Goal: Task Accomplishment & Management: Complete application form

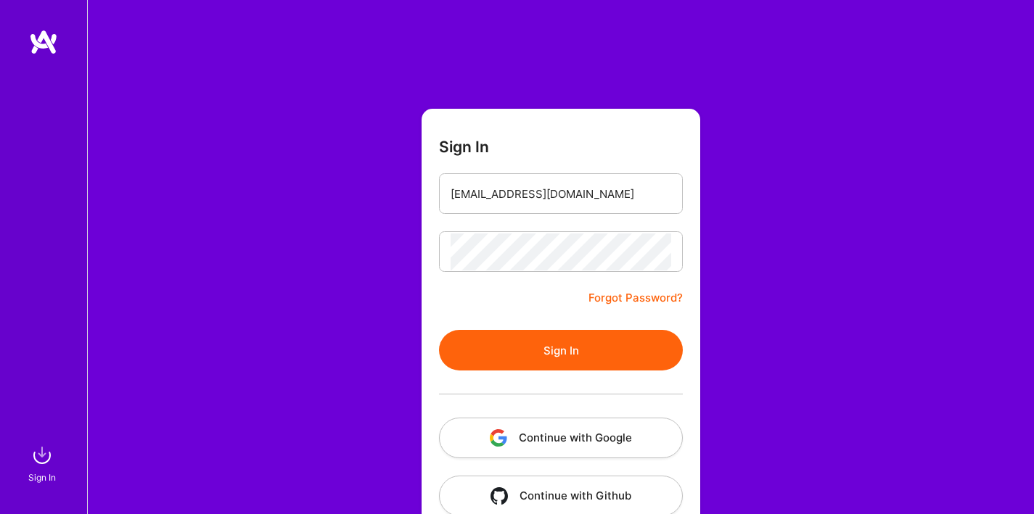
click at [524, 292] on form "Sign In [EMAIL_ADDRESS][DOMAIN_NAME] Forgot Password? Sign In Continue with Goo…" at bounding box center [560, 321] width 279 height 425
click at [566, 358] on button "Sign In" at bounding box center [561, 350] width 244 height 41
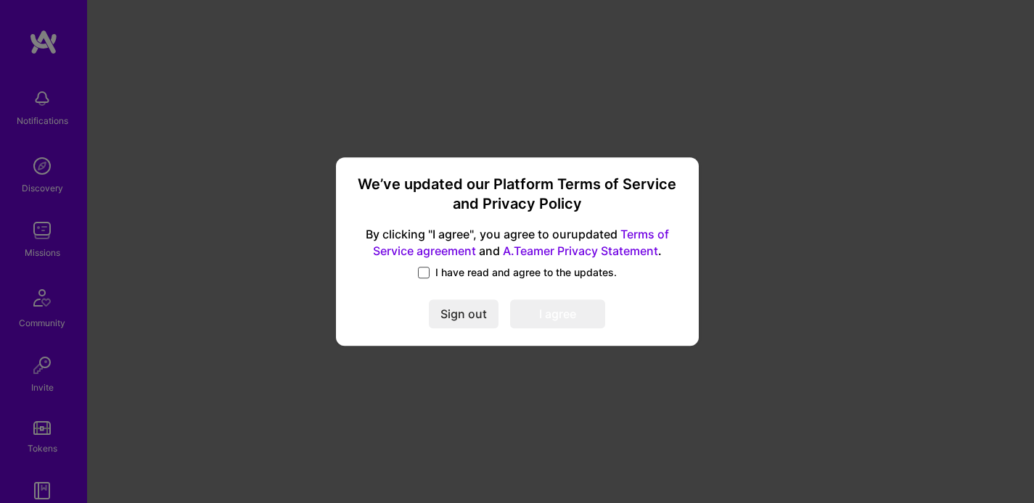
click at [422, 272] on span at bounding box center [424, 273] width 12 height 12
click at [0, 0] on input "I have read and agree to the updates." at bounding box center [0, 0] width 0 height 0
click at [566, 311] on button "I agree" at bounding box center [557, 314] width 95 height 29
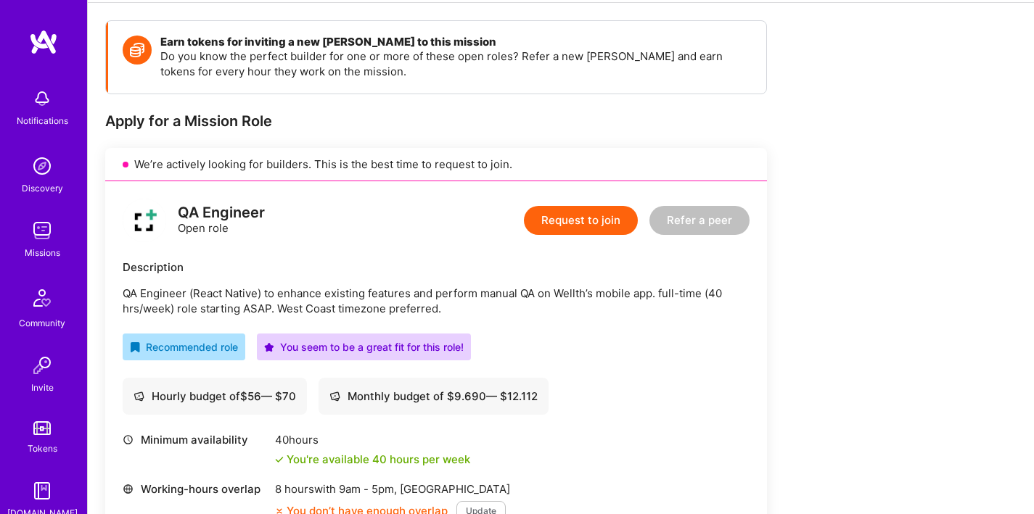
scroll to position [220, 0]
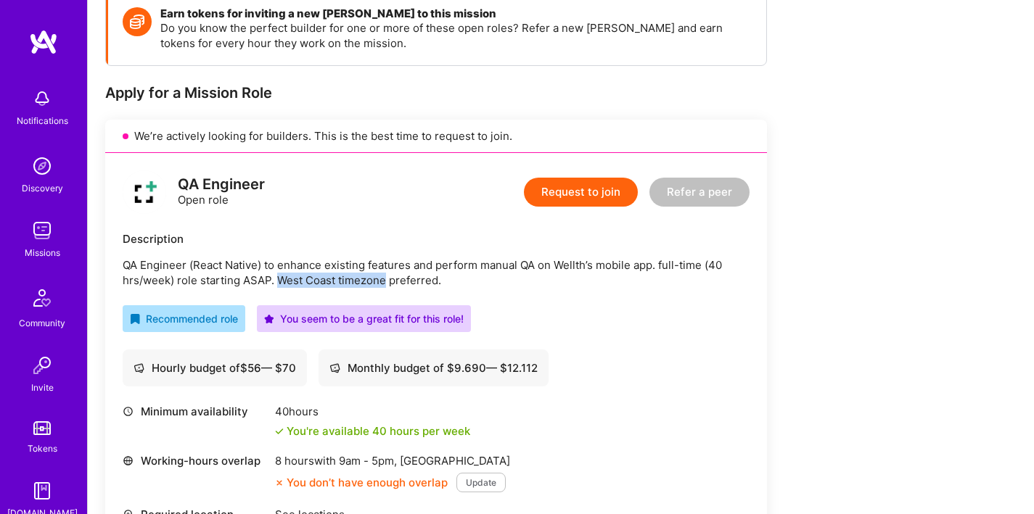
drag, startPoint x: 279, startPoint y: 282, endPoint x: 385, endPoint y: 279, distance: 106.0
click at [385, 279] on p "QA Engineer (React Native) to enhance existing features and perform manual QA o…" at bounding box center [436, 272] width 627 height 30
copy p "West Coast timezone"
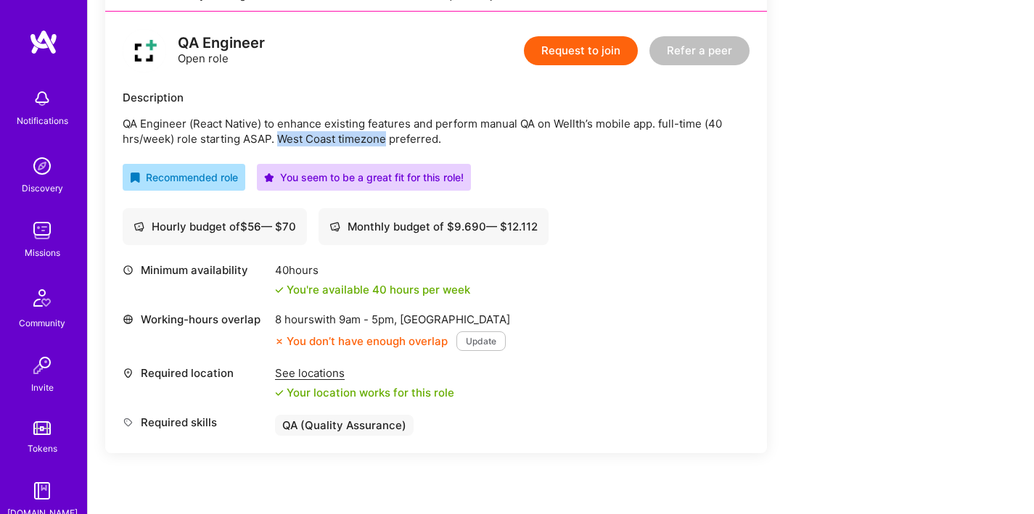
scroll to position [362, 0]
click at [489, 342] on button "Update" at bounding box center [480, 341] width 49 height 20
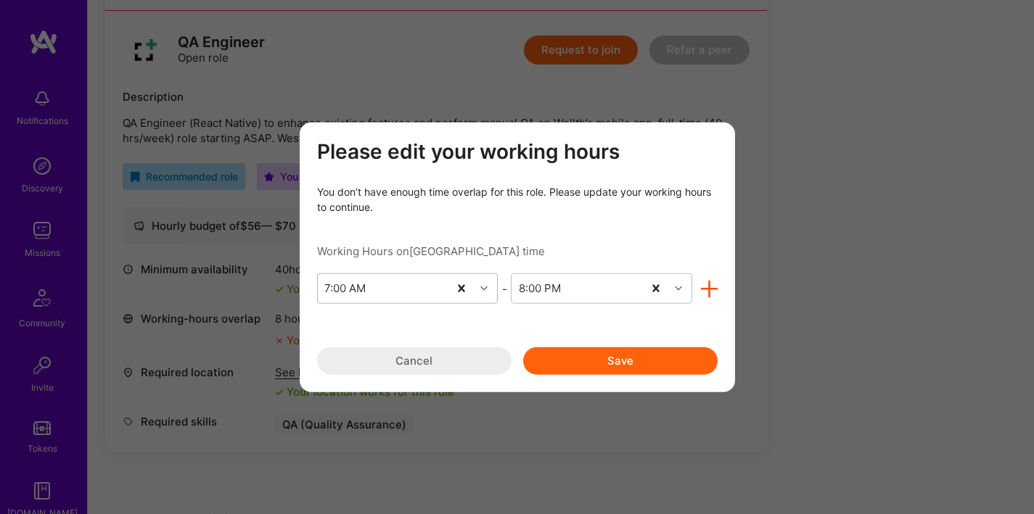
click at [484, 292] on icon "modal" at bounding box center [483, 288] width 7 height 7
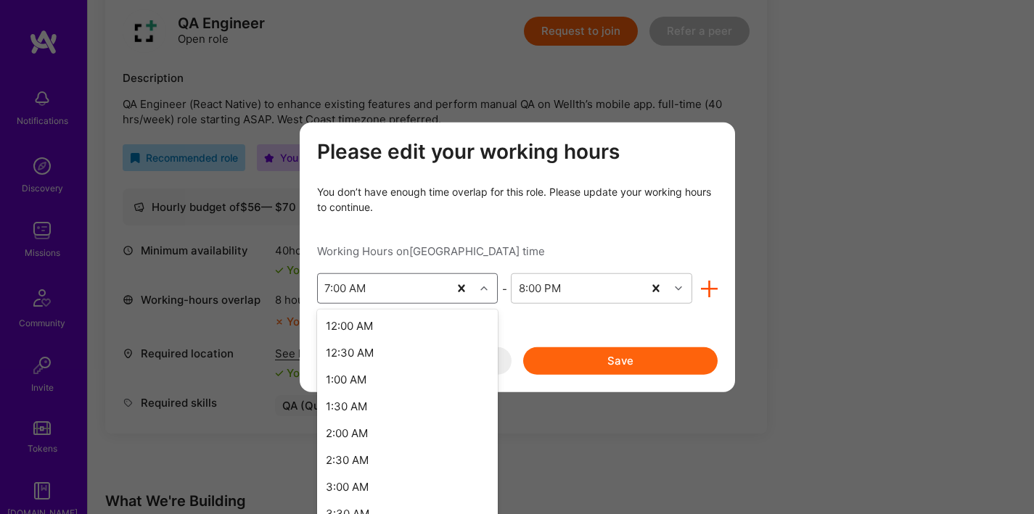
scroll to position [197, 0]
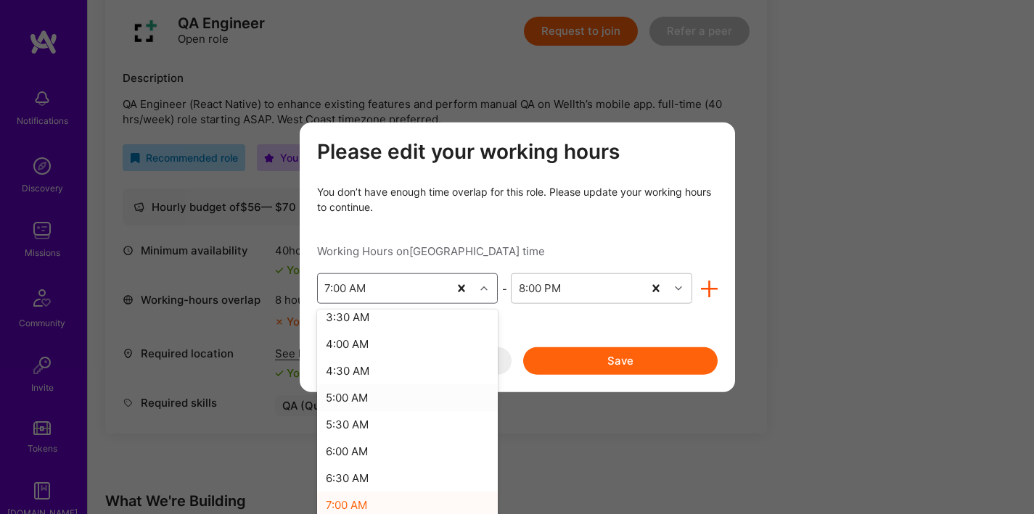
click at [397, 405] on div "5:00 AM" at bounding box center [407, 397] width 181 height 27
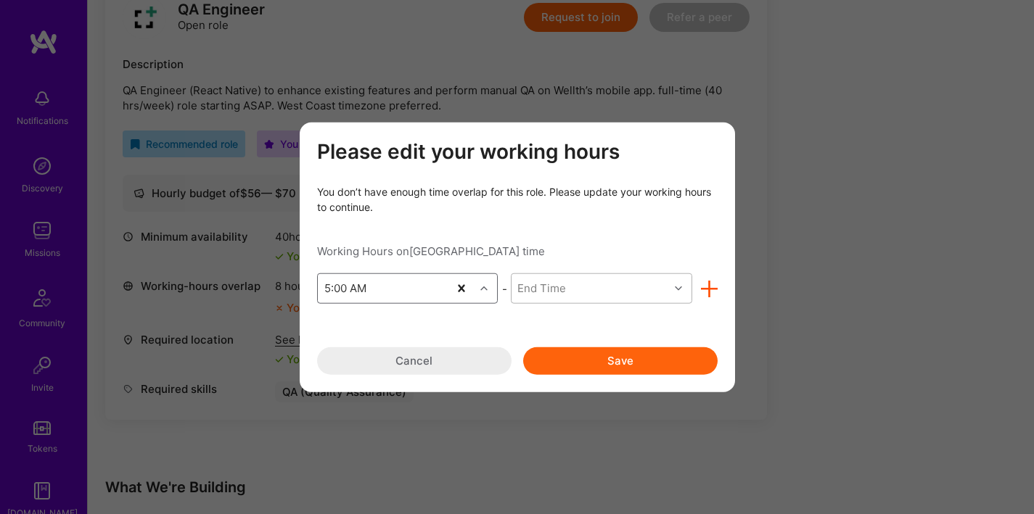
click at [659, 289] on div "End Time" at bounding box center [589, 288] width 157 height 29
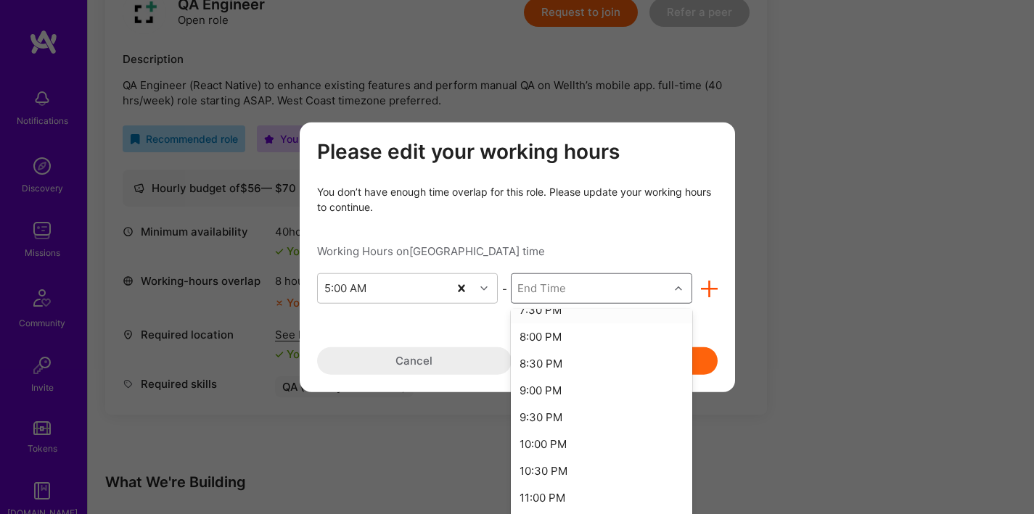
scroll to position [794, 0]
click at [607, 392] on div "9:00 PM" at bounding box center [601, 390] width 181 height 27
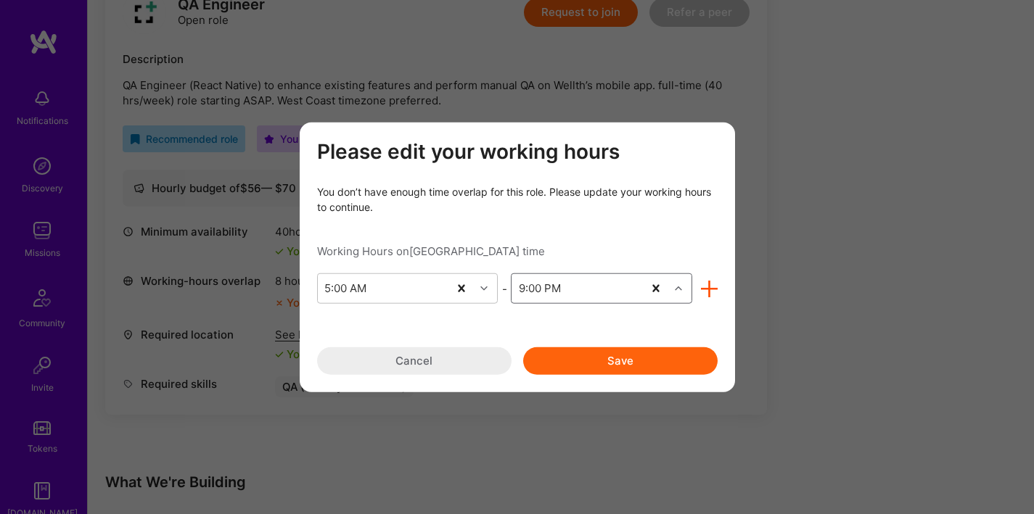
click at [647, 365] on button "Save" at bounding box center [620, 361] width 194 height 28
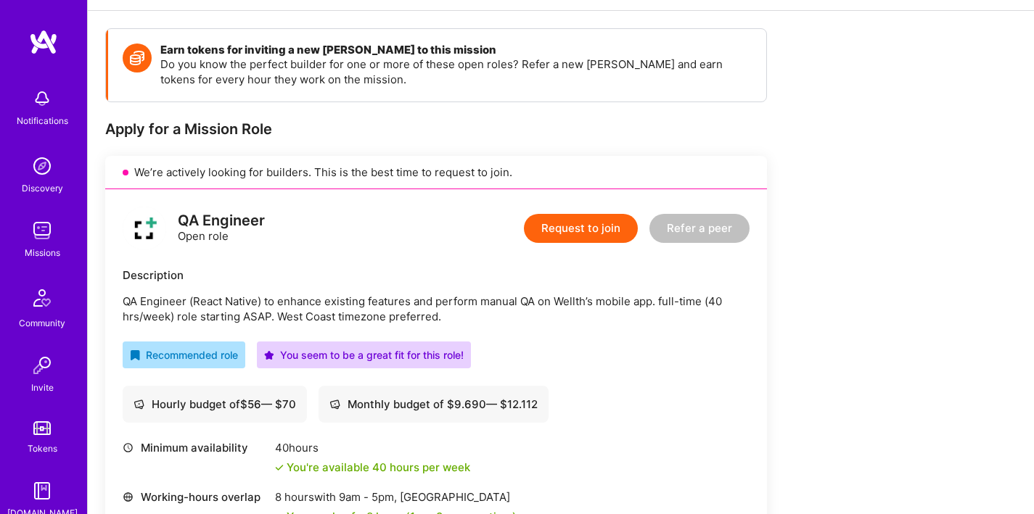
scroll to position [183, 0]
click at [594, 235] on button "Request to join" at bounding box center [581, 229] width 114 height 29
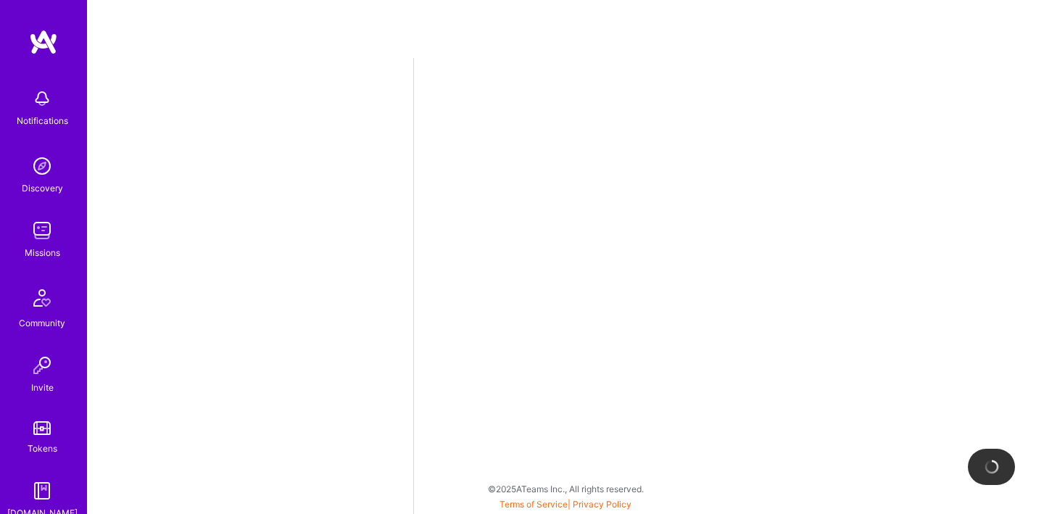
select select "BR"
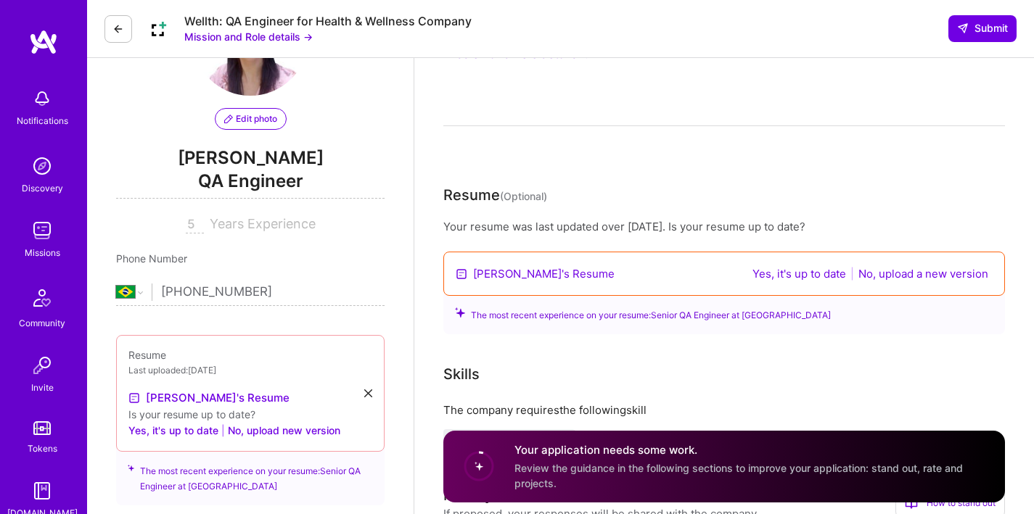
scroll to position [107, 0]
click at [809, 276] on button "Yes, it's up to date" at bounding box center [799, 273] width 102 height 17
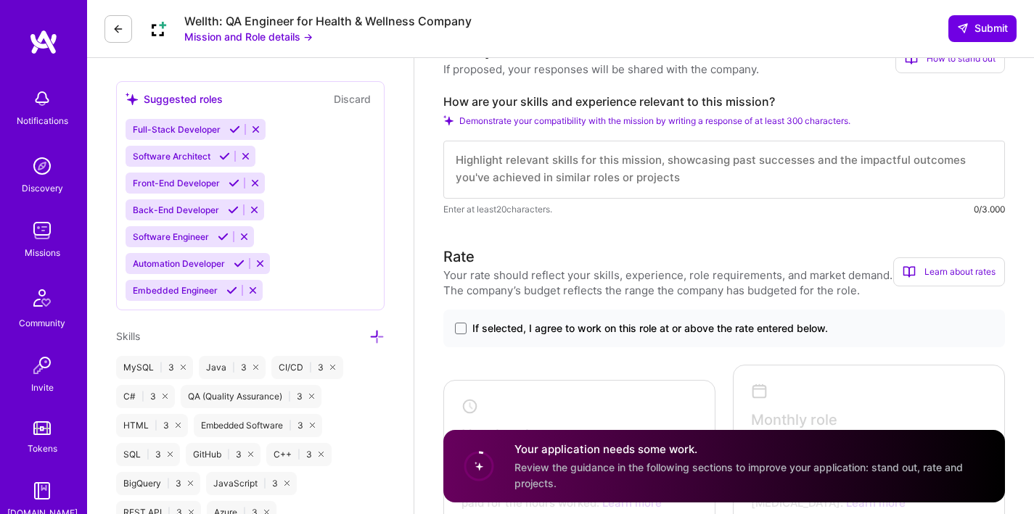
scroll to position [743, 0]
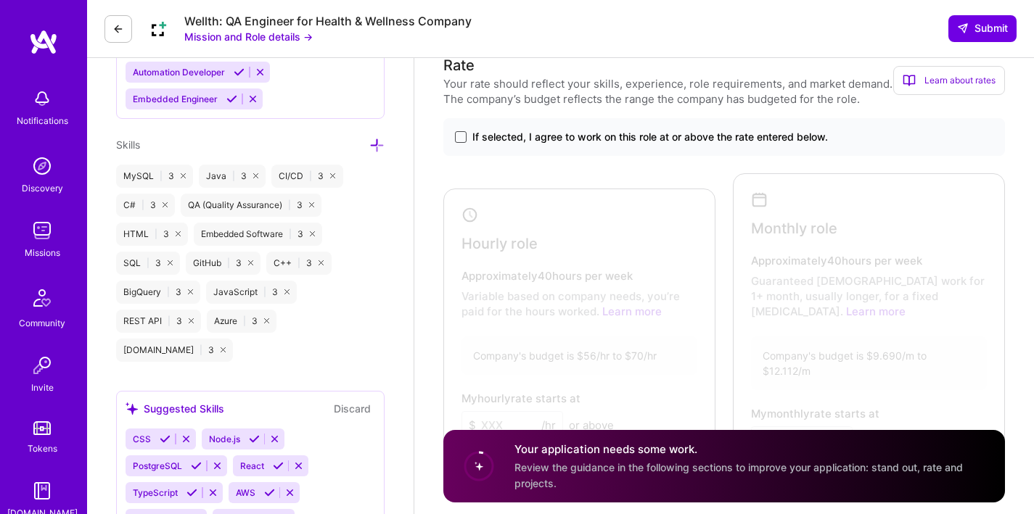
click at [464, 139] on span at bounding box center [461, 137] width 12 height 12
click at [0, 0] on input "If selected, I agree to work on this role at or above the rate entered below." at bounding box center [0, 0] width 0 height 0
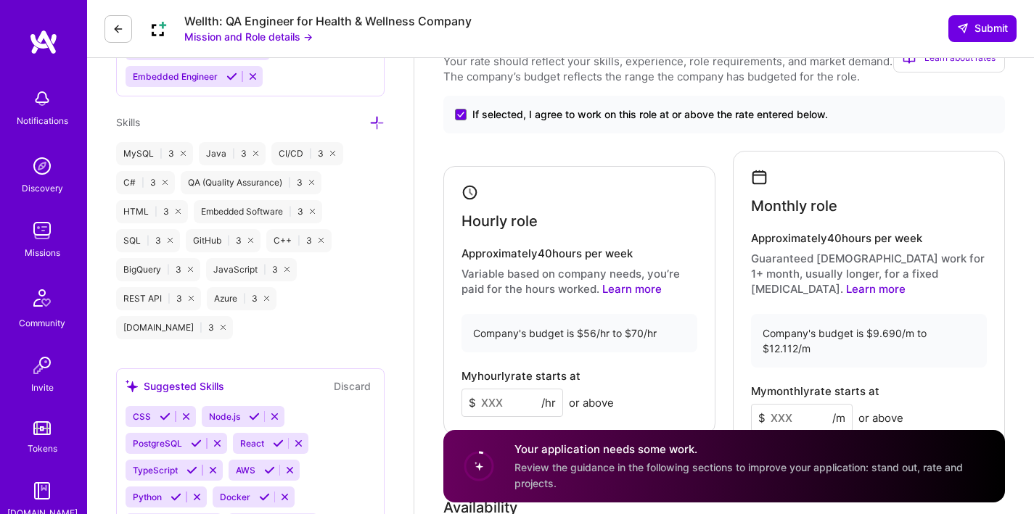
scroll to position [851, 0]
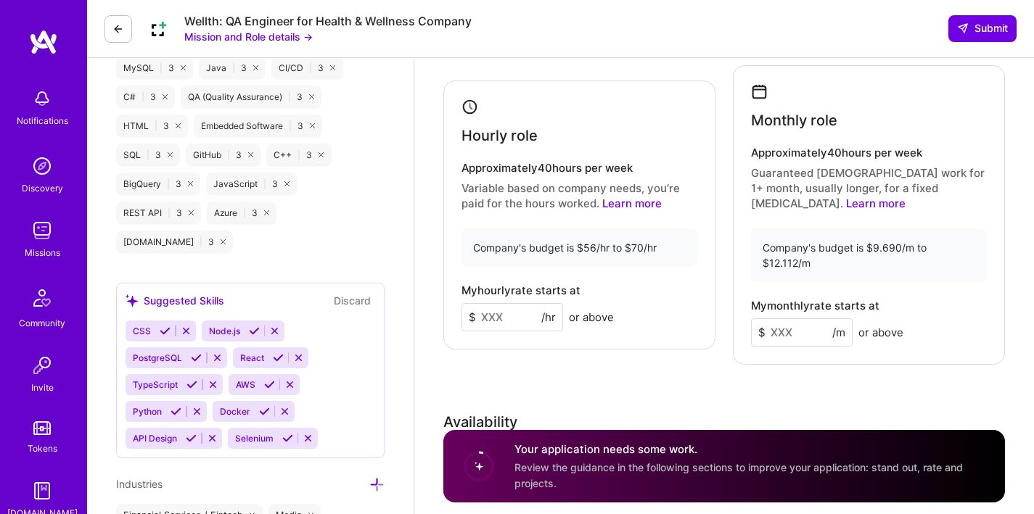
click at [512, 308] on input at bounding box center [512, 317] width 102 height 28
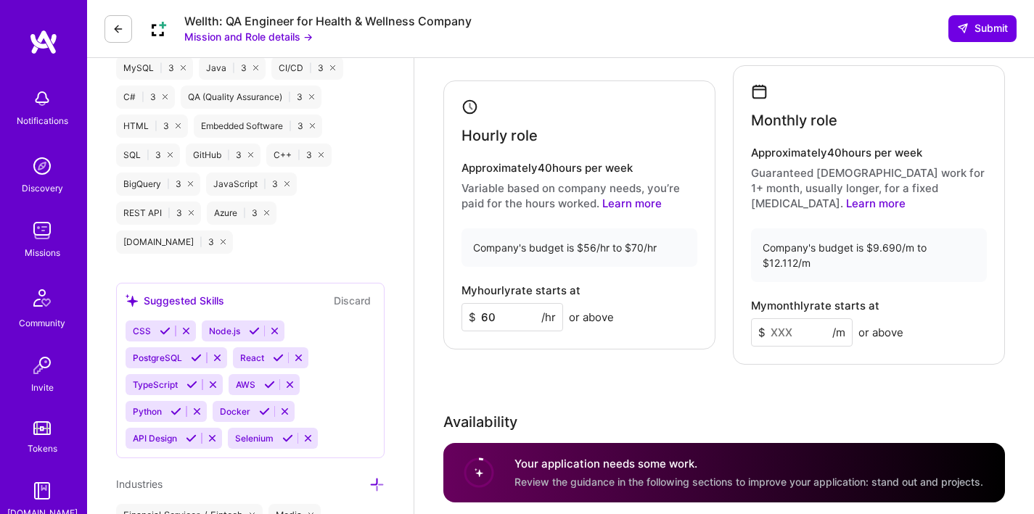
type input "60"
click at [795, 321] on input at bounding box center [802, 332] width 102 height 28
type input "10000"
click at [908, 321] on div "My monthly rate starts at $ 10000 /m or above" at bounding box center [869, 323] width 236 height 47
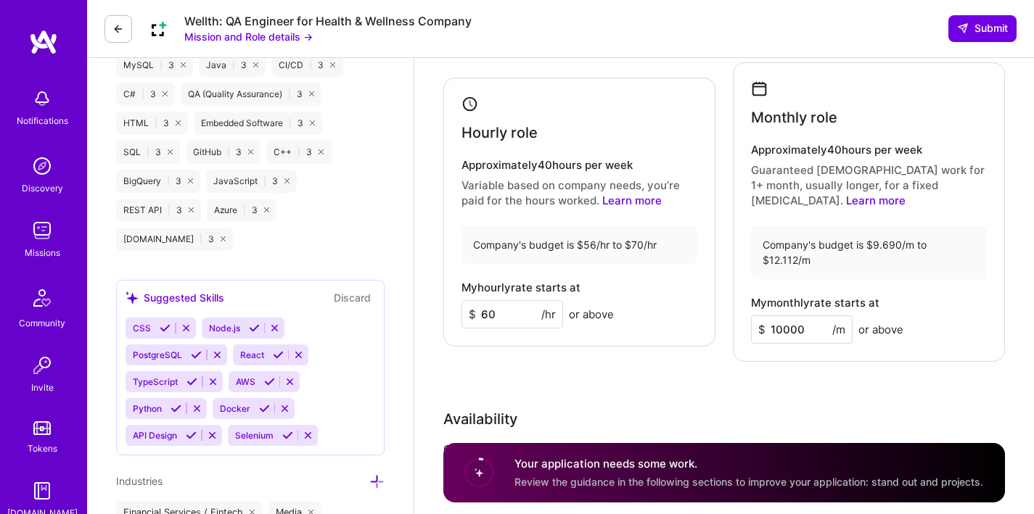
click at [905, 194] on link "Learn more" at bounding box center [875, 201] width 59 height 14
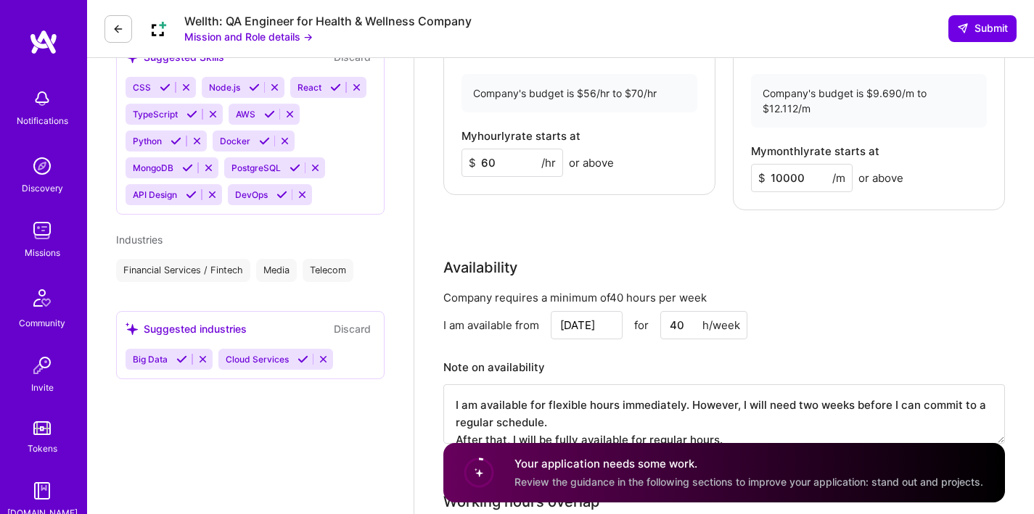
scroll to position [898, 0]
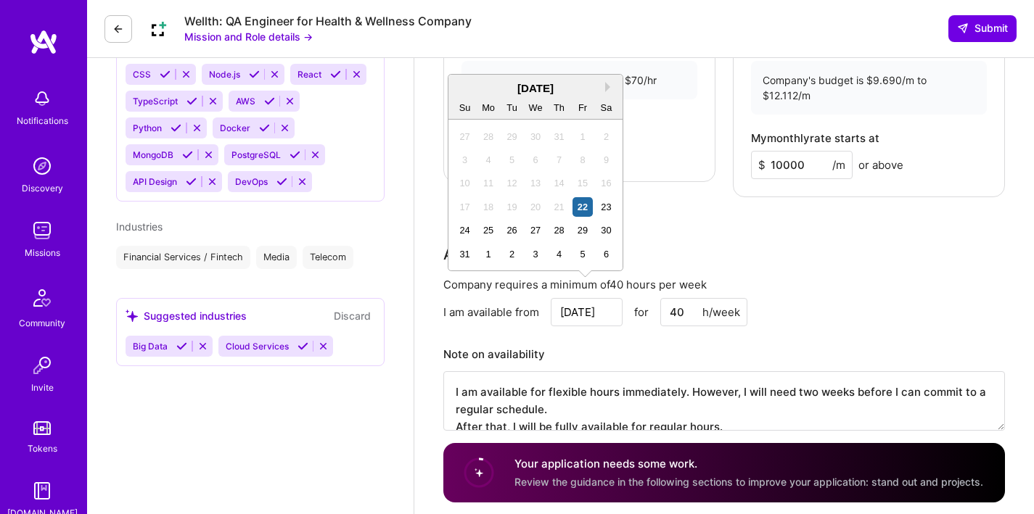
click at [580, 300] on input "[DATE]" at bounding box center [586, 312] width 72 height 28
click at [606, 88] on button "Next Month" at bounding box center [610, 87] width 10 height 10
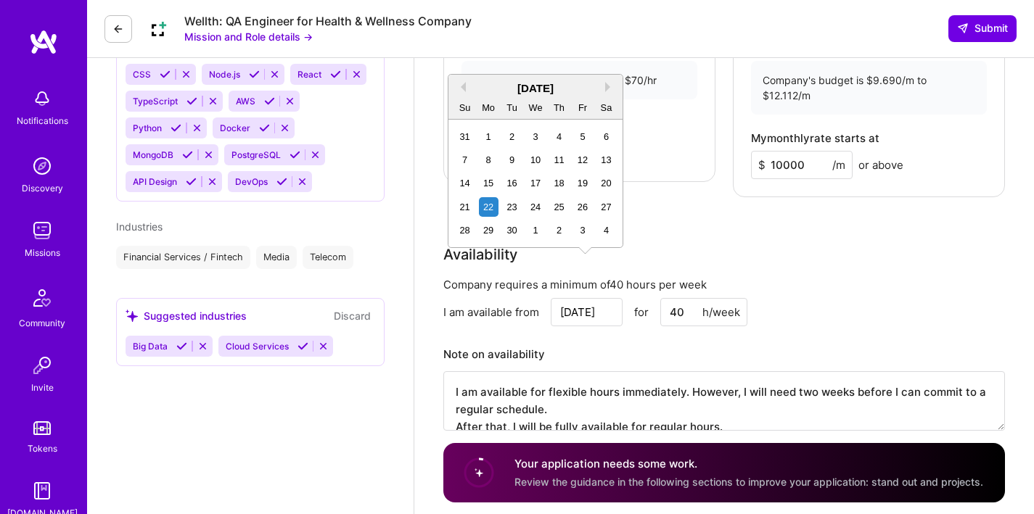
click at [492, 138] on div "1" at bounding box center [489, 137] width 20 height 20
type input "[DATE]"
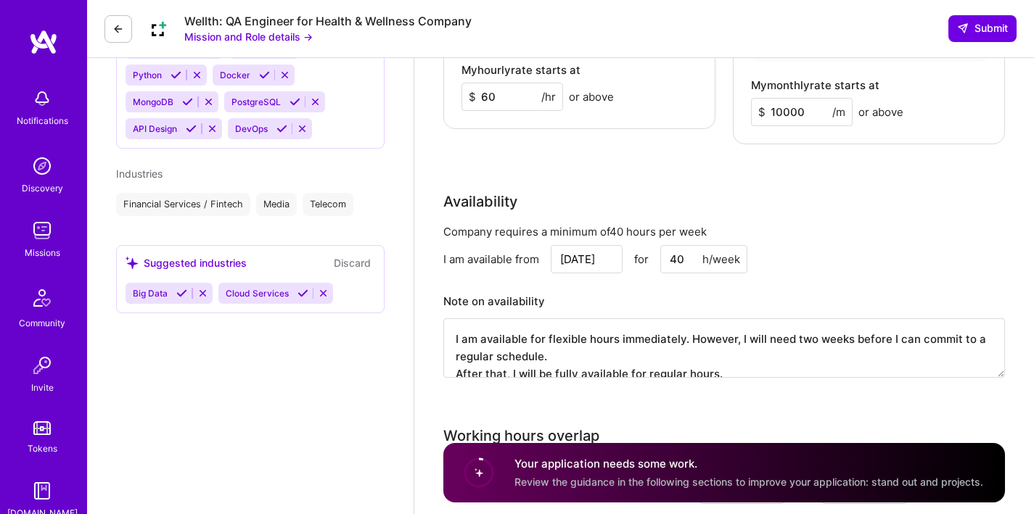
scroll to position [983, 0]
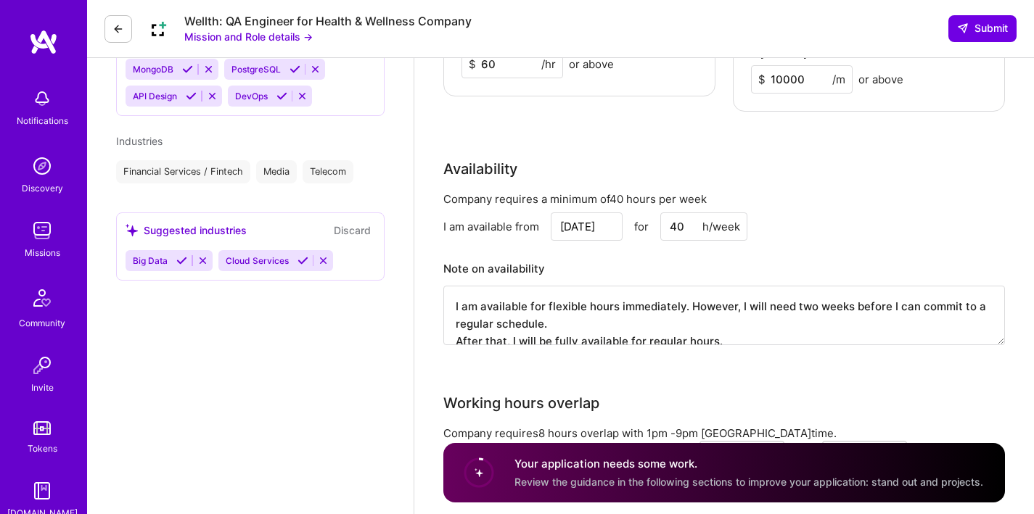
click at [779, 312] on textarea "I am available for flexible hours immediately. However, I will need two weeks b…" at bounding box center [723, 315] width 561 height 59
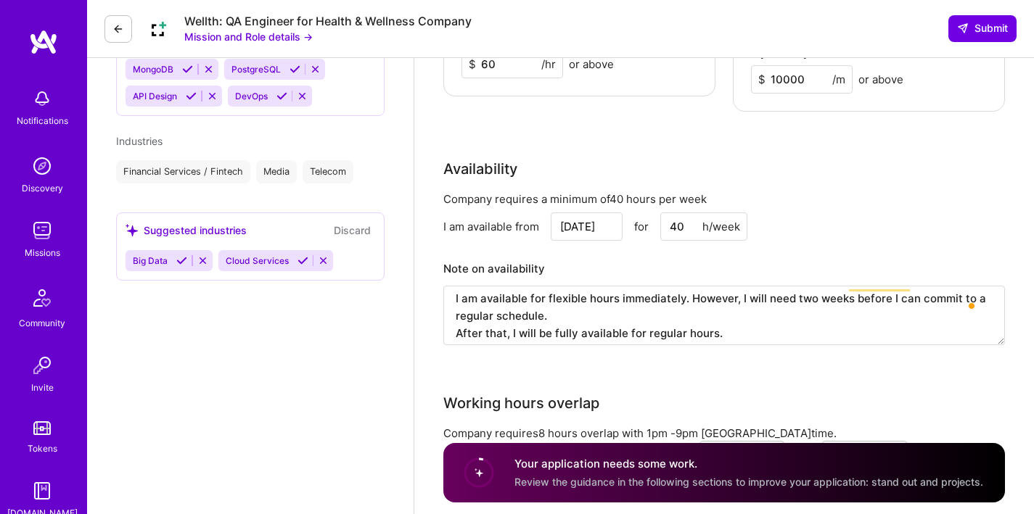
scroll to position [9, 0]
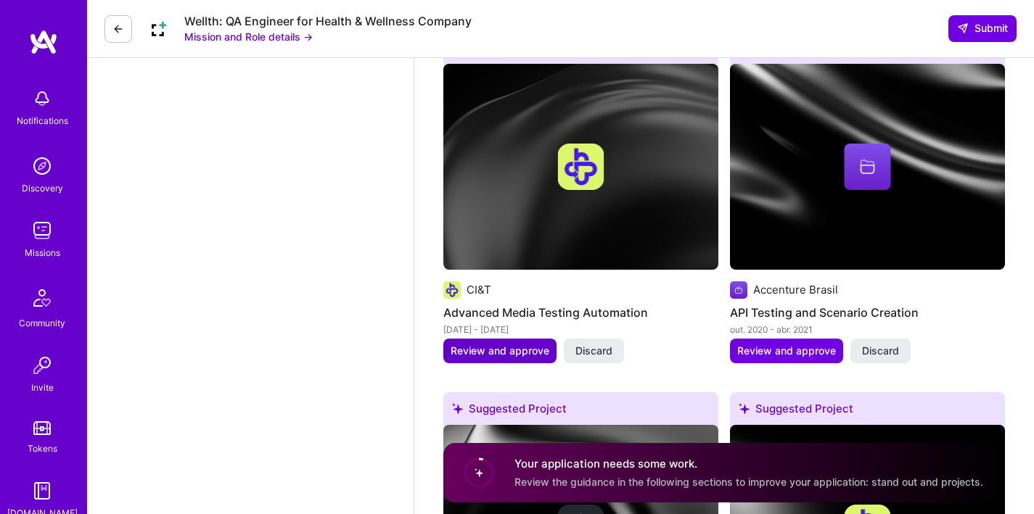
click at [521, 344] on span "Review and approve" at bounding box center [499, 351] width 99 height 15
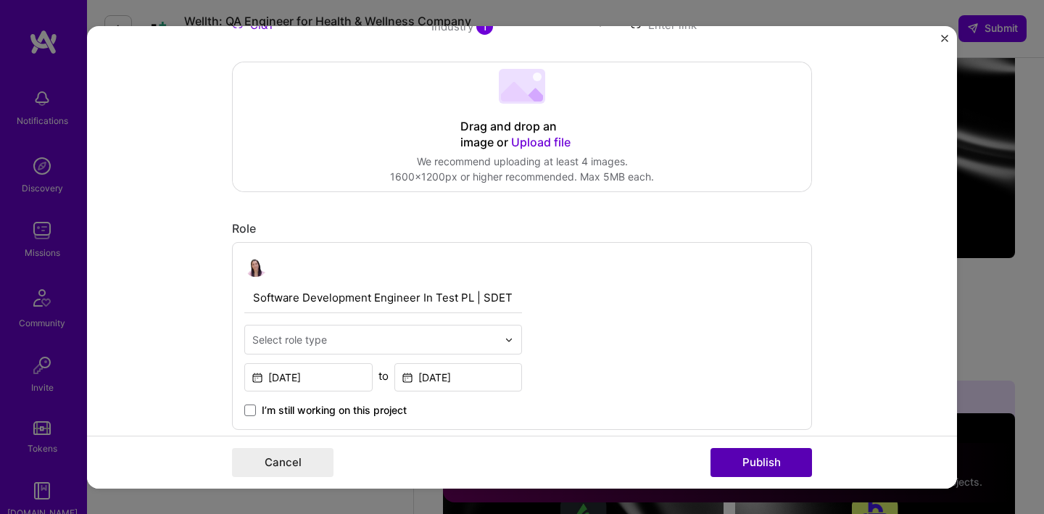
click at [758, 458] on button "Publish" at bounding box center [762, 462] width 102 height 29
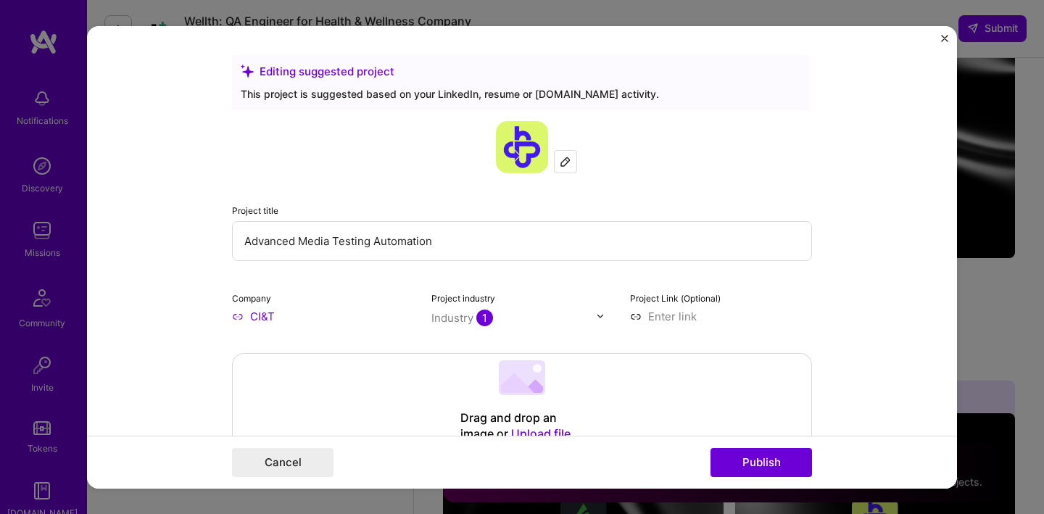
click at [334, 461] on div "Cancel Publish" at bounding box center [522, 462] width 580 height 29
click at [318, 462] on button "Cancel" at bounding box center [283, 462] width 102 height 29
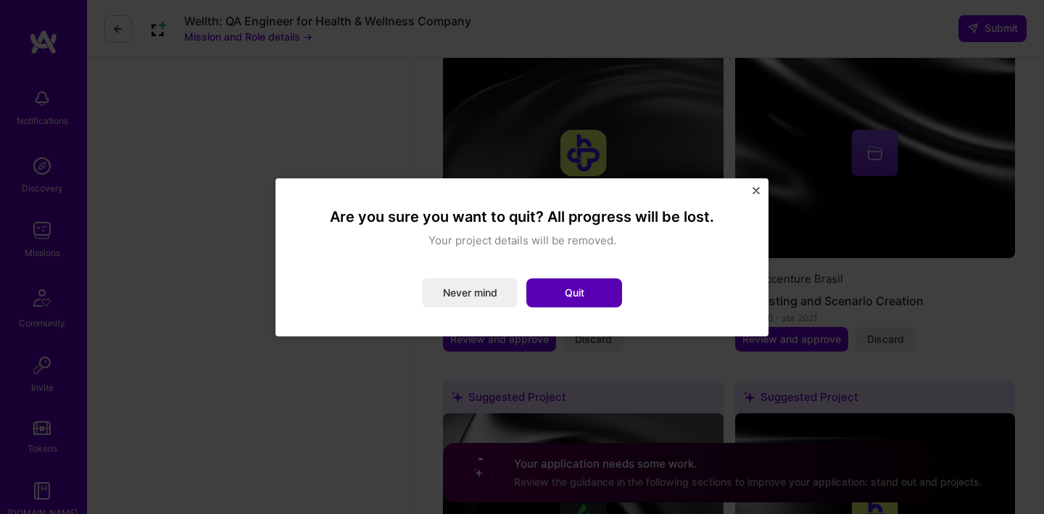
click at [598, 291] on button "Quit" at bounding box center [575, 293] width 96 height 29
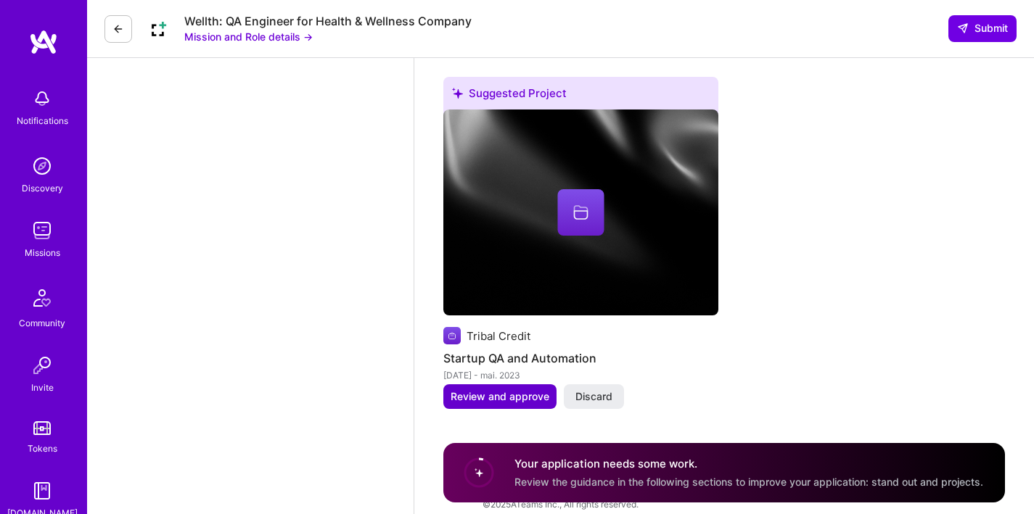
click at [508, 389] on span "Review and approve" at bounding box center [499, 396] width 99 height 15
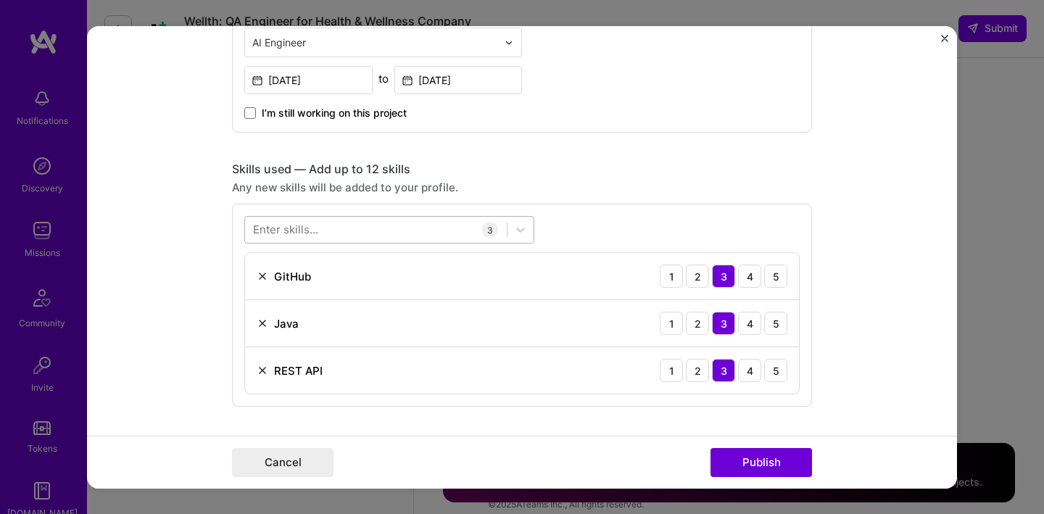
click at [396, 231] on div at bounding box center [376, 230] width 262 height 24
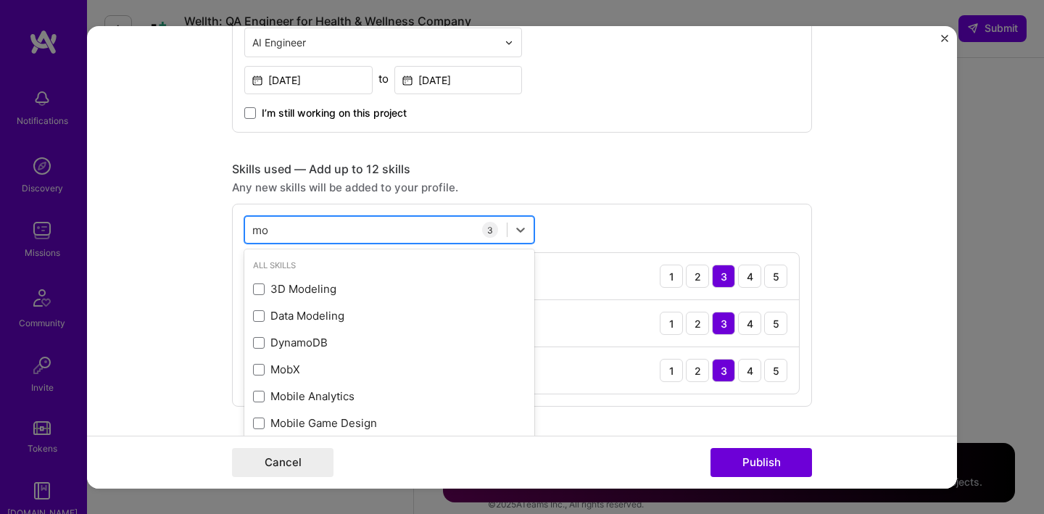
type input "m"
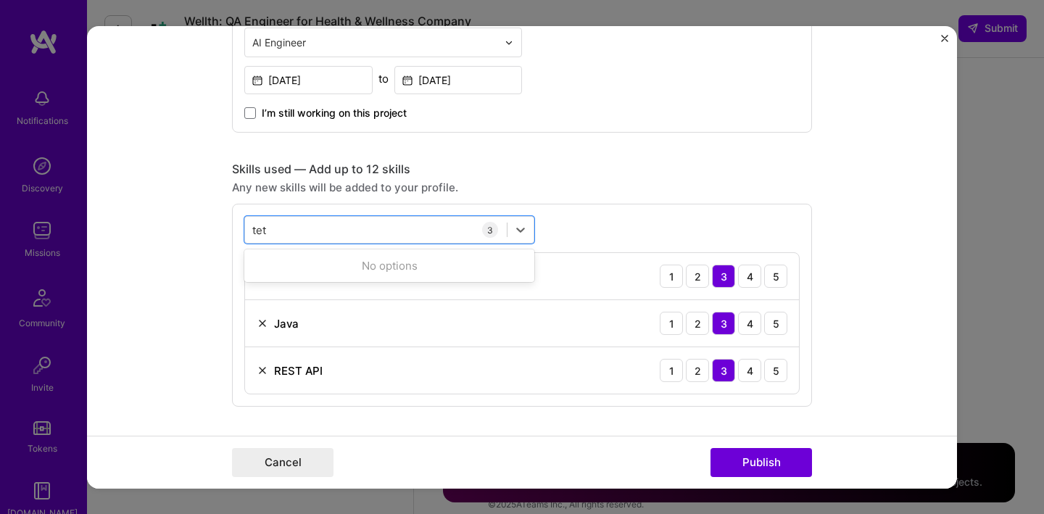
type input "tet"
click at [527, 201] on div "Skills used — Add up to 12 skills Any new skills will be added to your profile.…" at bounding box center [522, 284] width 580 height 245
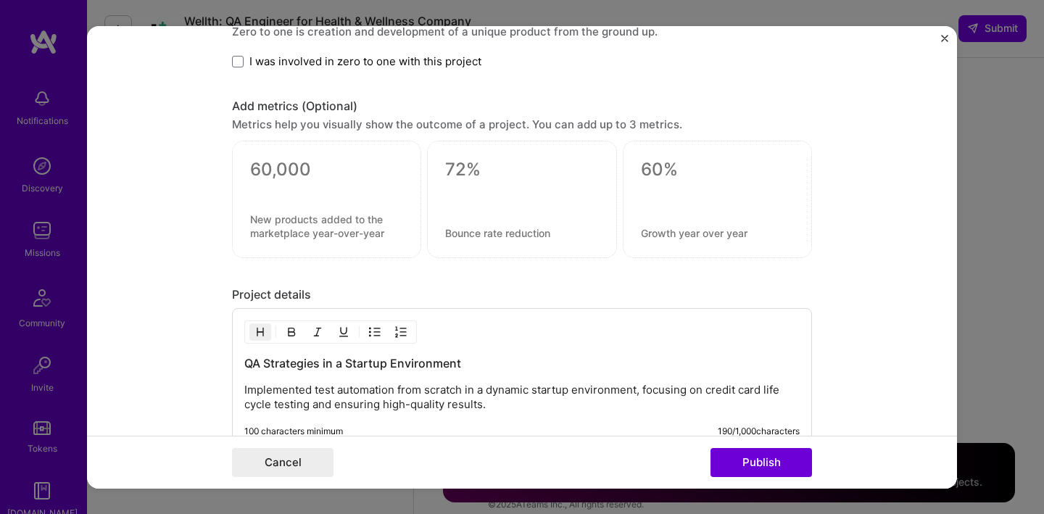
scroll to position [1110, 0]
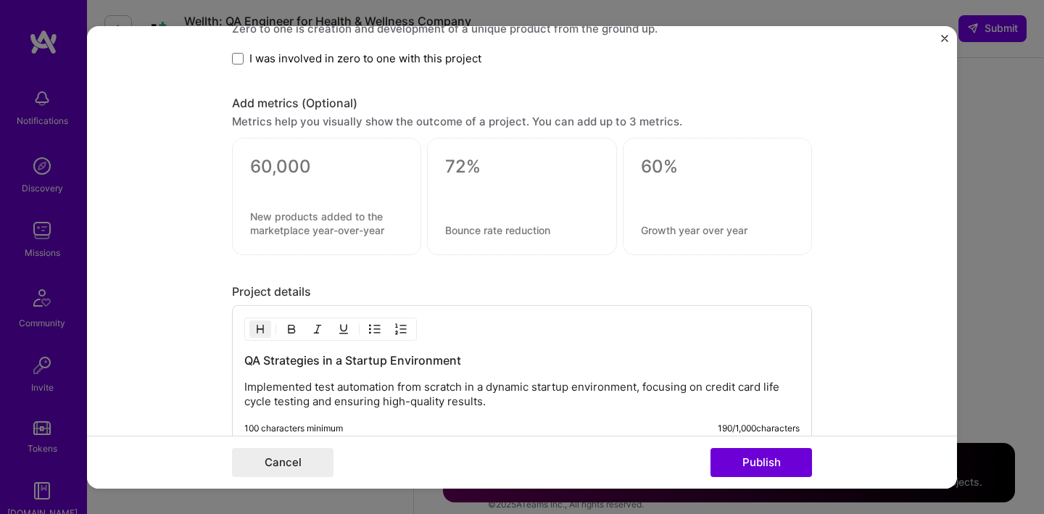
click at [457, 174] on textarea at bounding box center [521, 167] width 153 height 22
type textarea "0"
type textarea "50%"
click at [461, 233] on textarea at bounding box center [521, 230] width 153 height 14
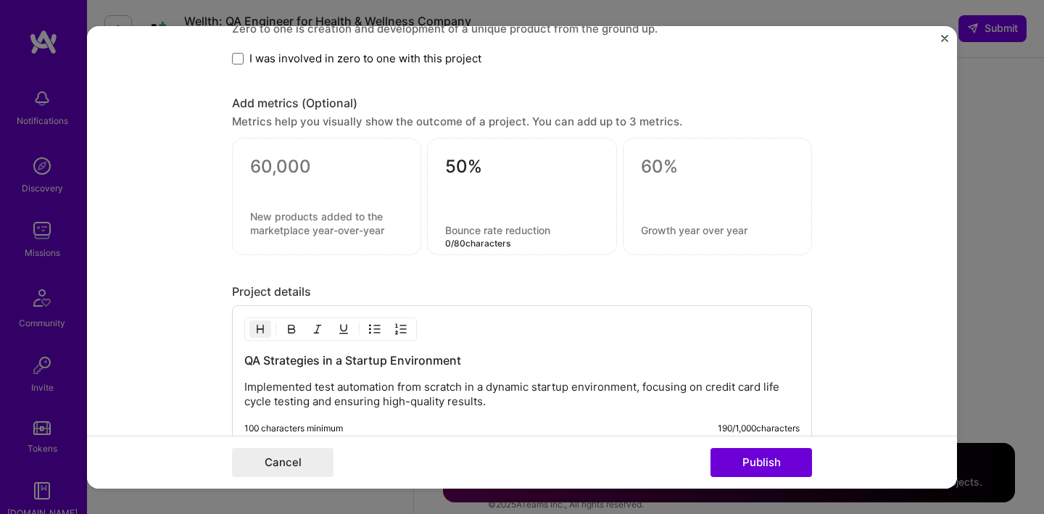
drag, startPoint x: 461, startPoint y: 233, endPoint x: 451, endPoint y: 225, distance: 12.4
click at [461, 233] on textarea at bounding box center [521, 230] width 153 height 14
type textarea "T"
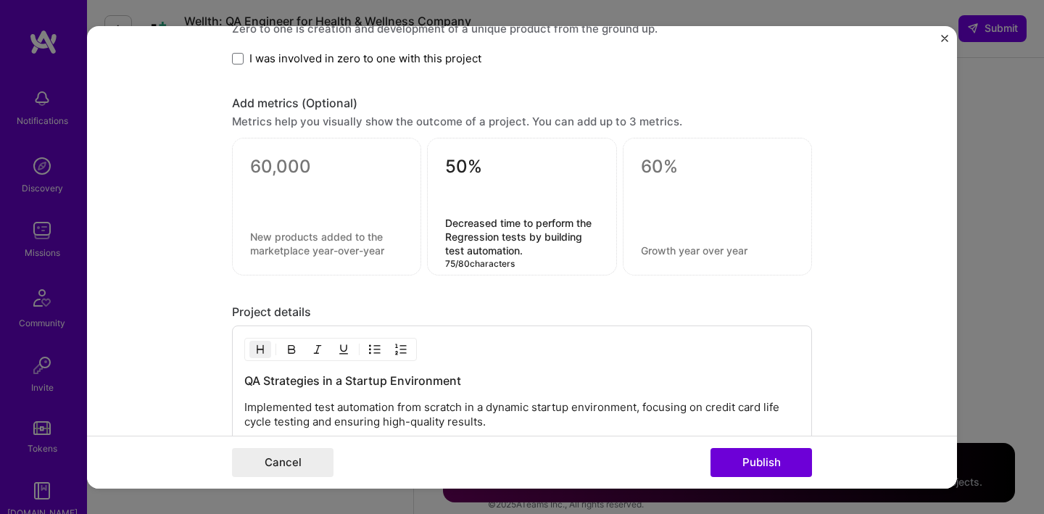
click at [551, 239] on textarea "Decreased time to perform the Regression tests by building test automation." at bounding box center [521, 236] width 153 height 41
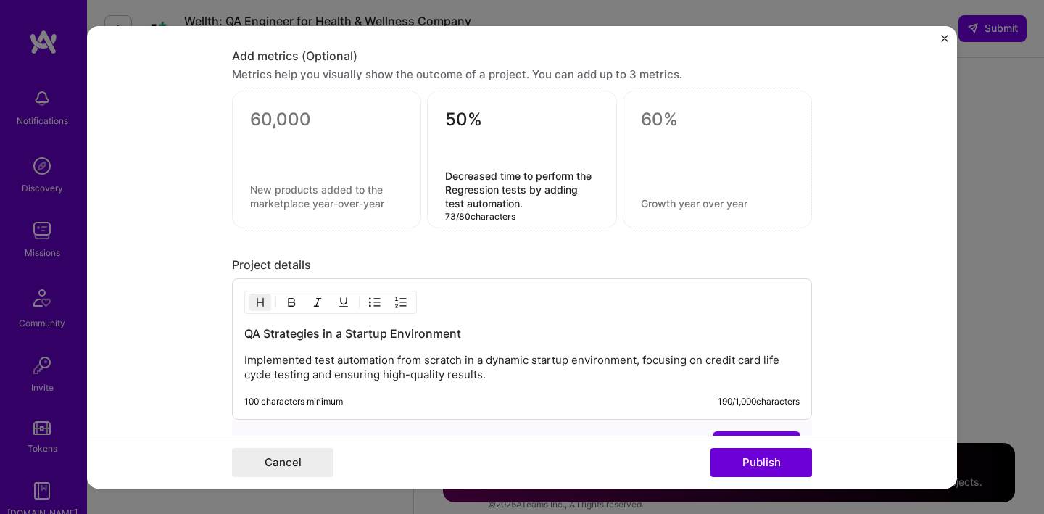
scroll to position [1340, 0]
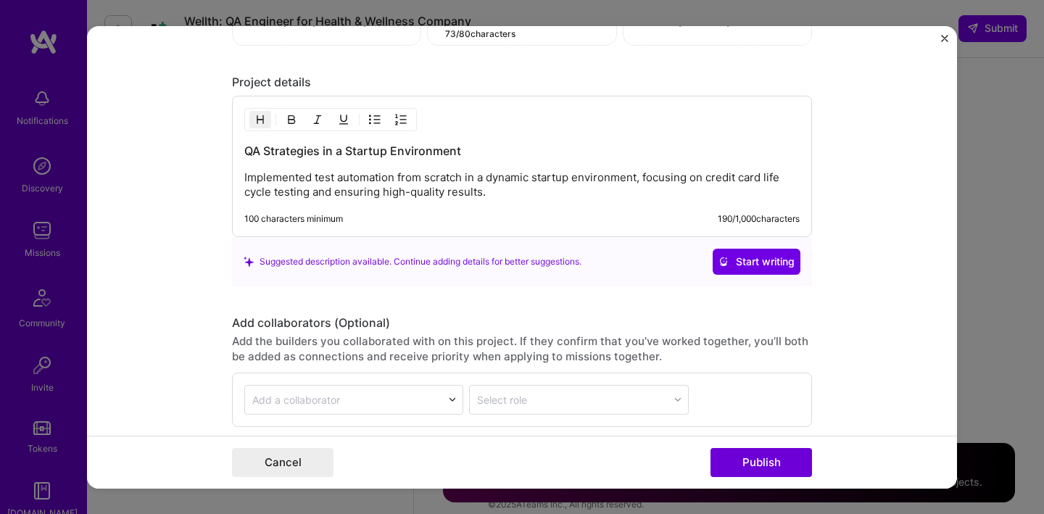
type textarea "Decreased time to perform the Regression tests by adding test automation."
click at [492, 196] on p "Implemented test automation from scratch in a dynamic startup environment, focu…" at bounding box center [522, 184] width 556 height 29
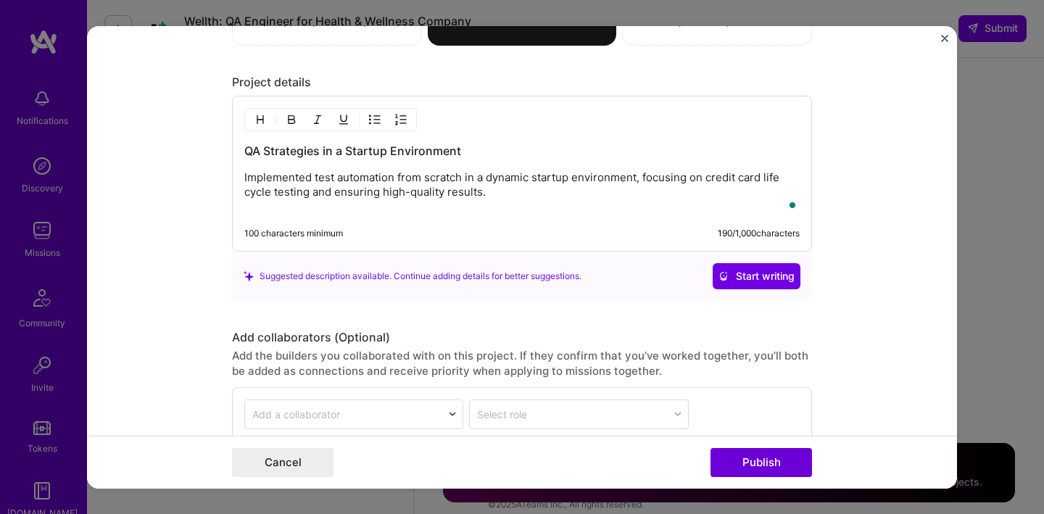
scroll to position [1339, 0]
click at [443, 210] on p "Implemented test automation from scratch in a dynamic startup environment, focu…" at bounding box center [522, 192] width 556 height 44
click at [566, 205] on p "Implemented test automation from scratch in a dynamic startup environment, focu…" at bounding box center [522, 192] width 556 height 44
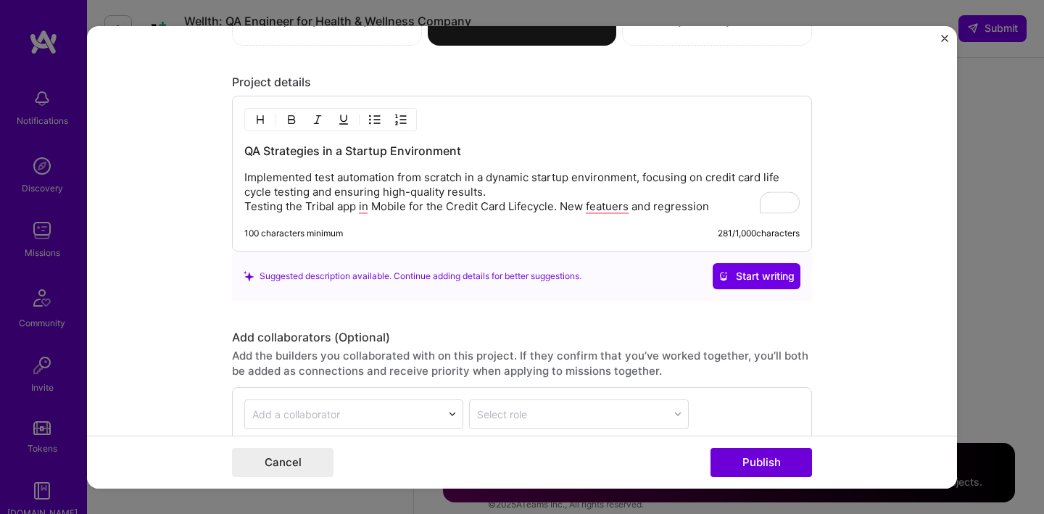
click at [455, 180] on p "Implemented test automation from scratch in a dynamic startup environment, focu…" at bounding box center [522, 192] width 556 height 44
click at [704, 205] on p "Implemented test automation from scratch for APIs Rest, in a dynamic startup en…" at bounding box center [522, 192] width 556 height 44
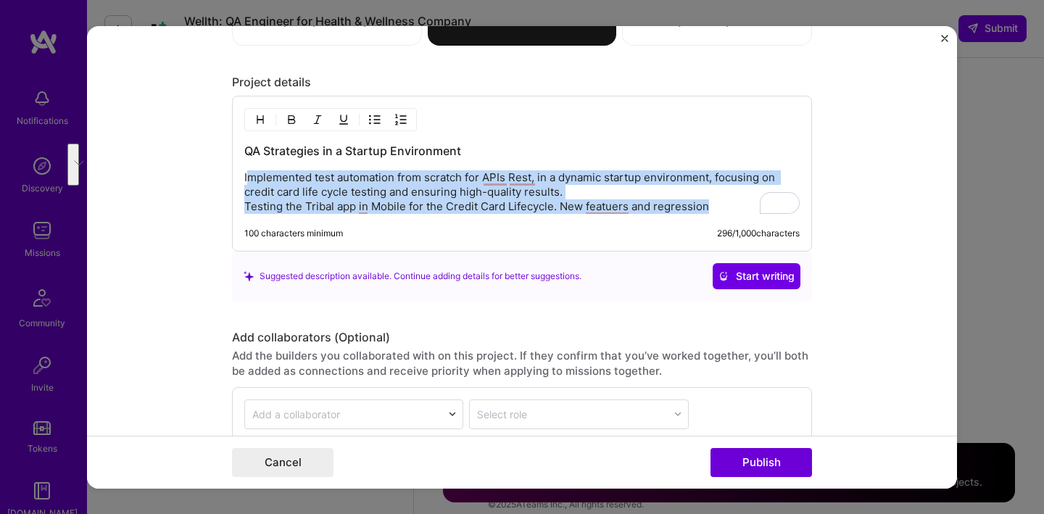
drag, startPoint x: 708, startPoint y: 207, endPoint x: 241, endPoint y: 180, distance: 467.9
click at [244, 180] on p "Implemented test automation from scratch for APIs Rest, in a dynamic startup en…" at bounding box center [522, 192] width 556 height 44
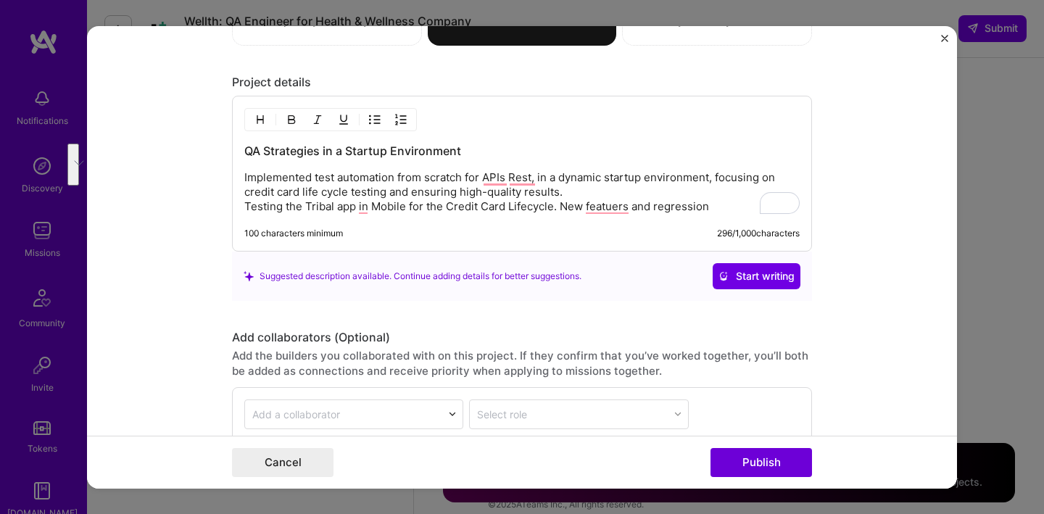
click at [531, 207] on p "Implemented test automation from scratch for APIs Rest, in a dynamic startup en…" at bounding box center [522, 192] width 556 height 44
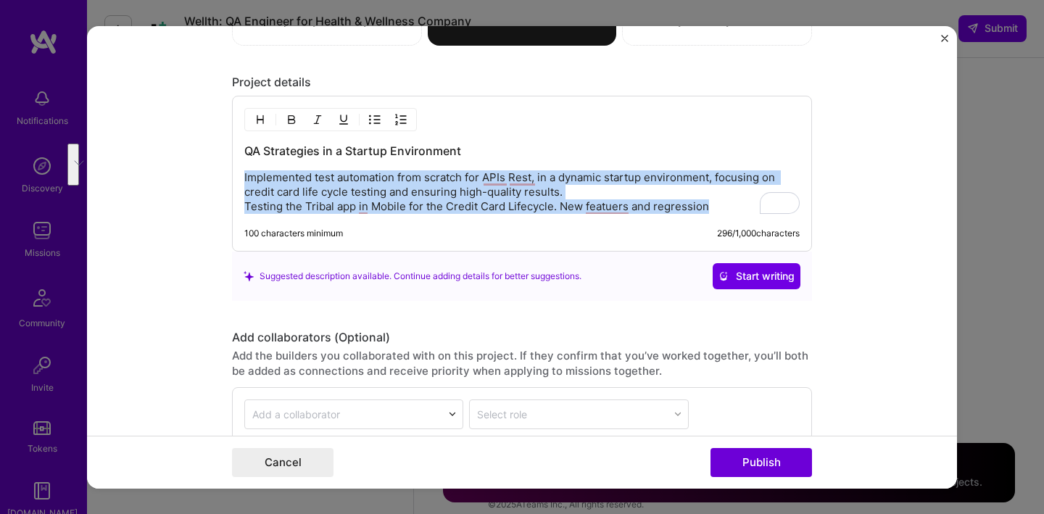
drag, startPoint x: 712, startPoint y: 206, endPoint x: 236, endPoint y: 181, distance: 476.4
click at [231, 181] on div "Editing suggested project This project is suggested based on your LinkedIn, res…" at bounding box center [522, 256] width 870 height 463
click at [763, 208] on div "Rewrite with Grammarly" at bounding box center [771, 202] width 16 height 17
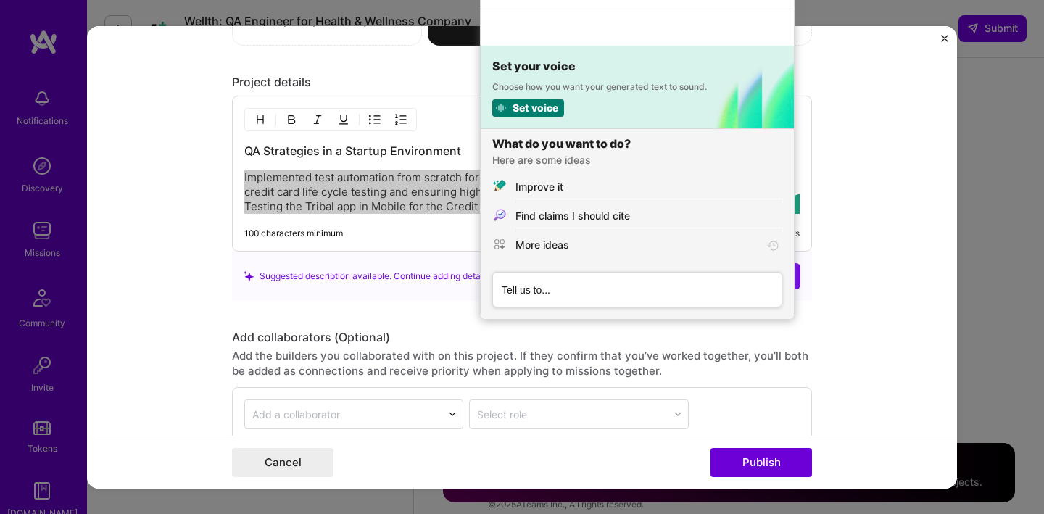
scroll to position [0, 0]
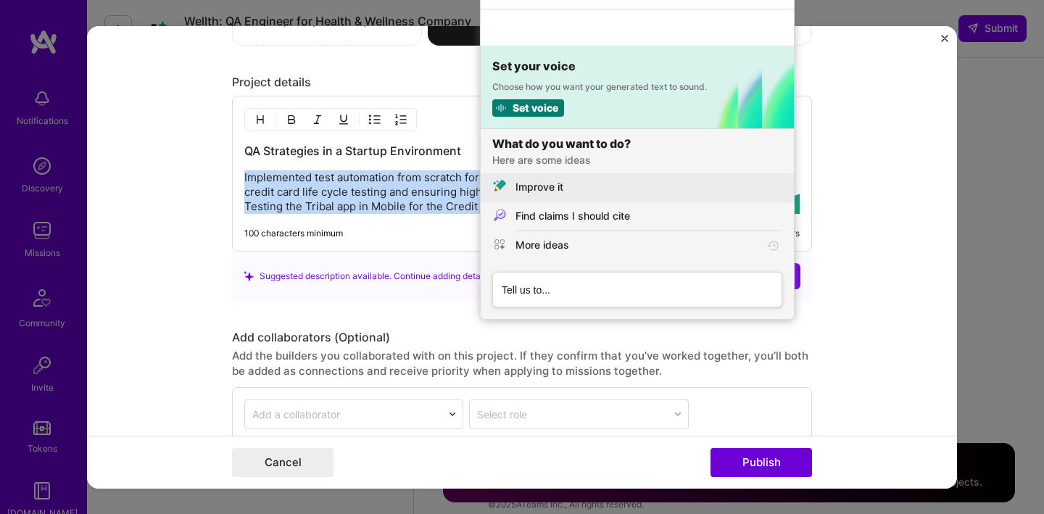
click at [597, 186] on div "Improve it" at bounding box center [649, 186] width 267 height 15
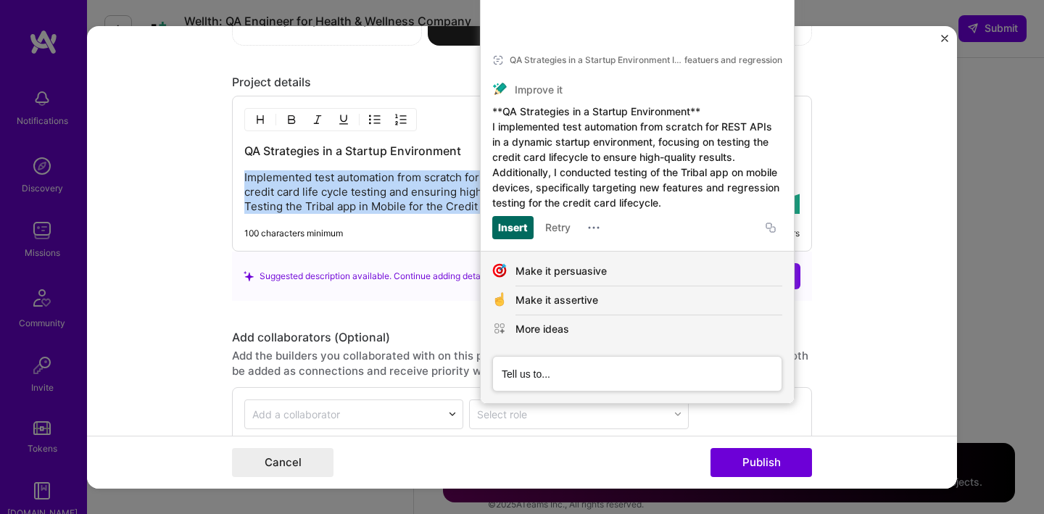
click at [519, 227] on div "Insert" at bounding box center [513, 227] width 30 height 23
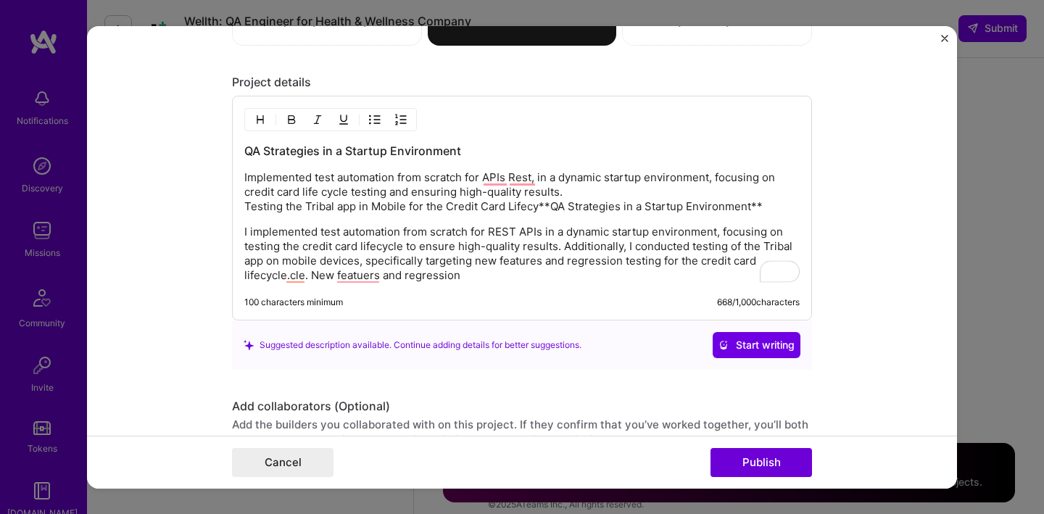
drag, startPoint x: 761, startPoint y: 205, endPoint x: 231, endPoint y: 183, distance: 529.9
click at [232, 183] on div "QA Strategies in a Startup Environment Implemented test automation from scratch…" at bounding box center [522, 208] width 580 height 225
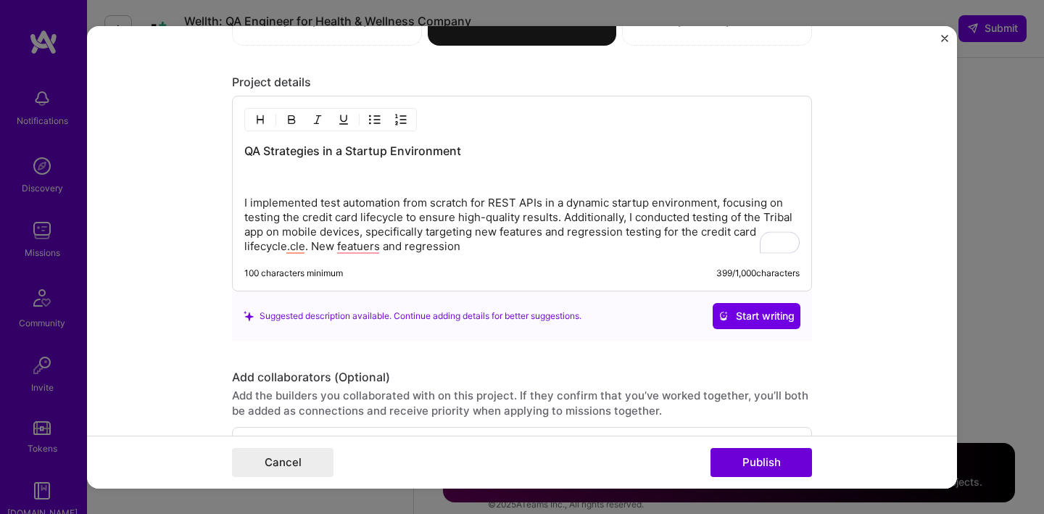
click at [264, 191] on div "QA Strategies in a Startup Environment I implemented test automation from scrat…" at bounding box center [522, 198] width 556 height 111
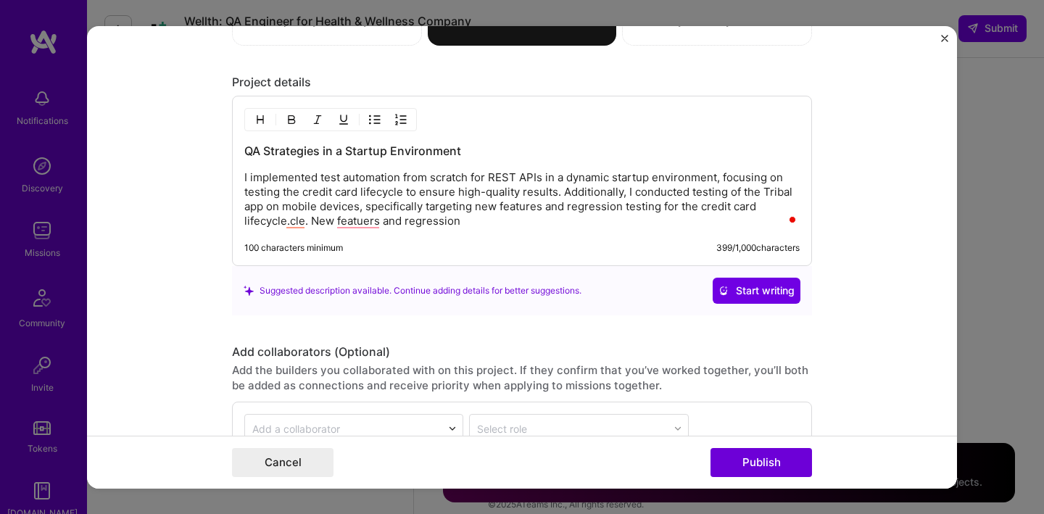
click at [556, 194] on p "I implemented test automation from scratch for REST APIs in a dynamic startup e…" at bounding box center [522, 199] width 556 height 58
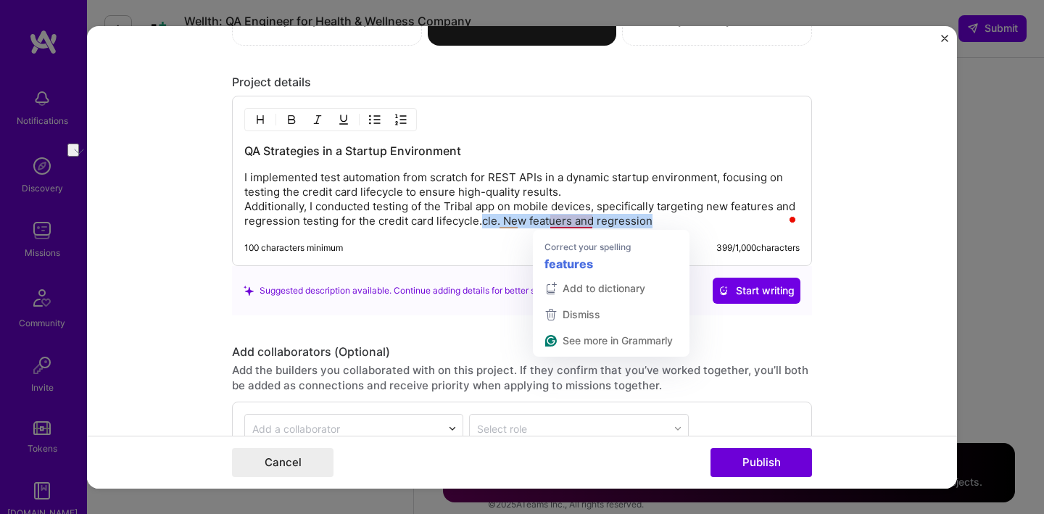
drag, startPoint x: 498, startPoint y: 226, endPoint x: 675, endPoint y: 223, distance: 176.3
click at [675, 223] on p "I implemented test automation from scratch for REST APIs in a dynamic startup e…" at bounding box center [522, 199] width 556 height 58
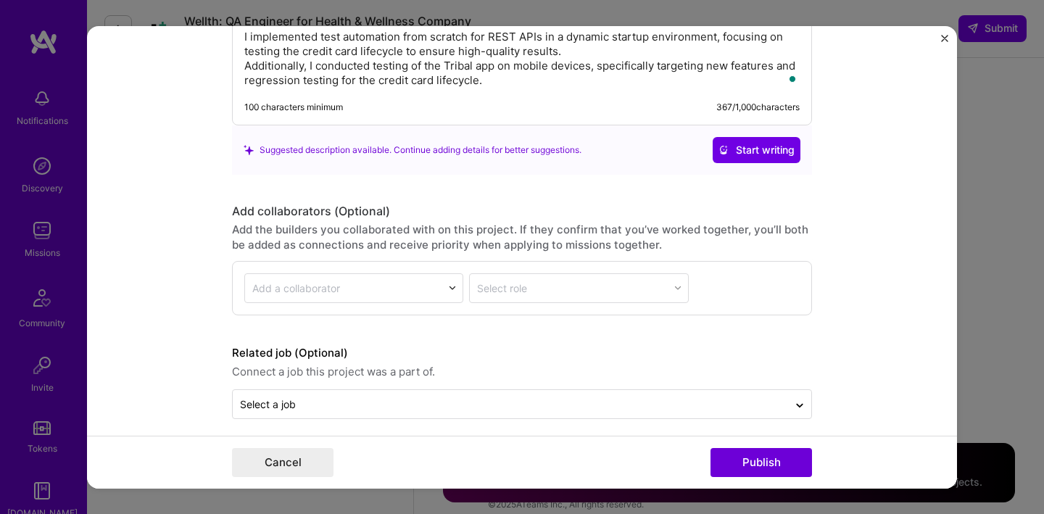
scroll to position [1490, 0]
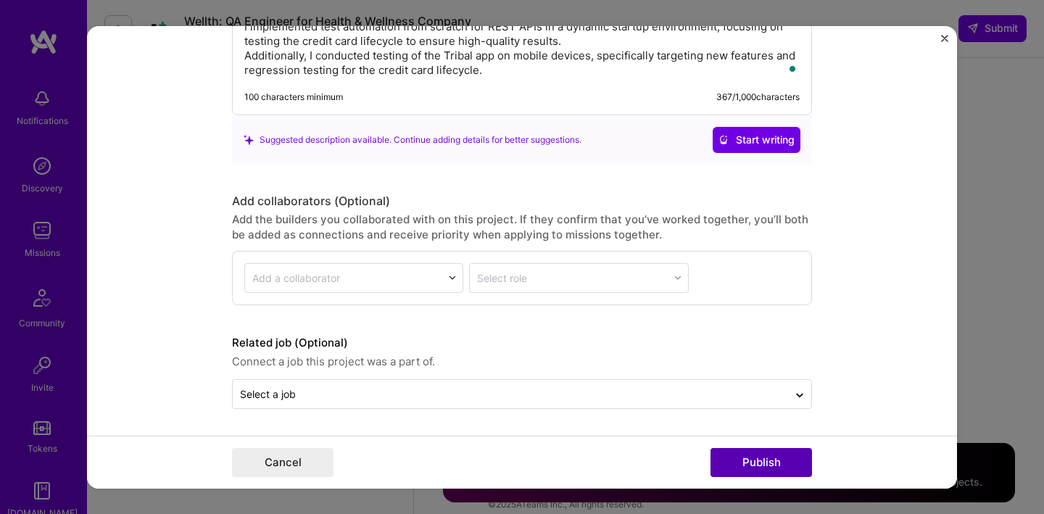
click at [767, 463] on button "Publish" at bounding box center [762, 462] width 102 height 29
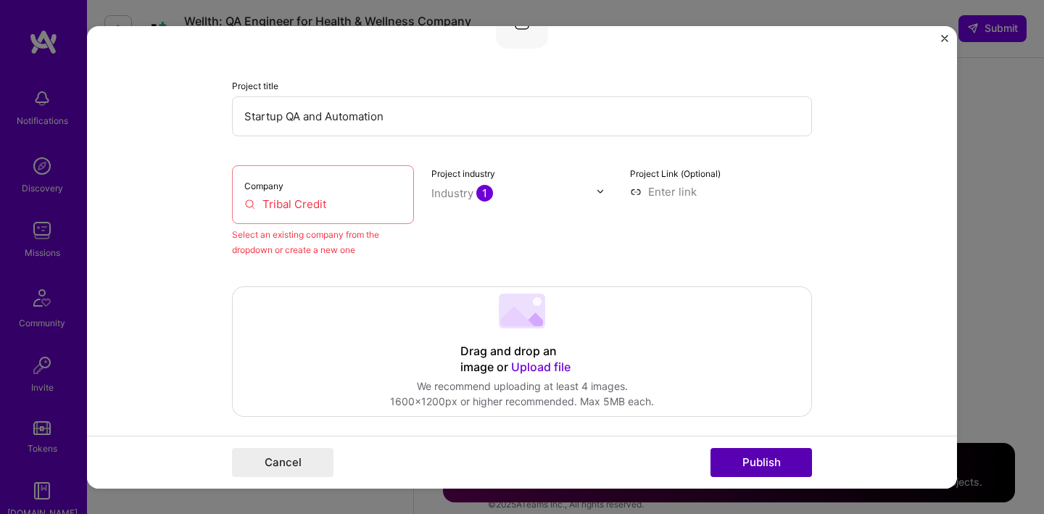
scroll to position [102, 0]
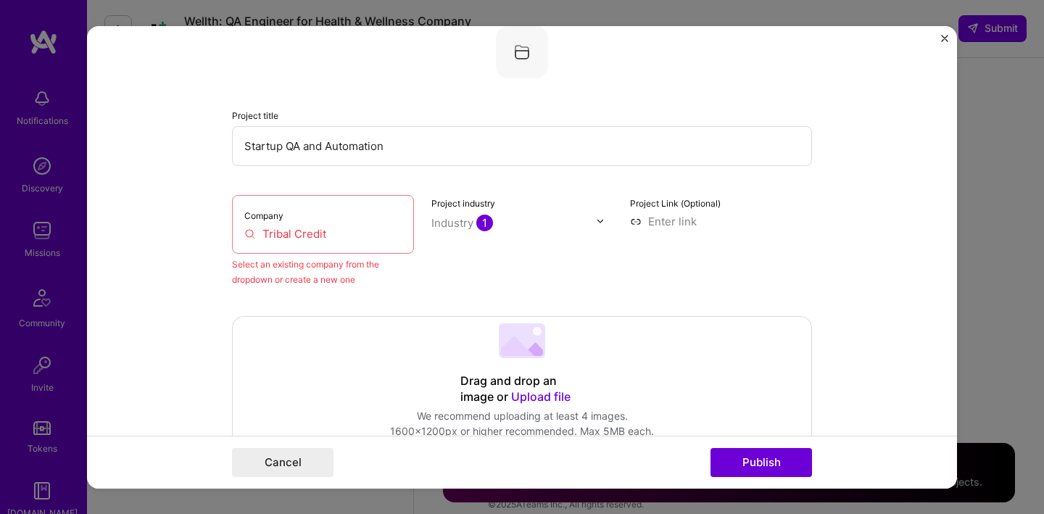
click at [318, 240] on input "Tribal Credit" at bounding box center [322, 233] width 157 height 15
drag, startPoint x: 343, startPoint y: 239, endPoint x: 238, endPoint y: 242, distance: 105.2
click at [238, 242] on div "Company Tribal Credit" at bounding box center [323, 223] width 182 height 59
click at [260, 236] on input "Tribal Credit" at bounding box center [322, 233] width 157 height 15
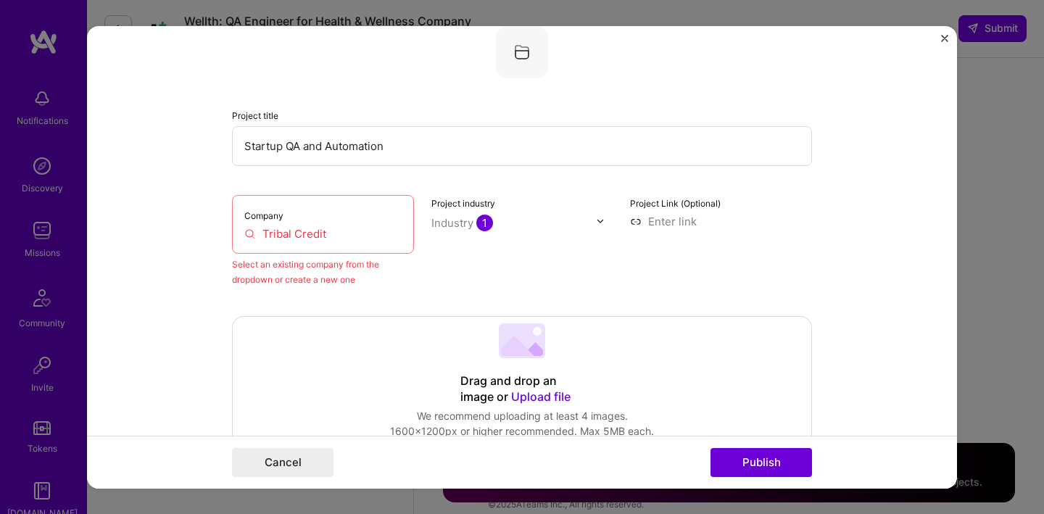
click at [285, 234] on input "Tribal Credit" at bounding box center [322, 233] width 157 height 15
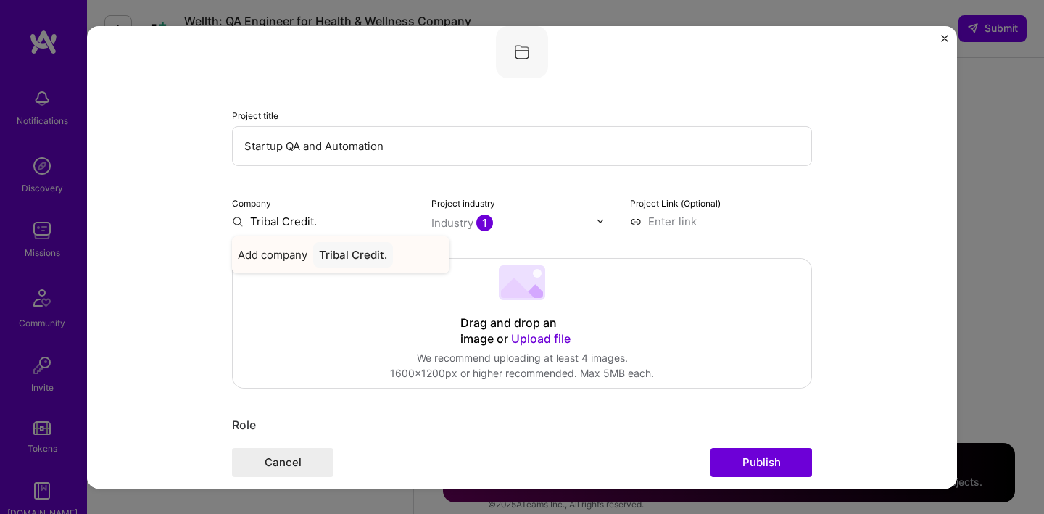
type input "Tribal Credit."
click at [337, 252] on div "Tribal Credit." at bounding box center [353, 254] width 80 height 25
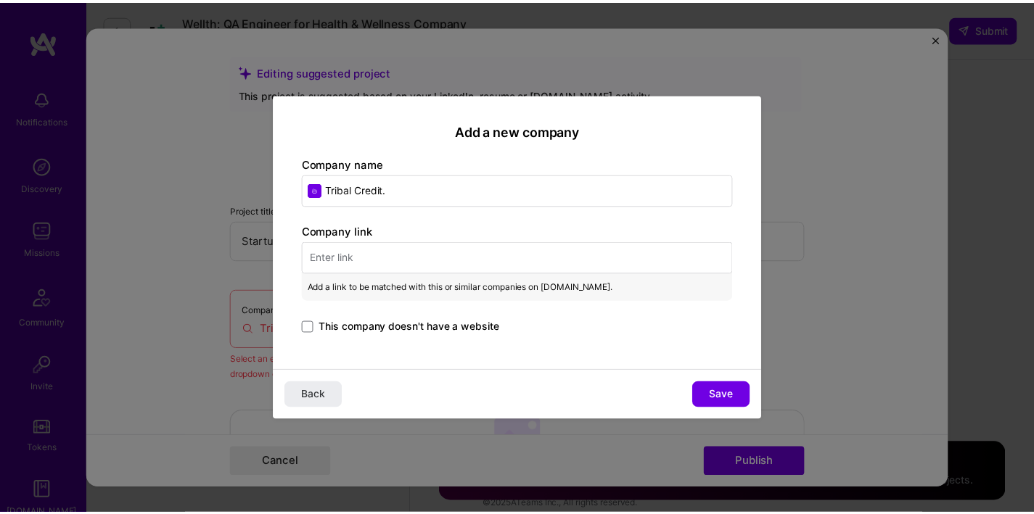
scroll to position [17, 0]
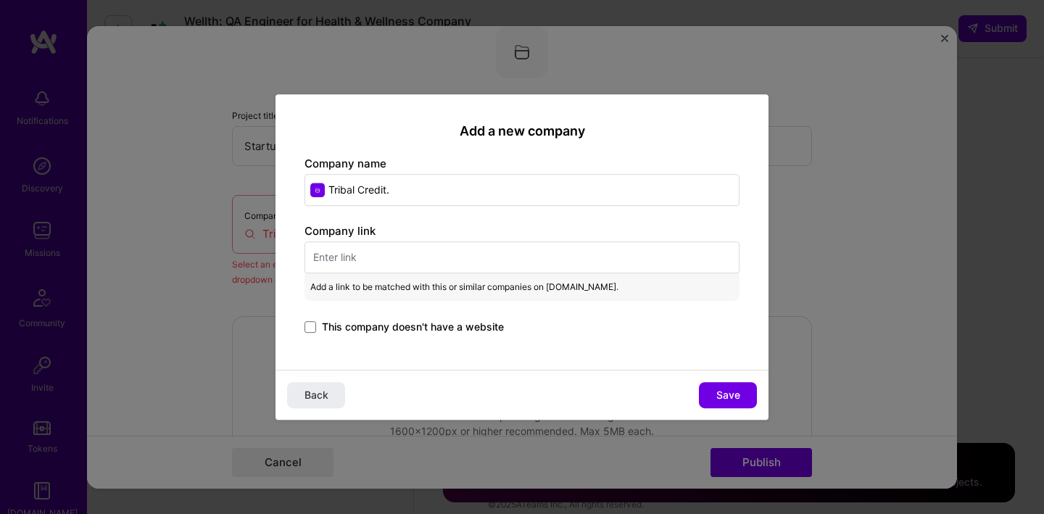
click at [345, 263] on input "text" at bounding box center [522, 258] width 435 height 32
paste input "https://www.tribal.credit/"
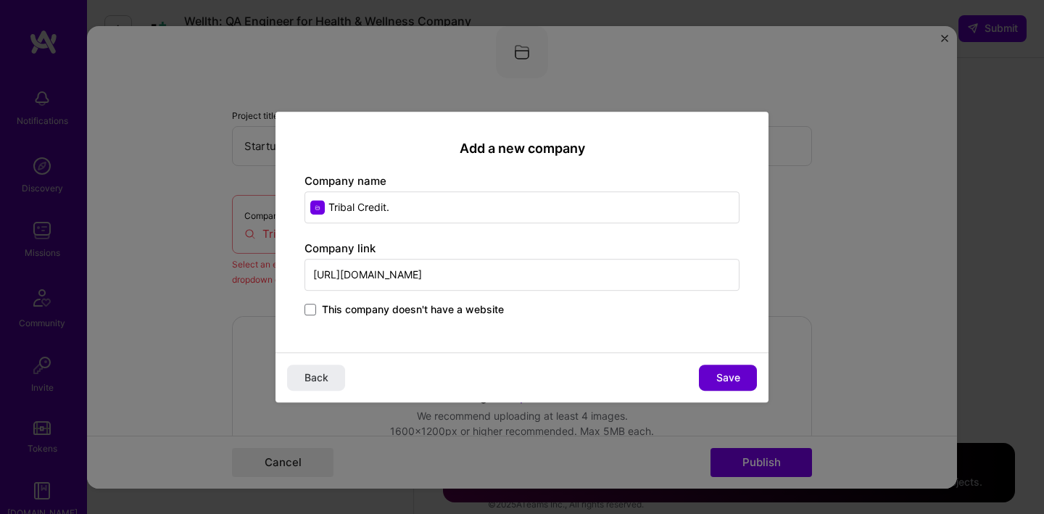
type input "https://www.tribal.credit/"
click at [719, 376] on span "Save" at bounding box center [729, 378] width 24 height 15
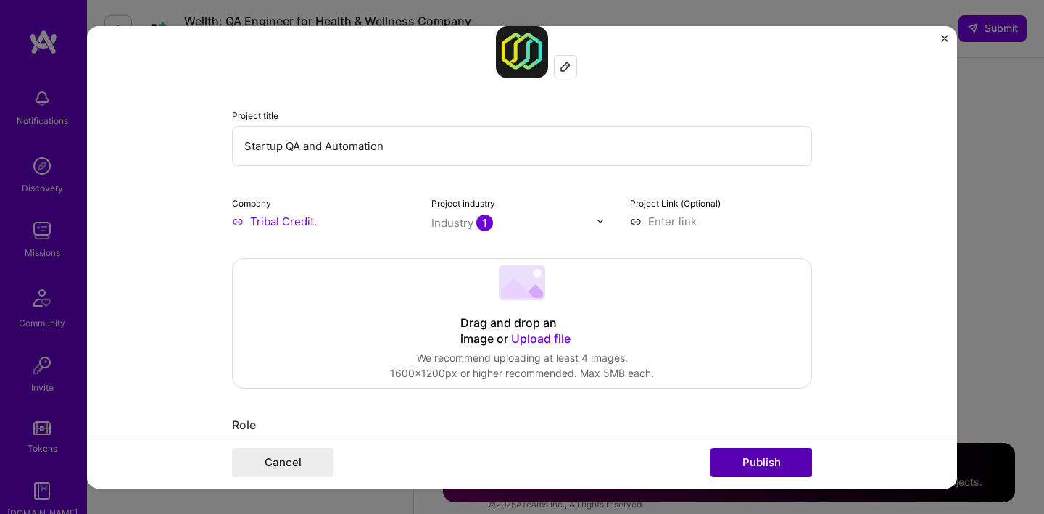
click at [772, 466] on button "Publish" at bounding box center [762, 462] width 102 height 29
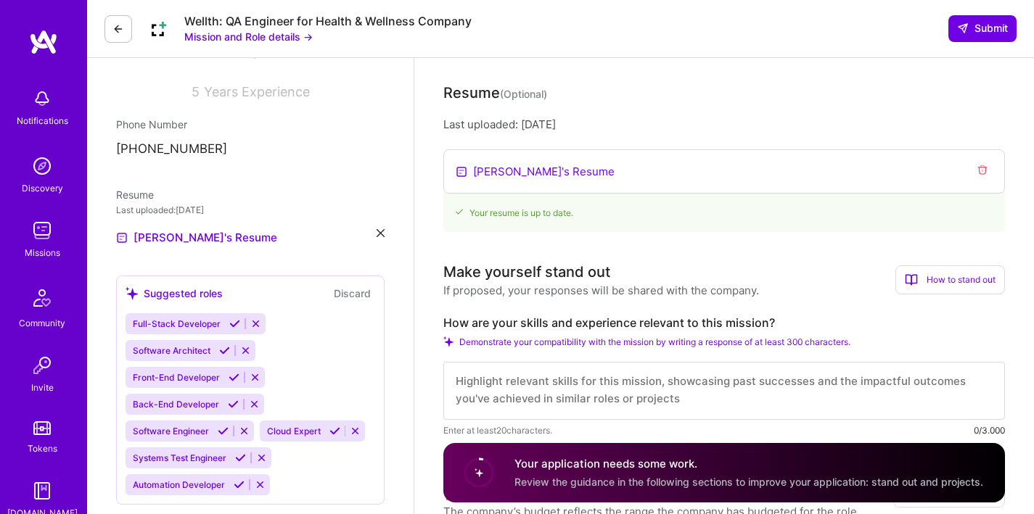
scroll to position [133, 0]
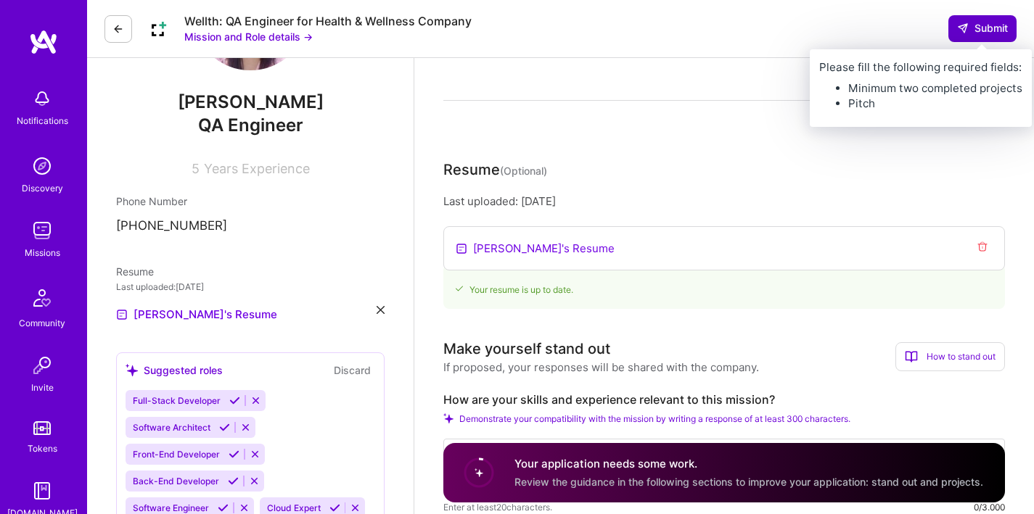
click at [975, 26] on span "Submit" at bounding box center [982, 28] width 51 height 15
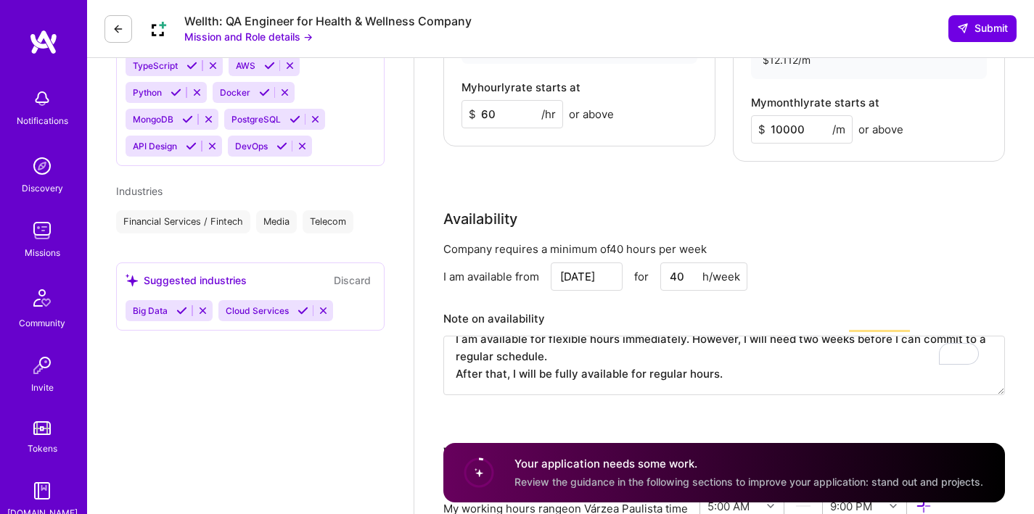
scroll to position [905, 0]
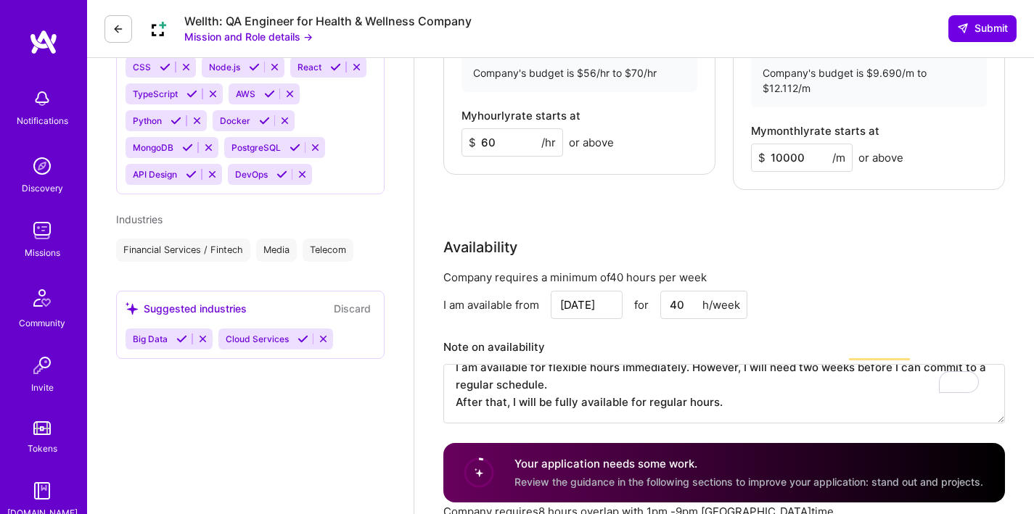
click at [153, 342] on span "Big Data" at bounding box center [150, 339] width 35 height 11
click at [268, 335] on span "Cloud Services" at bounding box center [257, 339] width 63 height 11
click at [202, 306] on div "Suggested industries" at bounding box center [185, 308] width 121 height 15
click at [360, 252] on div "Financial Services / Fintech Media Telecom" at bounding box center [250, 250] width 268 height 23
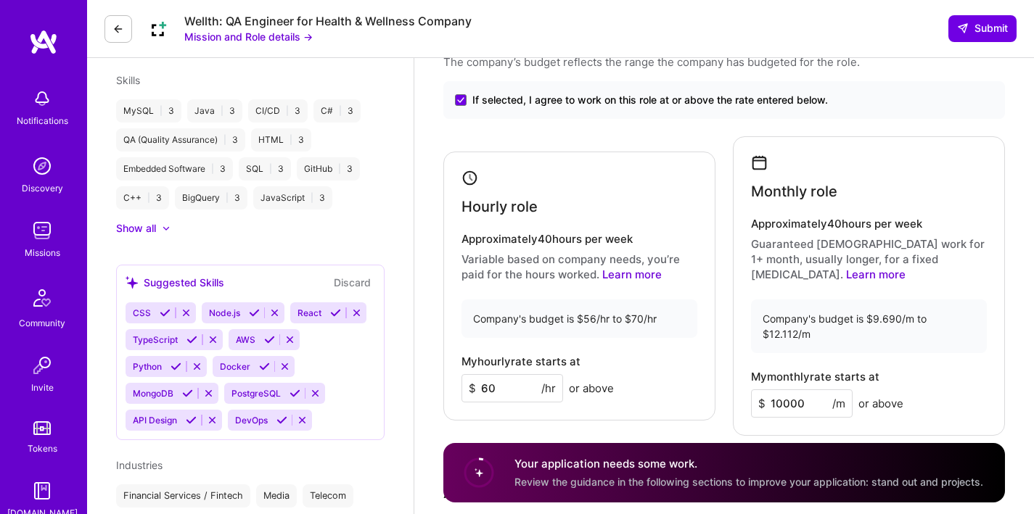
scroll to position [656, 0]
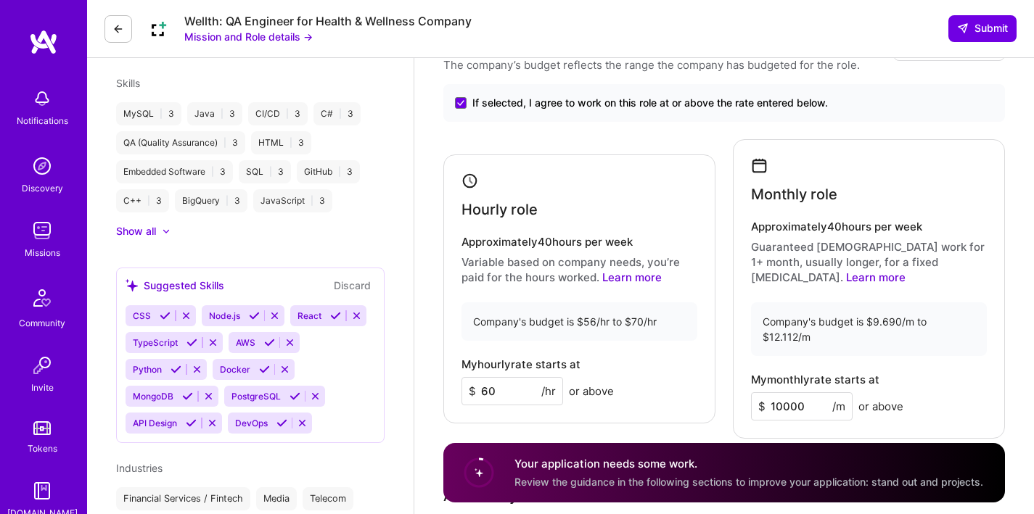
click at [168, 314] on icon at bounding box center [165, 315] width 11 height 11
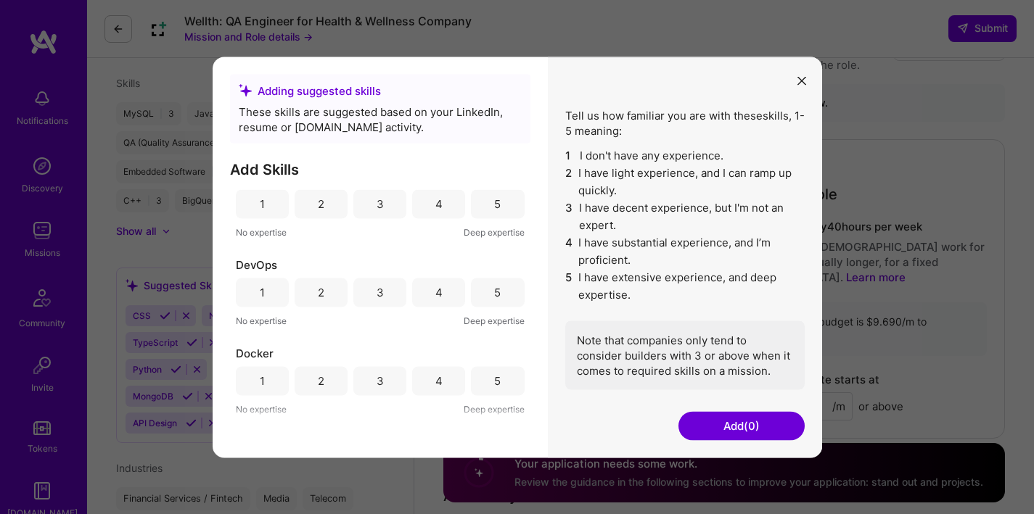
scroll to position [0, 0]
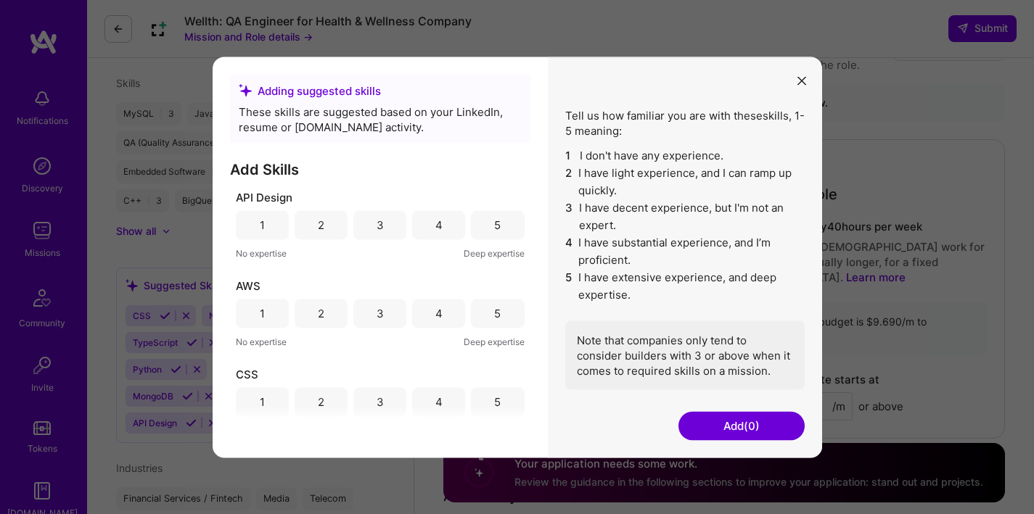
click at [265, 226] on div "1" at bounding box center [262, 224] width 53 height 29
click at [337, 316] on div "2" at bounding box center [320, 313] width 53 height 29
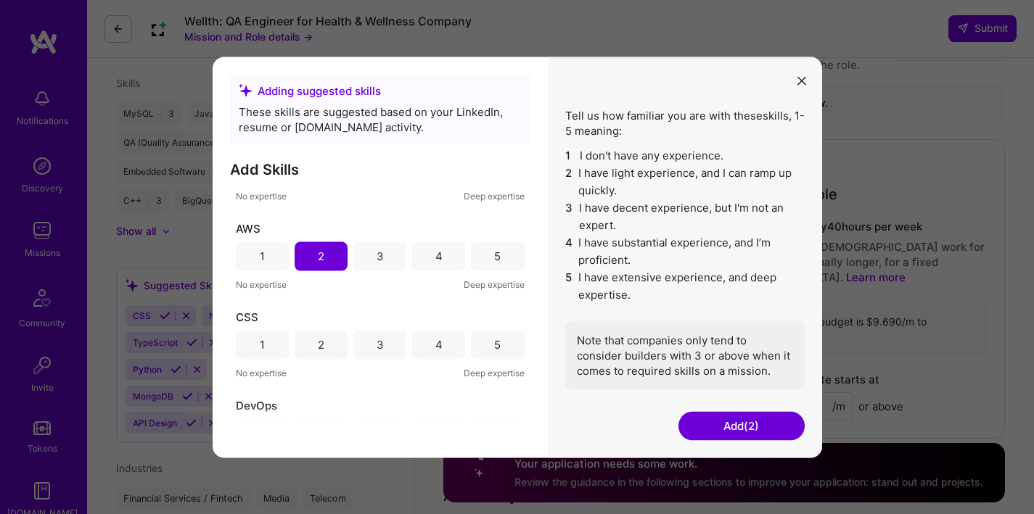
scroll to position [119, 0]
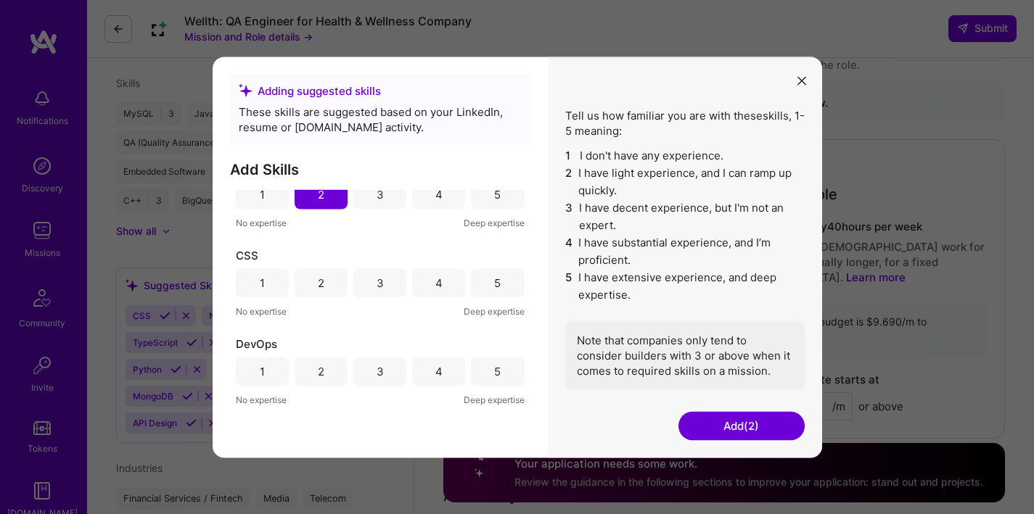
click at [333, 281] on div "2" at bounding box center [320, 282] width 53 height 29
click at [325, 282] on div "2" at bounding box center [320, 278] width 53 height 29
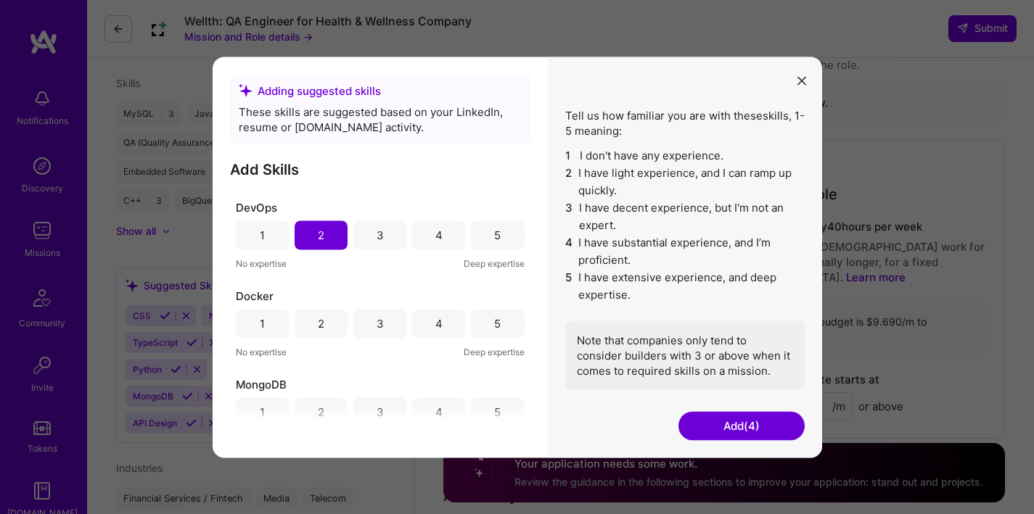
scroll to position [257, 0]
click at [322, 323] on div "2" at bounding box center [320, 322] width 53 height 29
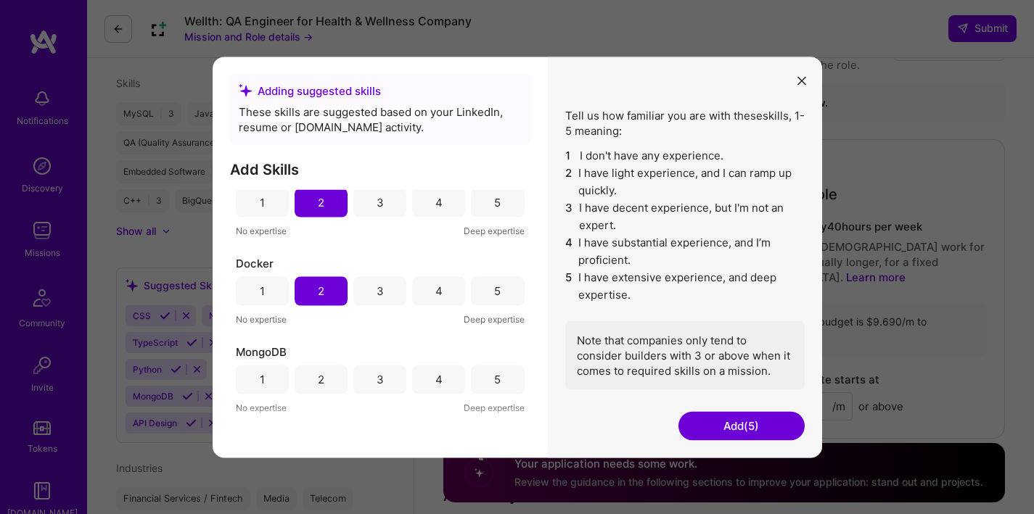
scroll to position [355, 0]
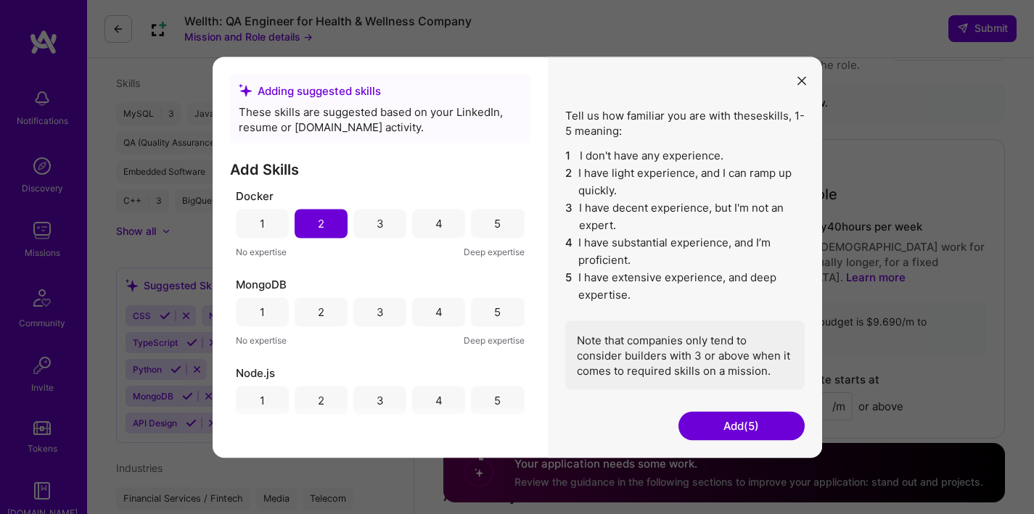
click at [341, 310] on div "2" at bounding box center [320, 311] width 53 height 29
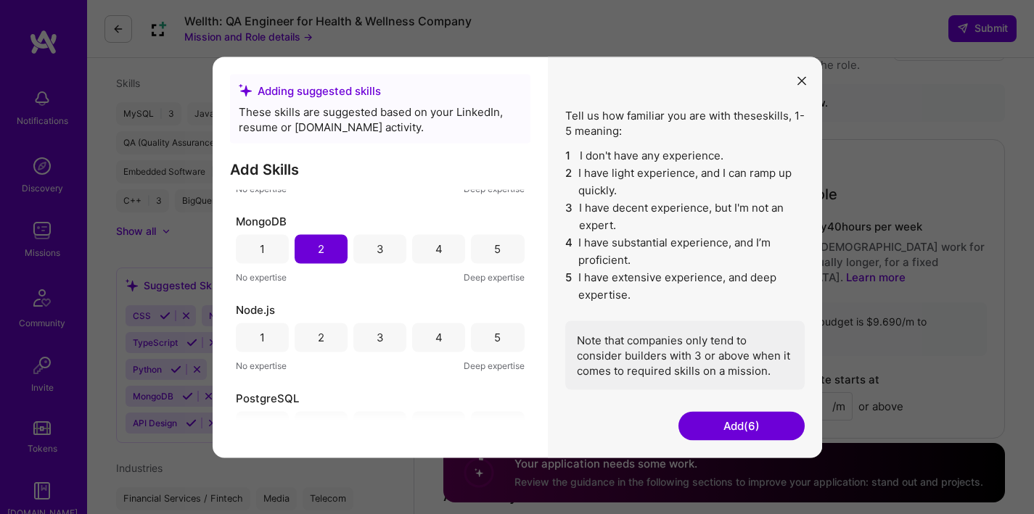
scroll to position [496, 0]
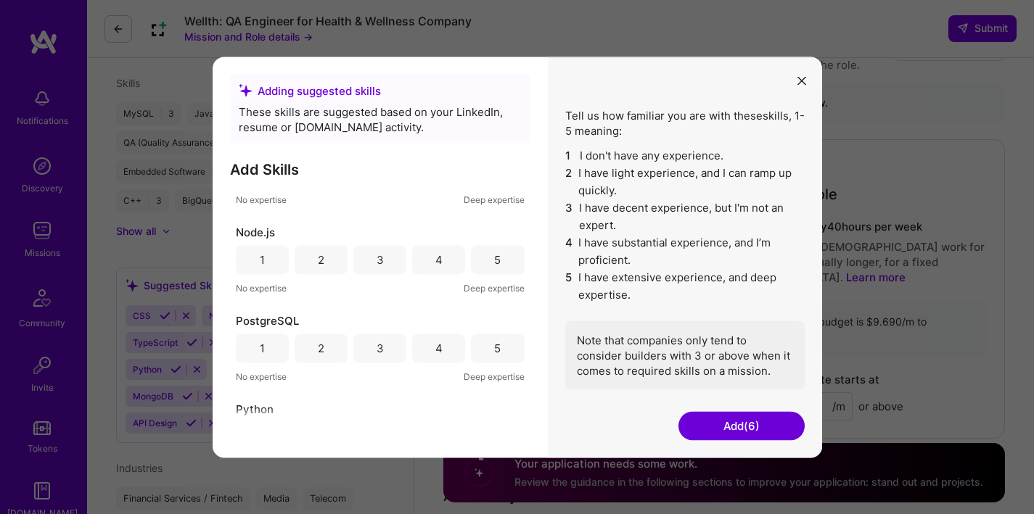
click at [325, 257] on div "2" at bounding box center [320, 259] width 53 height 29
click at [314, 349] on div "2" at bounding box center [320, 348] width 53 height 29
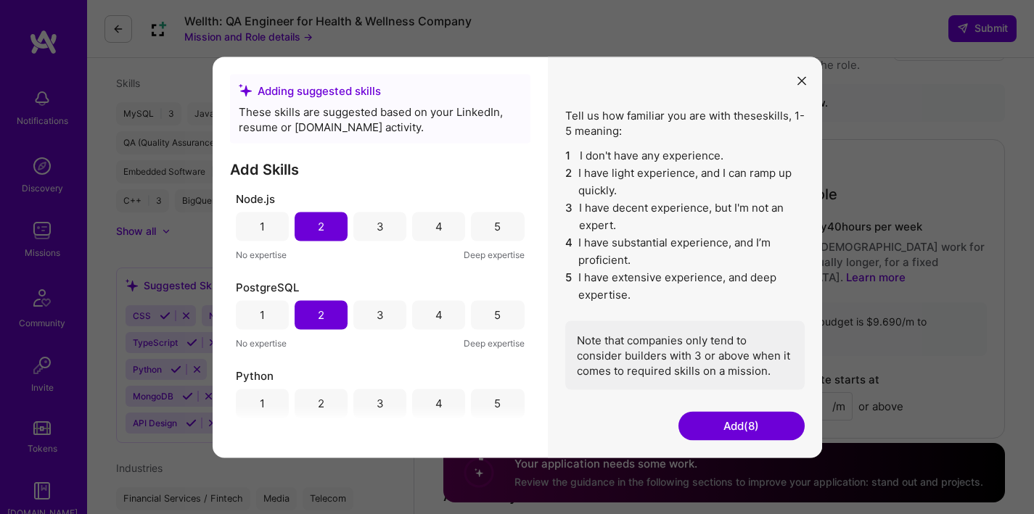
scroll to position [609, 0]
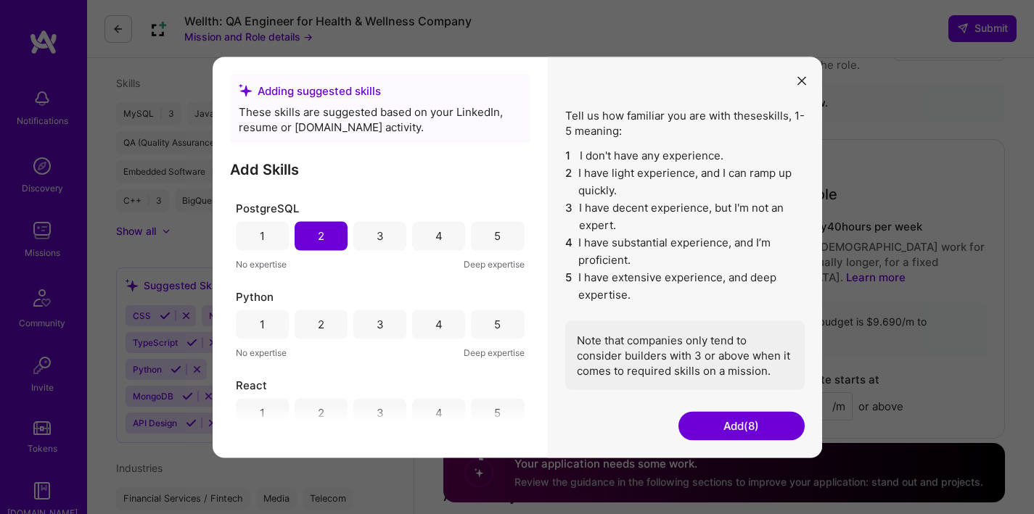
click at [321, 328] on div "2" at bounding box center [321, 324] width 7 height 15
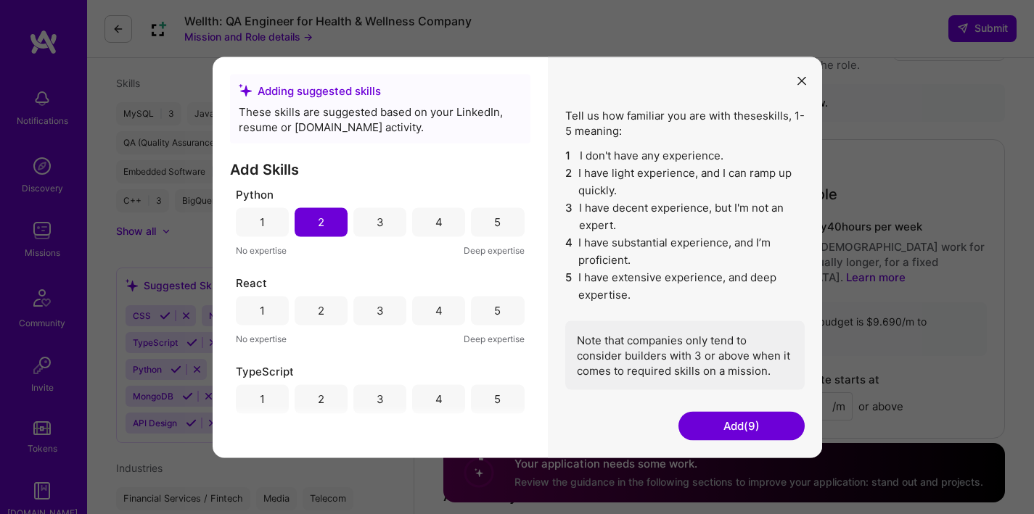
click at [327, 315] on div "2" at bounding box center [320, 310] width 53 height 29
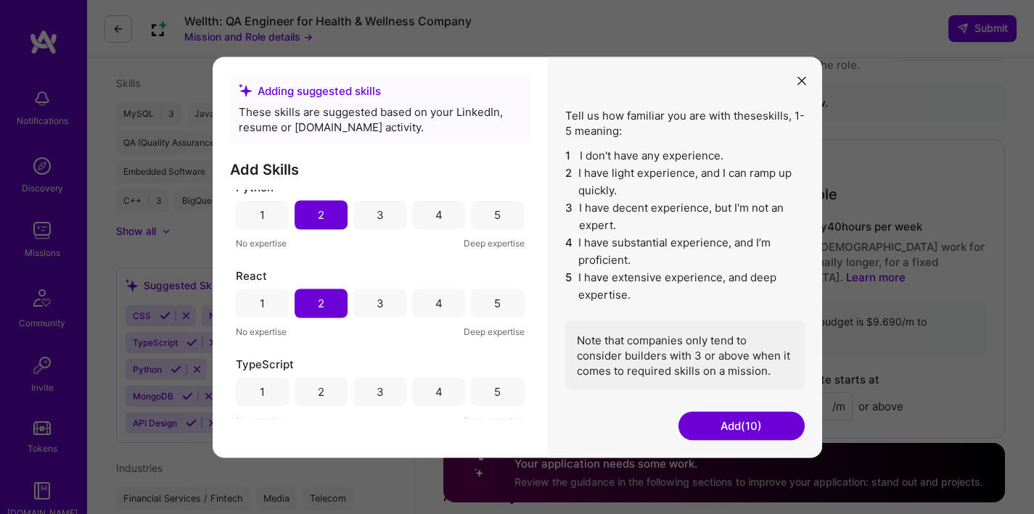
scroll to position [725, 0]
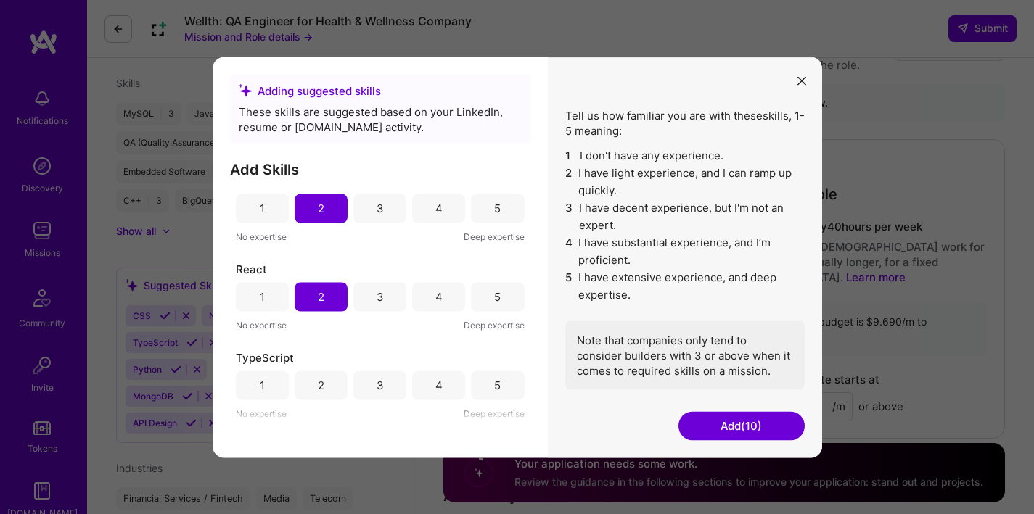
click at [328, 380] on div "2" at bounding box center [320, 385] width 53 height 29
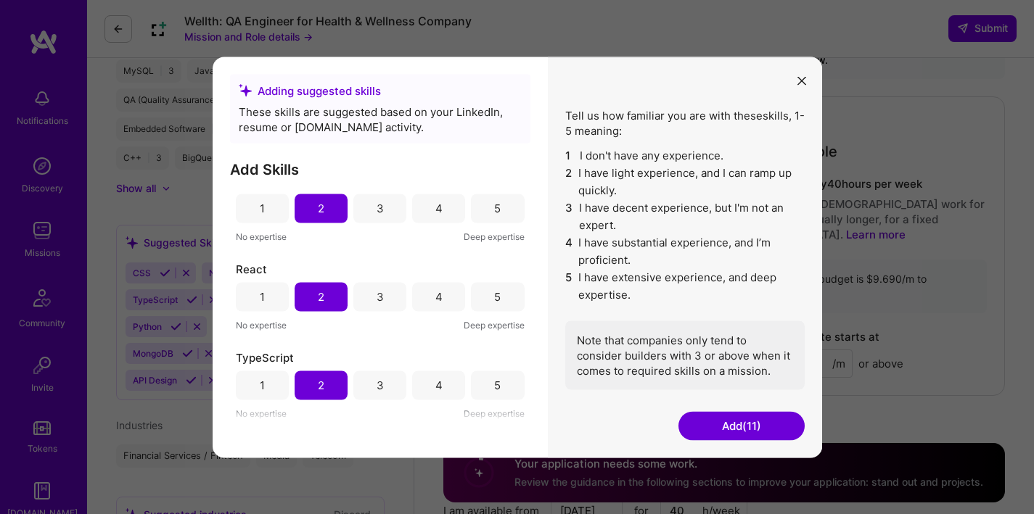
scroll to position [787, 0]
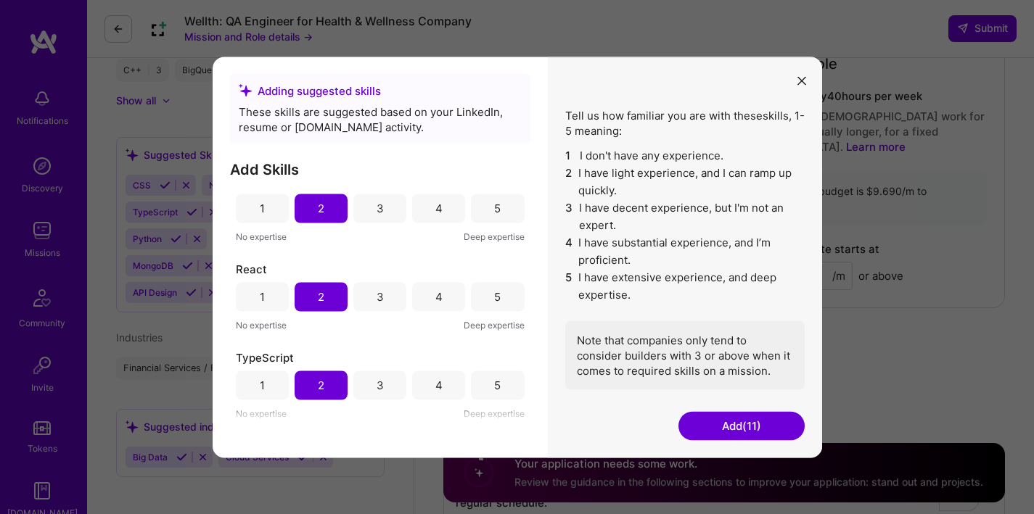
click at [743, 429] on button "Add (11)" at bounding box center [741, 425] width 126 height 29
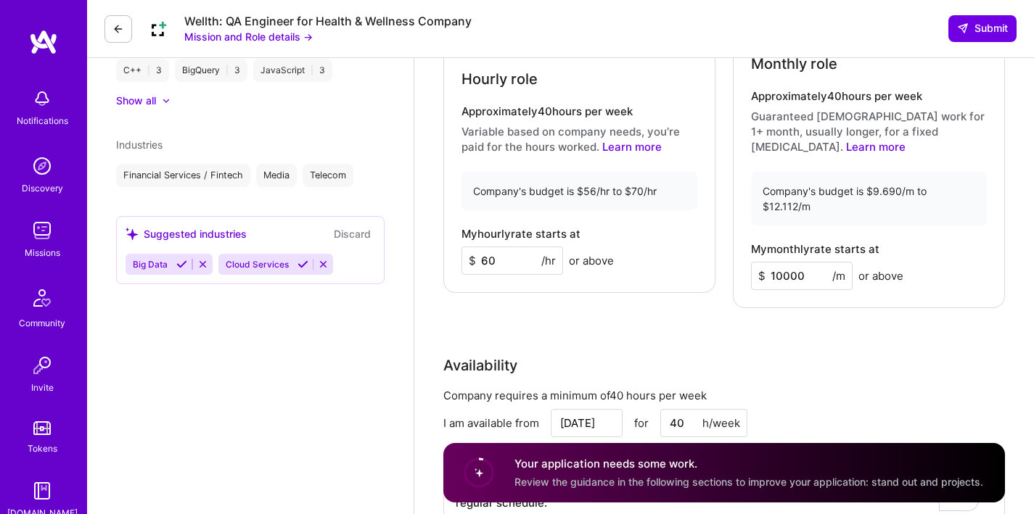
click at [185, 265] on icon at bounding box center [181, 264] width 11 height 11
click at [210, 264] on icon at bounding box center [210, 264] width 11 height 11
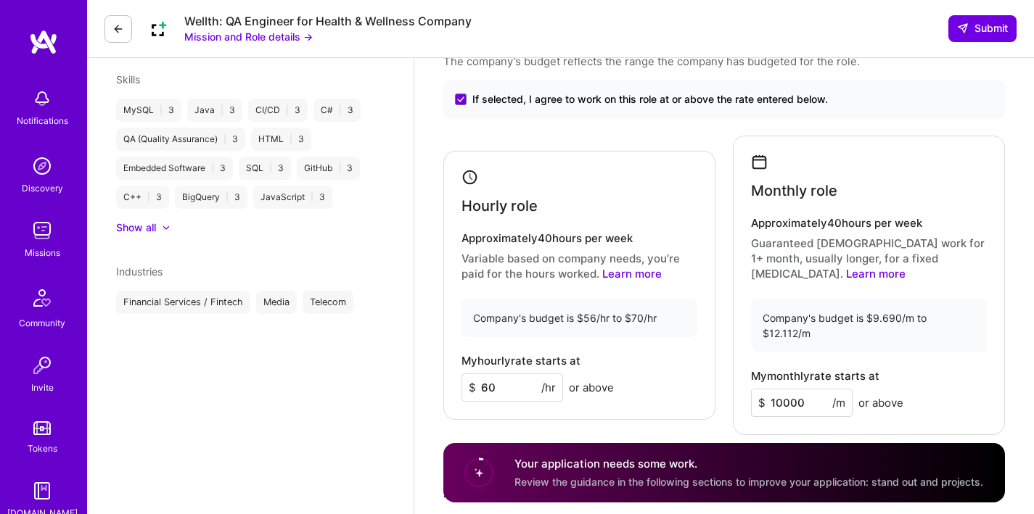
scroll to position [663, 0]
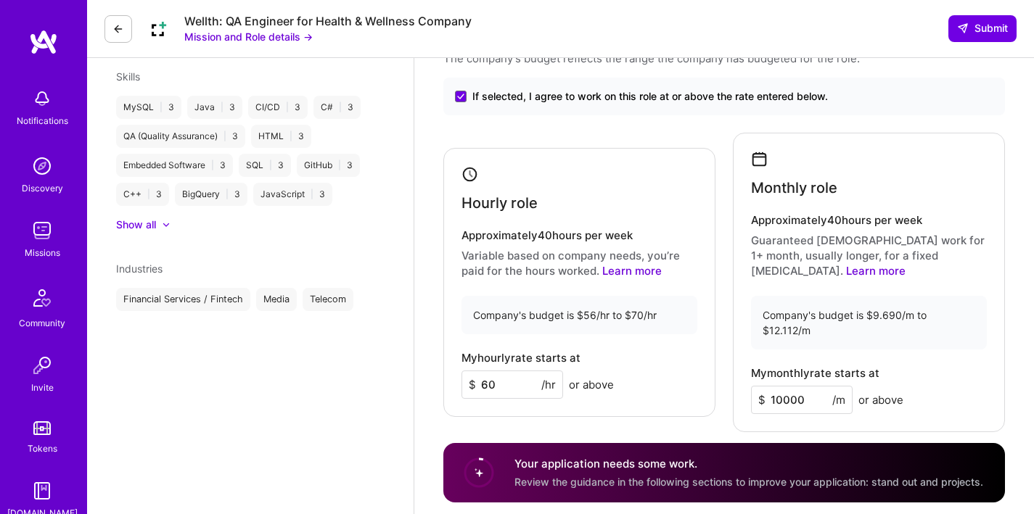
click at [158, 226] on div at bounding box center [159, 225] width 6 height 15
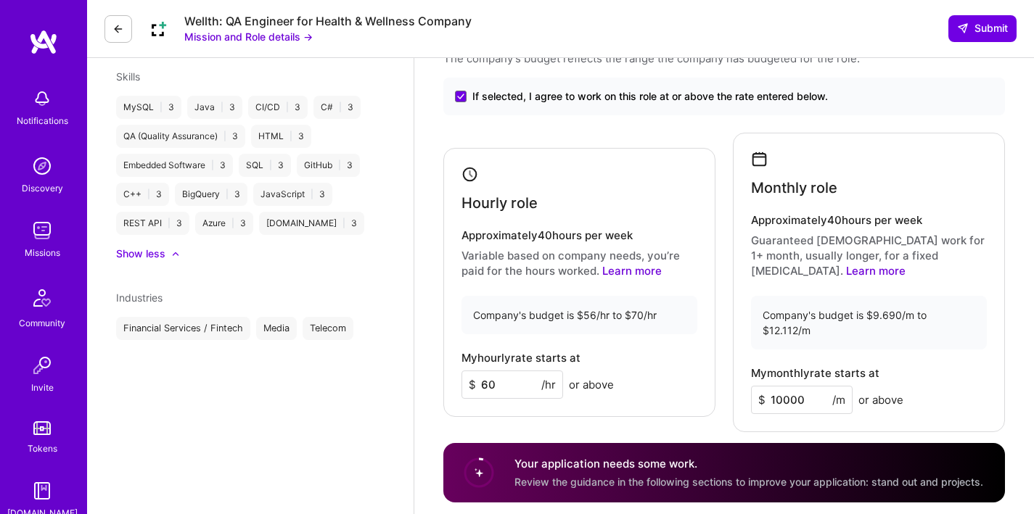
click at [160, 252] on div "Show less" at bounding box center [140, 254] width 49 height 15
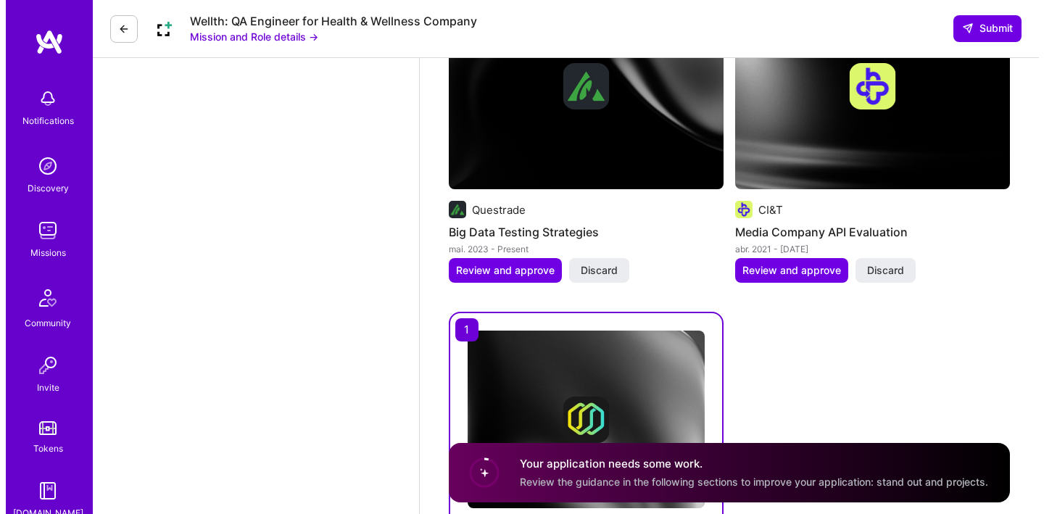
scroll to position [2036, 0]
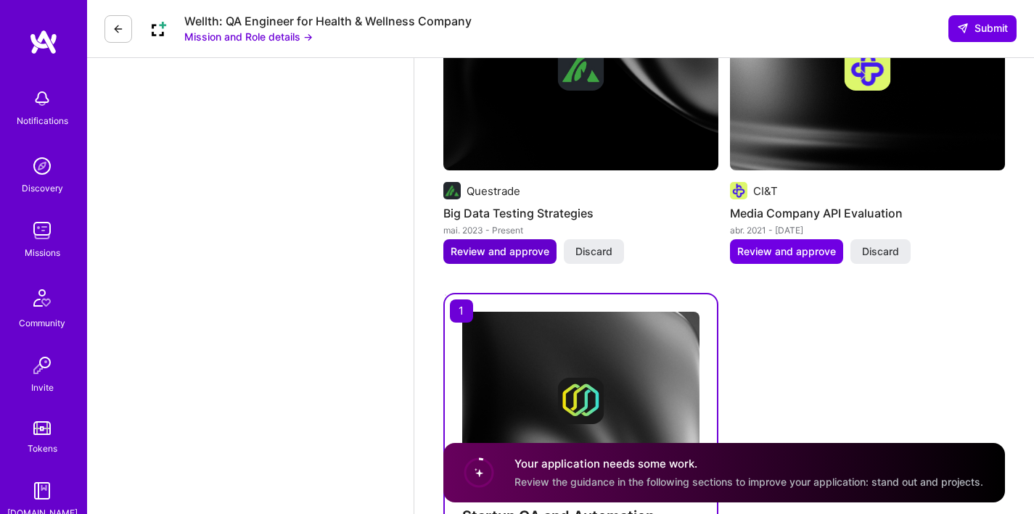
click at [520, 244] on span "Review and approve" at bounding box center [499, 251] width 99 height 15
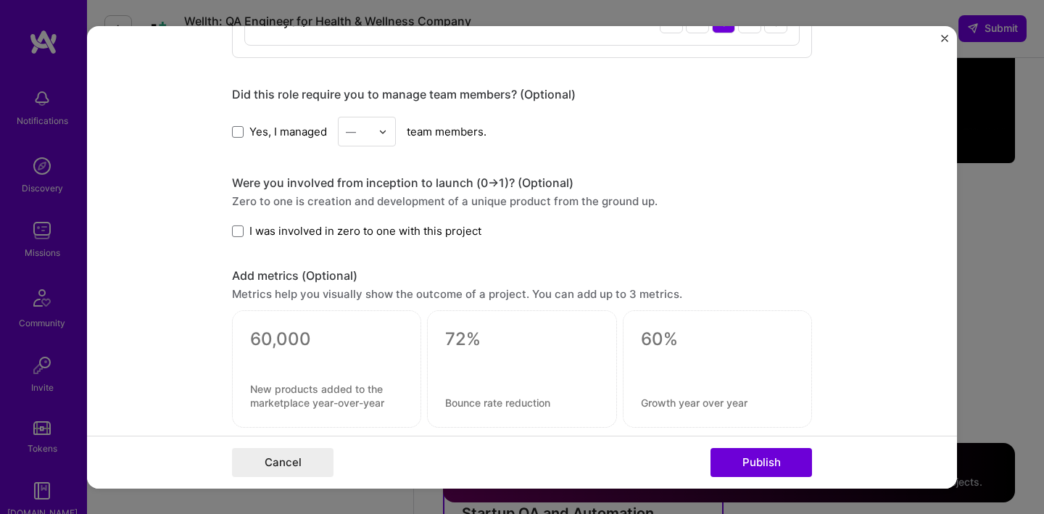
scroll to position [944, 0]
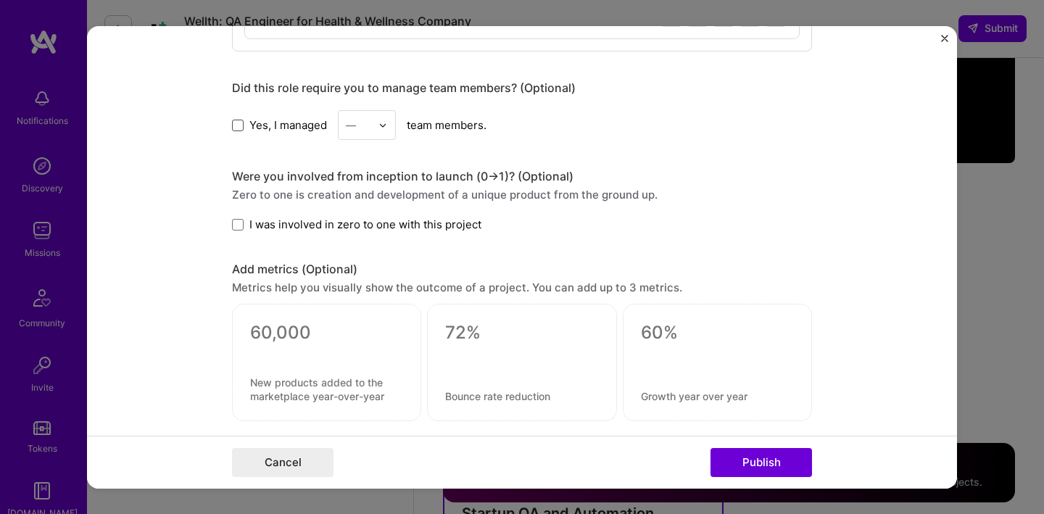
click at [236, 128] on span at bounding box center [238, 126] width 12 height 12
click at [0, 0] on input "Yes, I managed" at bounding box center [0, 0] width 0 height 0
click at [379, 128] on img at bounding box center [383, 125] width 9 height 9
click at [362, 170] on div "1" at bounding box center [366, 163] width 49 height 27
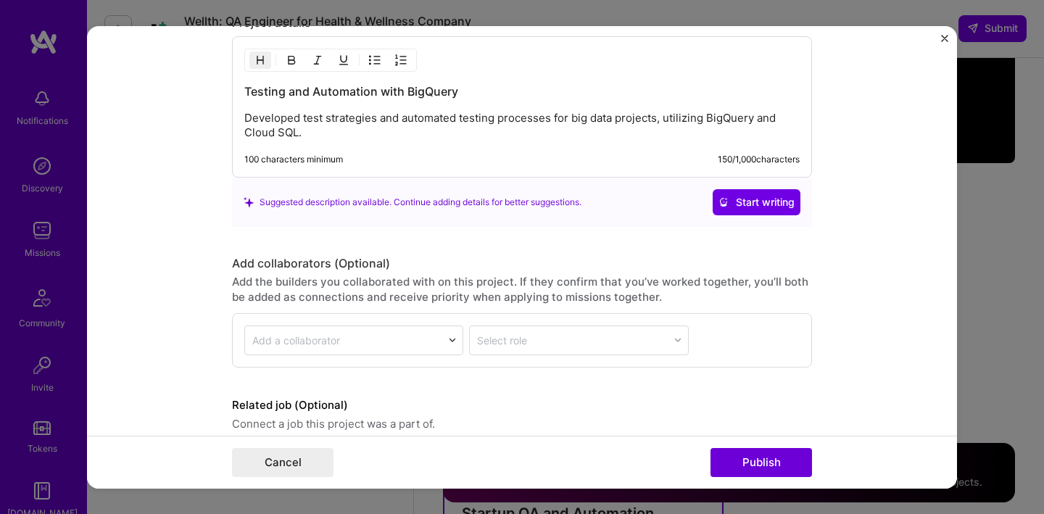
scroll to position [1382, 0]
click at [324, 136] on p "Developed test strategies and automated testing processes for big data projects…" at bounding box center [522, 123] width 556 height 29
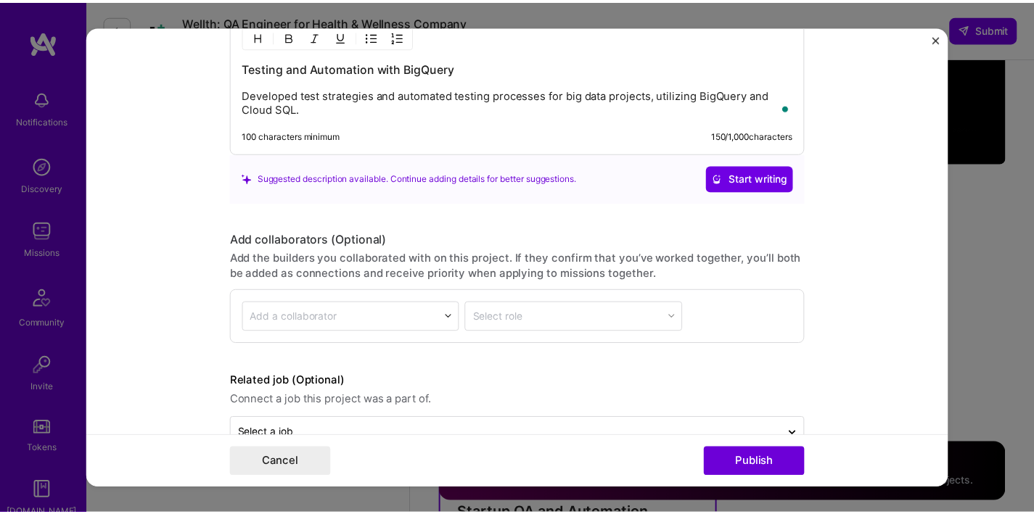
scroll to position [1443, 0]
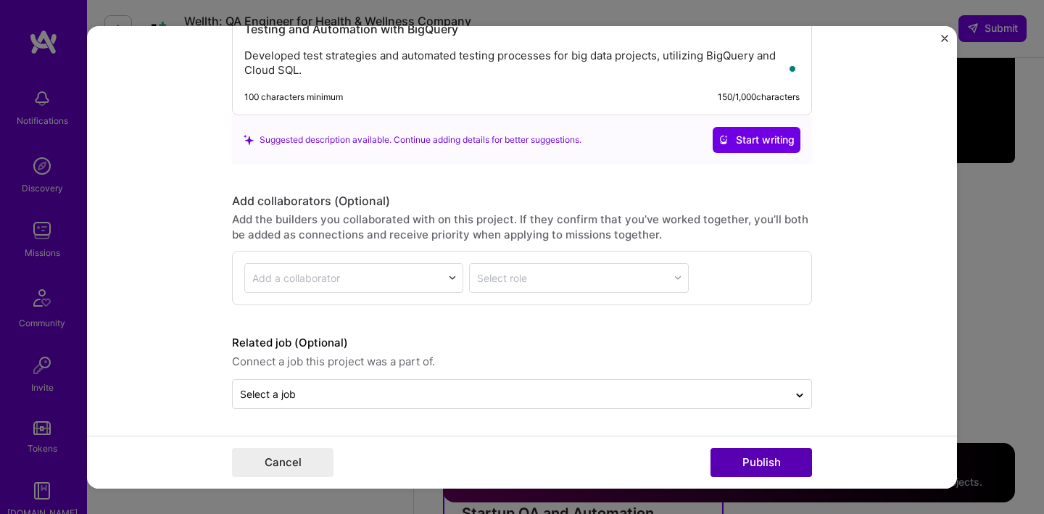
click at [764, 458] on button "Publish" at bounding box center [762, 462] width 102 height 29
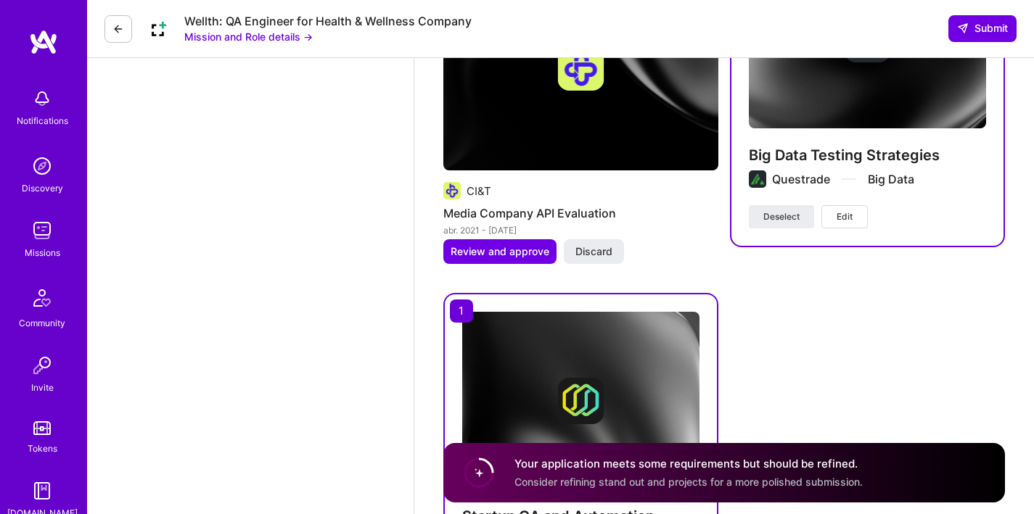
click at [482, 479] on circle at bounding box center [479, 473] width 28 height 28
click at [803, 354] on div "Suggested Project CI&T Advanced Media Testing Automation nov. 2021 - jun. 2022 …" at bounding box center [723, 97] width 561 height 1053
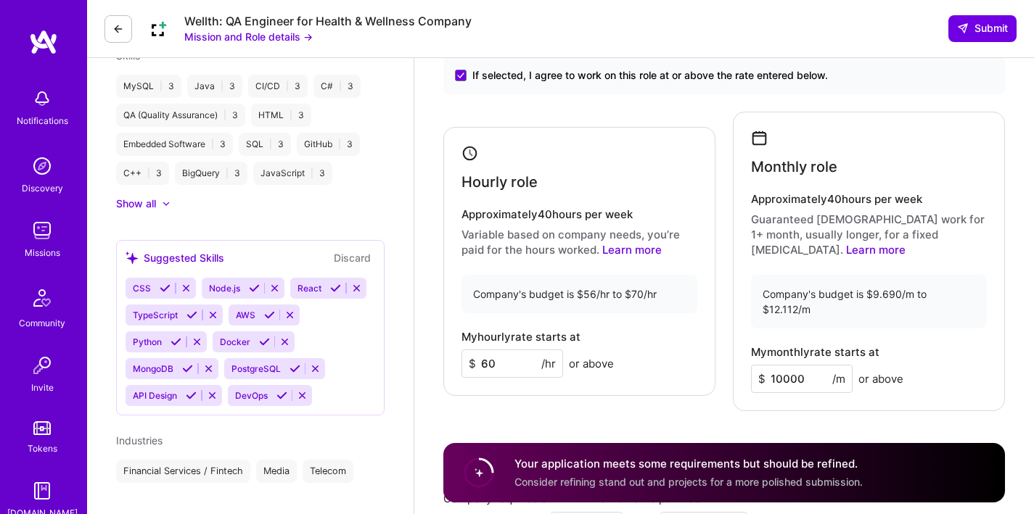
scroll to position [395, 0]
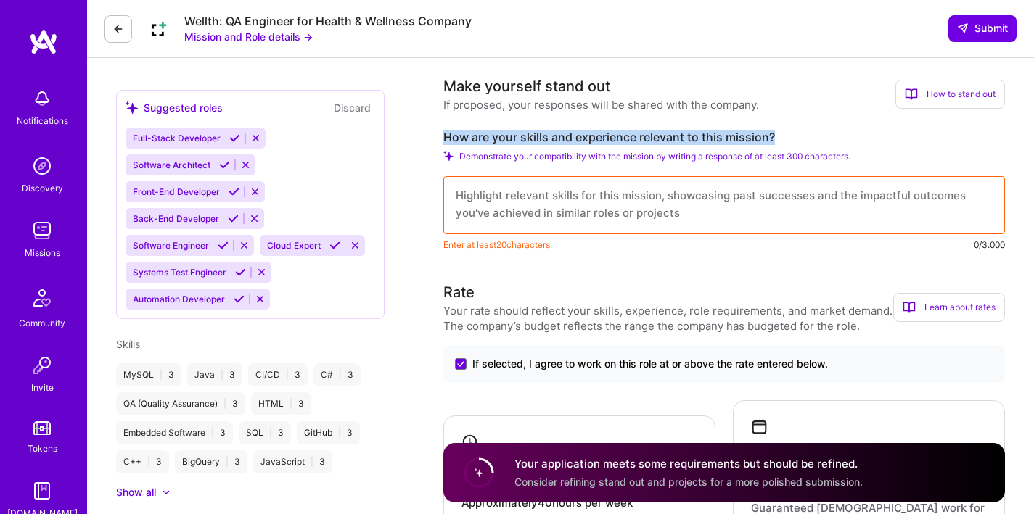
drag, startPoint x: 443, startPoint y: 139, endPoint x: 807, endPoint y: 140, distance: 364.1
click at [807, 140] on label "How are your skills and experience relevant to this mission?" at bounding box center [723, 137] width 561 height 15
copy label "How are your skills and experience relevant to this mission?"
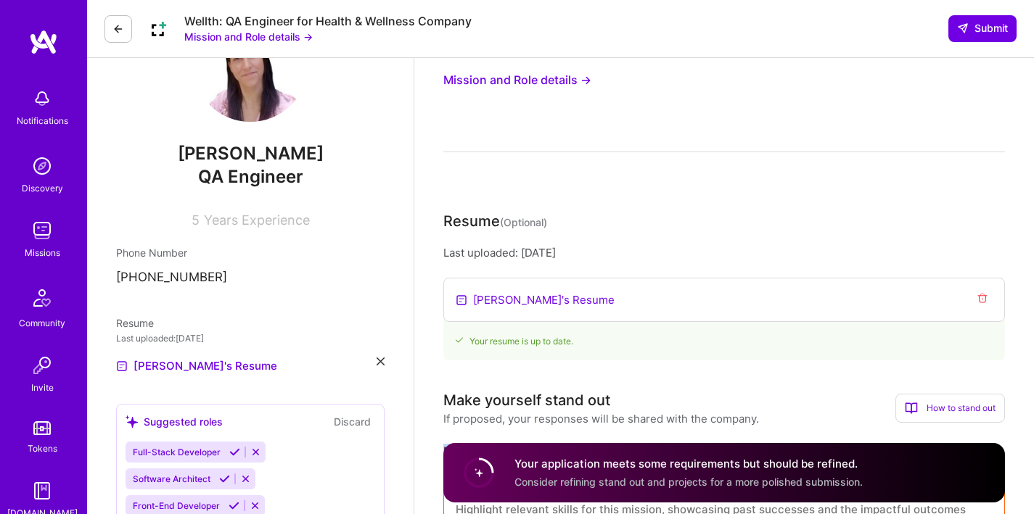
scroll to position [0, 0]
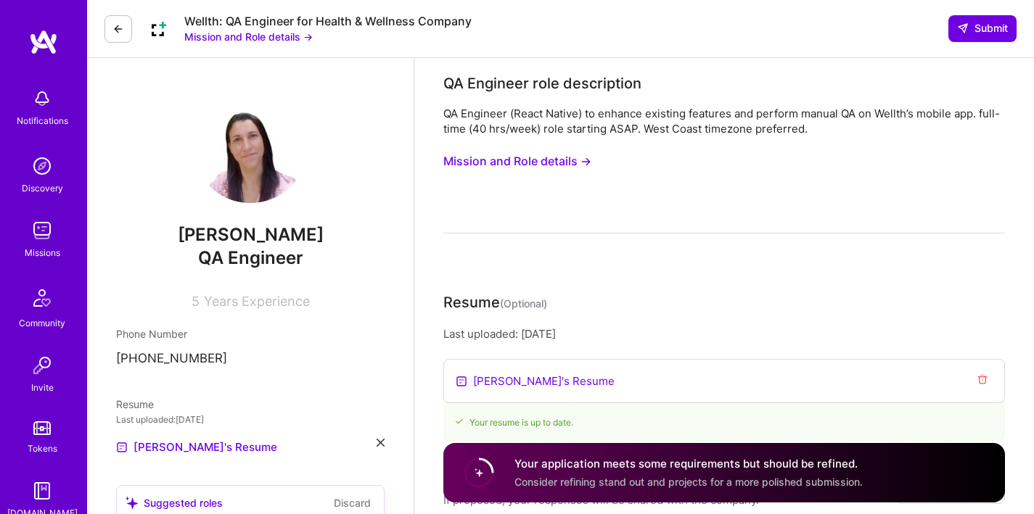
click at [559, 161] on button "Mission and Role details →" at bounding box center [517, 161] width 148 height 27
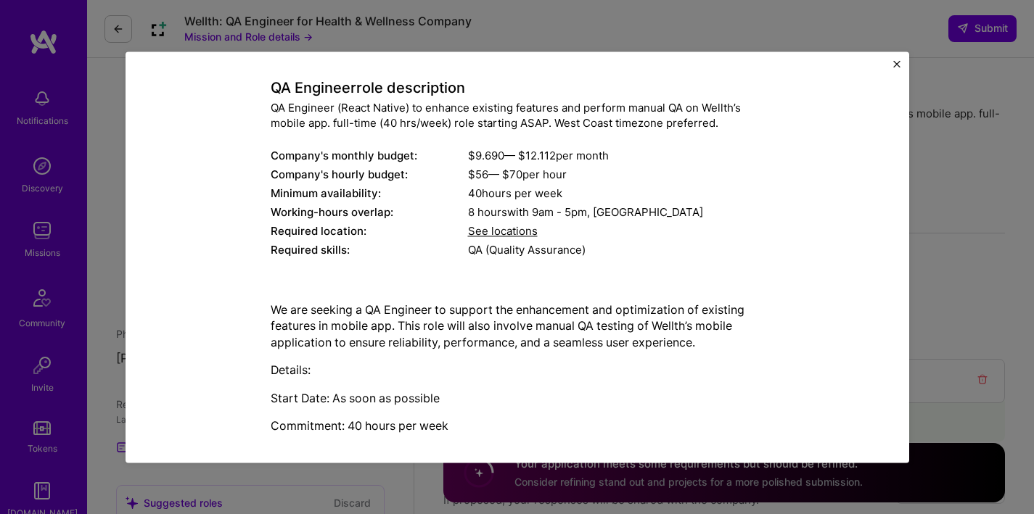
scroll to position [82, 0]
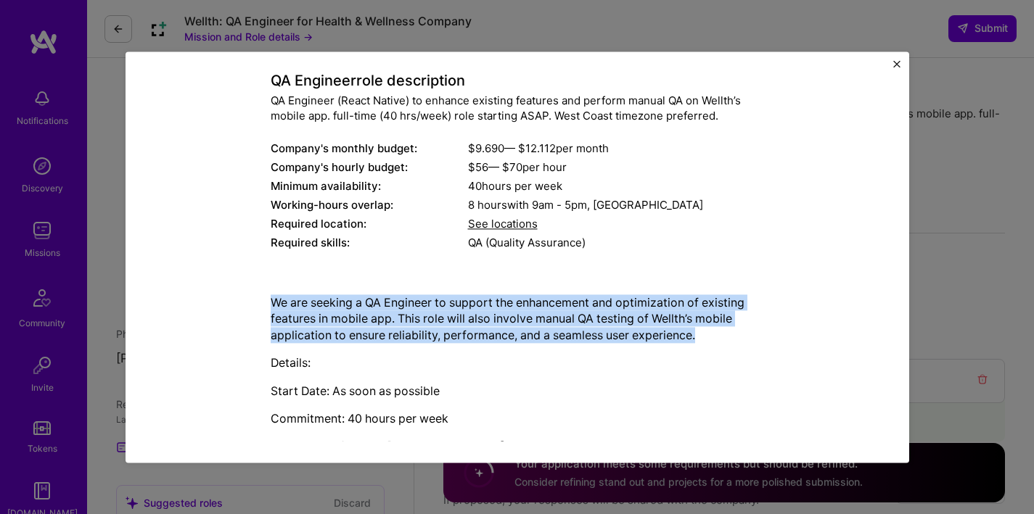
drag, startPoint x: 275, startPoint y: 303, endPoint x: 696, endPoint y: 334, distance: 422.5
click at [696, 334] on p "We are seeking a QA Engineer to support the enhancement and optimization of exi…" at bounding box center [517, 318] width 493 height 49
click at [505, 338] on p "We are seeking a QA Engineer to support the enhancement and optimization of exi…" at bounding box center [517, 318] width 493 height 49
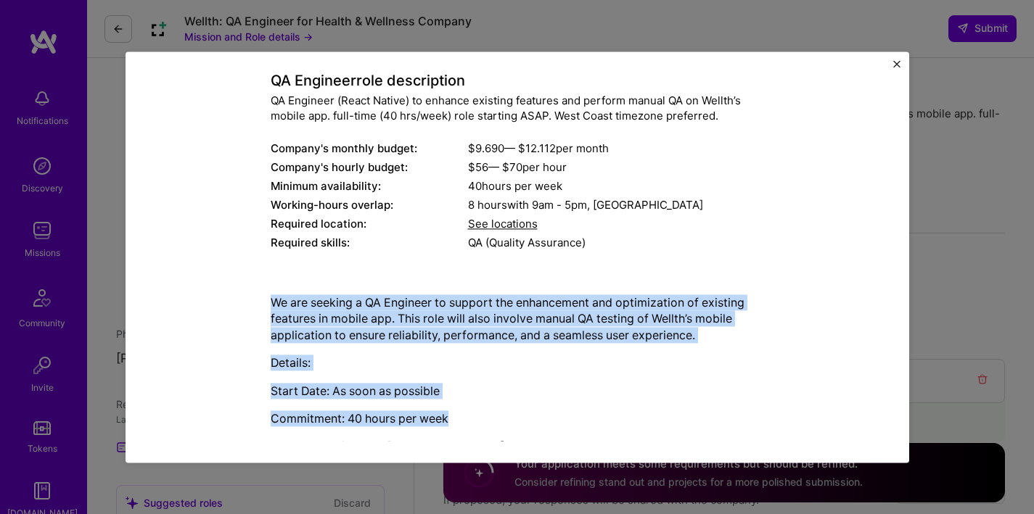
drag, startPoint x: 261, startPoint y: 305, endPoint x: 461, endPoint y: 420, distance: 230.0
click at [461, 420] on div "Mission Description and Role Details QA Engineer role description QA Engineer (…" at bounding box center [517, 265] width 717 height 524
copy div "We are seeking a QA Engineer to support the enhancement and optimization of exi…"
click at [897, 62] on img "Close" at bounding box center [896, 63] width 7 height 7
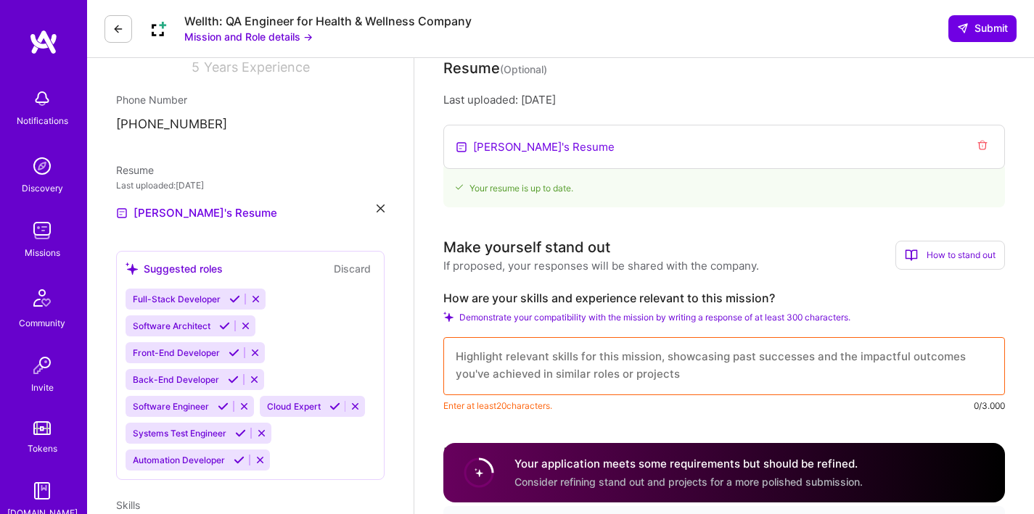
scroll to position [398, 0]
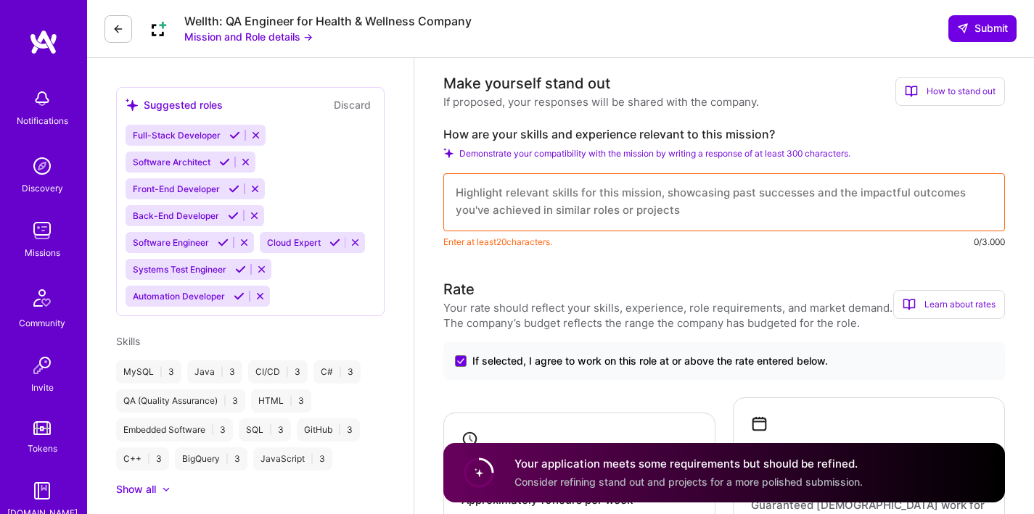
click at [589, 189] on textarea at bounding box center [723, 202] width 561 height 58
paste textarea "My skills and experience are highly relevant to this mission. I have a solid ba…"
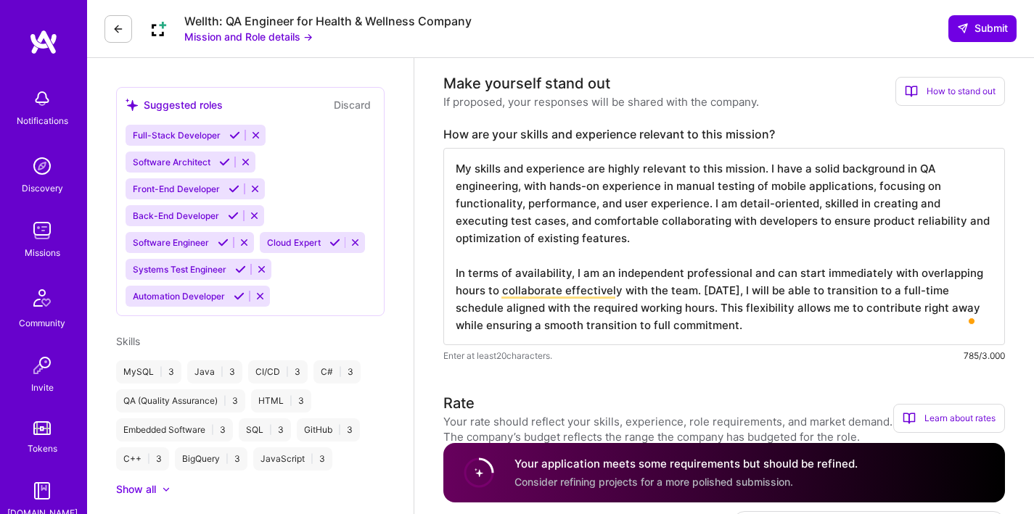
click at [804, 324] on textarea "My skills and experience are highly relevant to this mission. I have a solid ba…" at bounding box center [723, 246] width 561 height 197
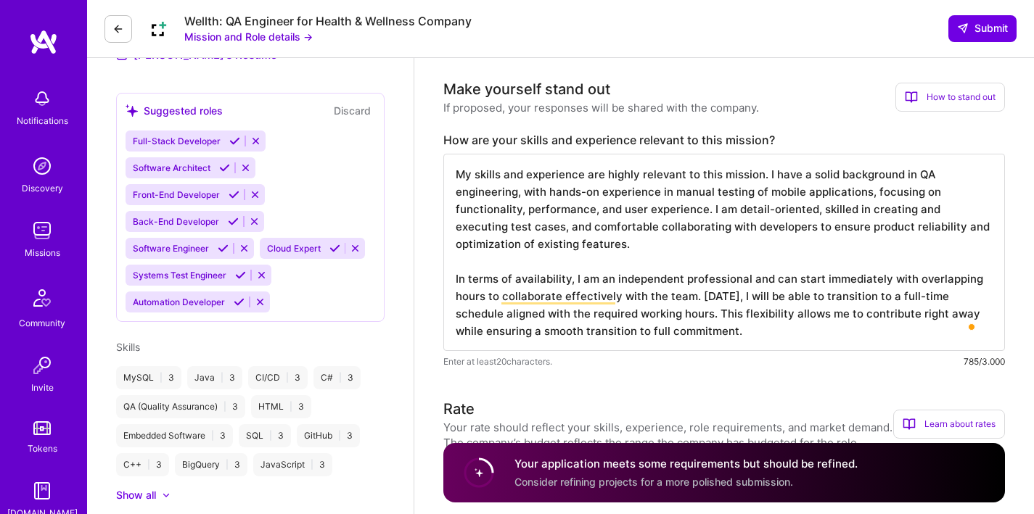
scroll to position [392, 0]
click at [570, 210] on textarea "My skills and experience are highly relevant to this mission. I have a solid ba…" at bounding box center [723, 252] width 561 height 197
click at [632, 213] on textarea "My skills and experience are highly relevant to this mission. I have a solid ba…" at bounding box center [723, 252] width 561 height 197
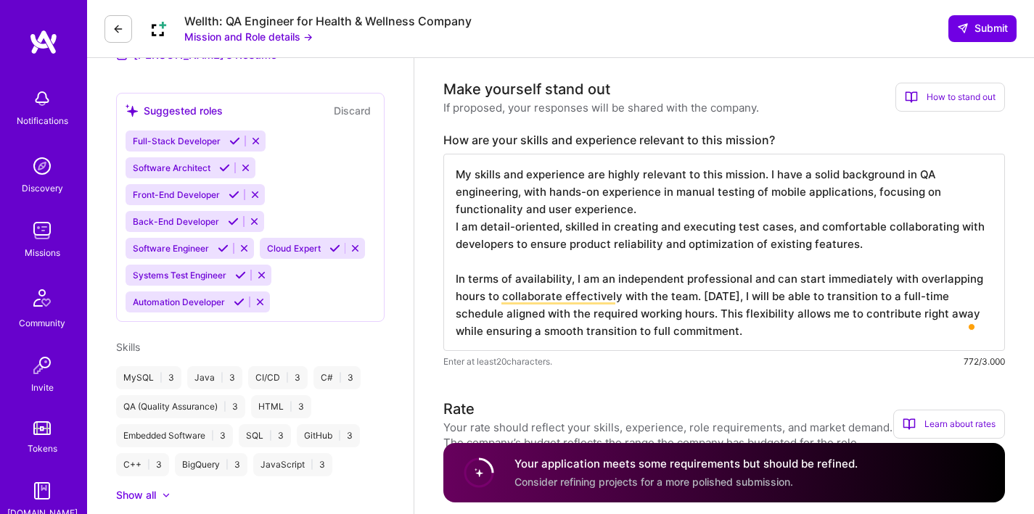
click at [854, 239] on textarea "My skills and experience are highly relevant to this mission. I have a solid ba…" at bounding box center [723, 252] width 561 height 197
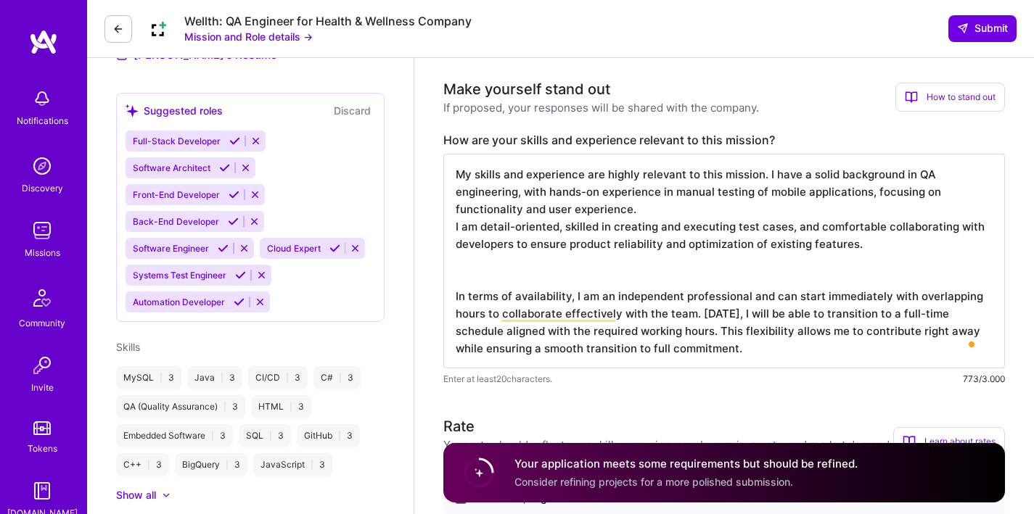
paste textarea "I also bring experience with tools and practices that support continuous improv…"
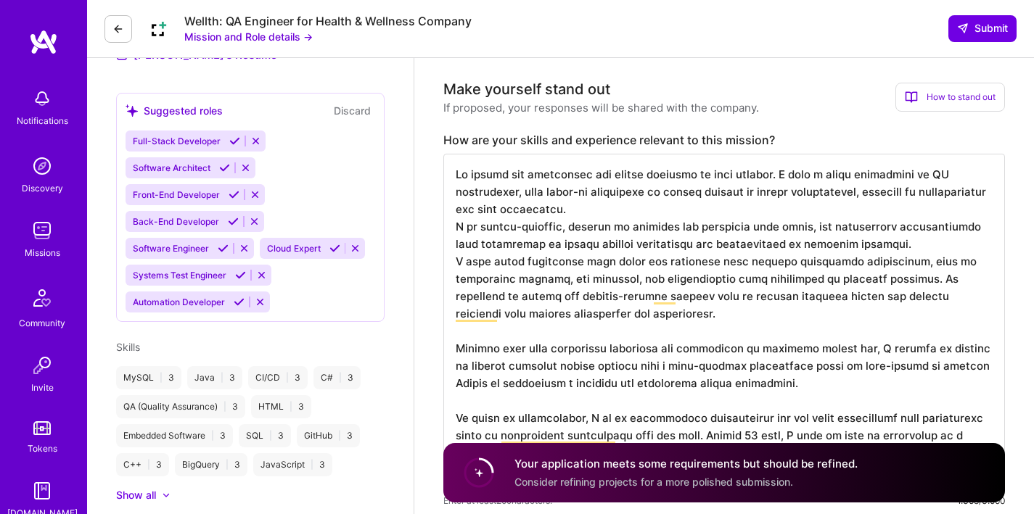
click at [570, 334] on textarea "To enrich screen reader interactions, please activate Accessibility in Grammarl…" at bounding box center [723, 322] width 561 height 337
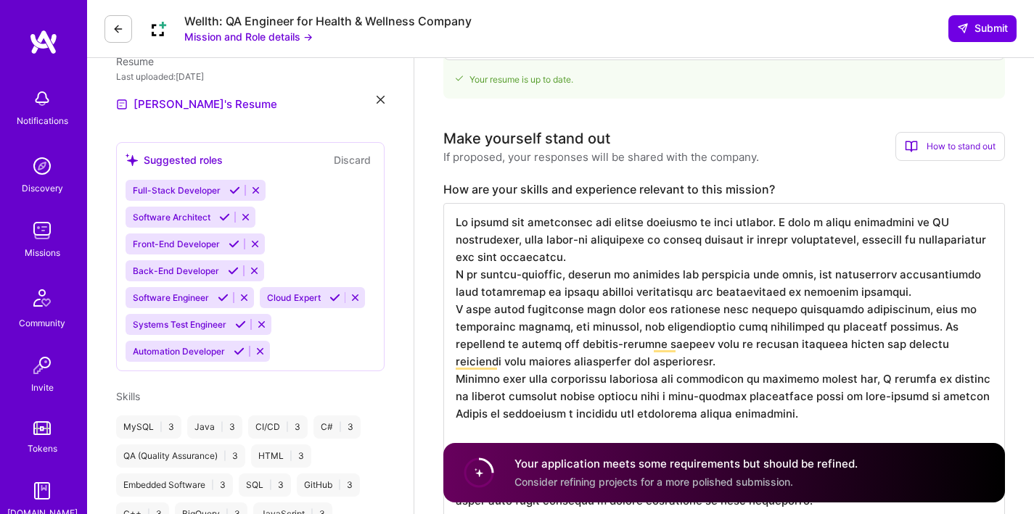
scroll to position [426, 0]
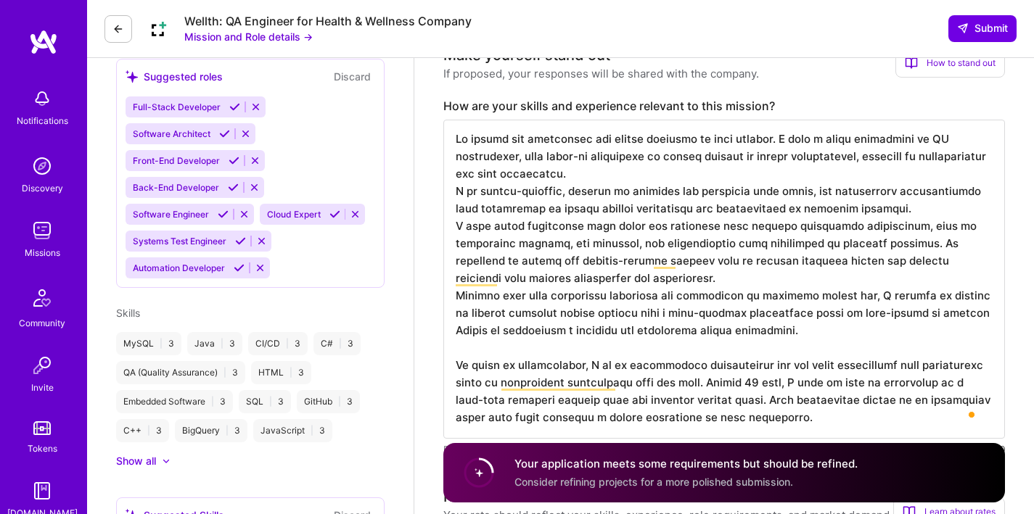
click at [511, 156] on textarea "To enrich screen reader interactions, please activate Accessibility in Grammarl…" at bounding box center [723, 279] width 561 height 319
click at [520, 178] on textarea "To enrich screen reader interactions, please activate Accessibility in Grammarl…" at bounding box center [723, 279] width 561 height 319
click at [516, 157] on textarea "To enrich screen reader interactions, please activate Accessibility in Grammarl…" at bounding box center [723, 279] width 561 height 319
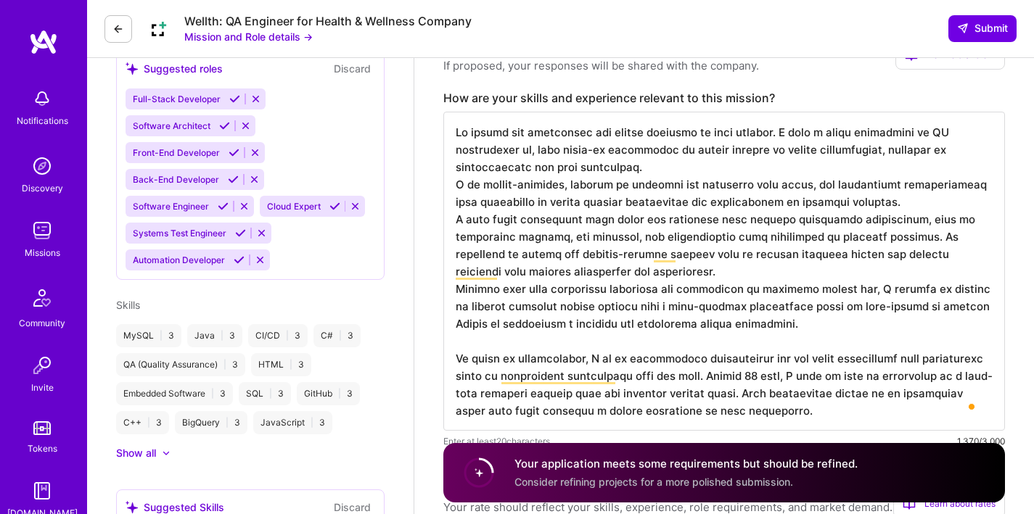
scroll to position [433, 0]
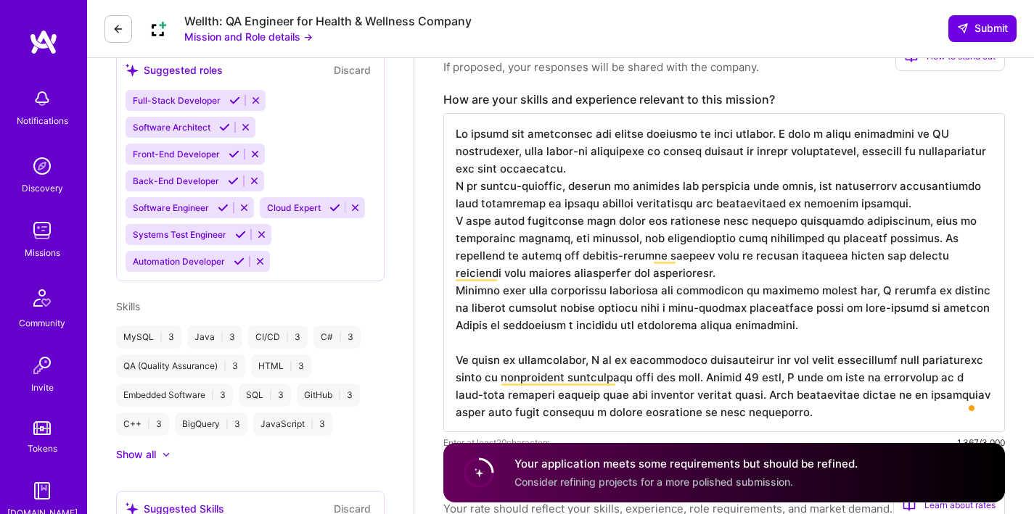
drag, startPoint x: 540, startPoint y: 194, endPoint x: 535, endPoint y: 188, distance: 7.7
click at [535, 188] on textarea "To enrich screen reader interactions, please activate Accessibility in Grammarl…" at bounding box center [723, 272] width 561 height 319
drag, startPoint x: 642, startPoint y: 166, endPoint x: 456, endPoint y: 134, distance: 188.4
click at [456, 134] on textarea "To enrich screen reader interactions, please activate Accessibility in Grammarl…" at bounding box center [723, 272] width 561 height 319
paste textarea "I hold a postgraduate degree in Software Quality and have earned certifications…"
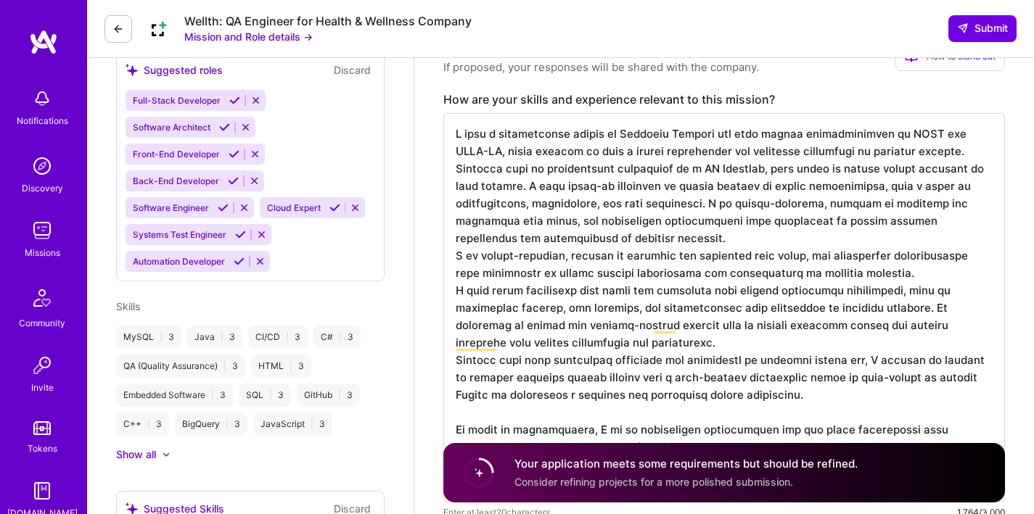
click at [489, 205] on textarea "To enrich screen reader interactions, please activate Accessibility in Grammarl…" at bounding box center [723, 307] width 561 height 389
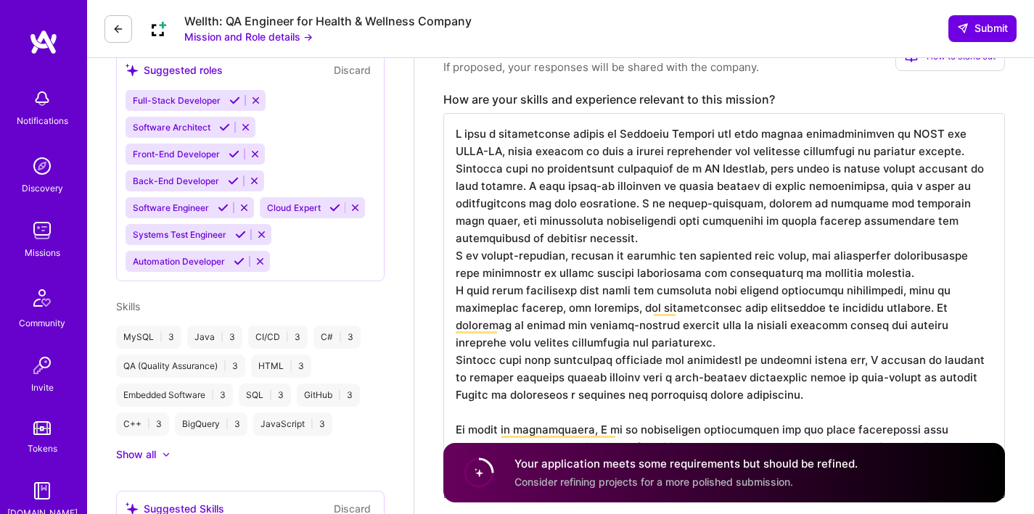
click at [543, 199] on textarea "To enrich screen reader interactions, please activate Accessibility in Grammarl…" at bounding box center [723, 298] width 561 height 371
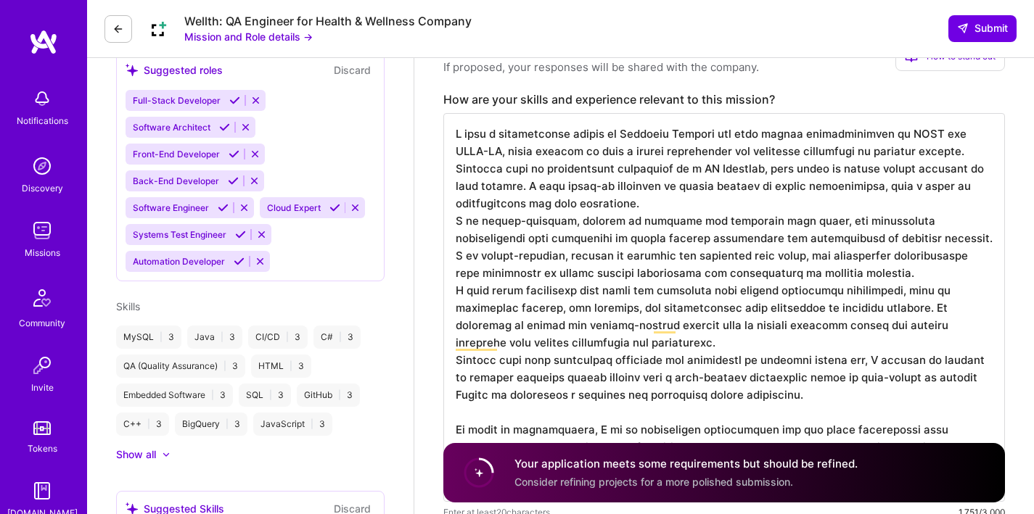
drag, startPoint x: 772, startPoint y: 280, endPoint x: 763, endPoint y: 281, distance: 8.7
click at [763, 281] on textarea "To enrich screen reader interactions, please activate Accessibility in Grammarl…" at bounding box center [723, 307] width 561 height 389
click at [841, 273] on textarea "To enrich screen reader interactions, please activate Accessibility in Grammarl…" at bounding box center [723, 307] width 561 height 389
drag, startPoint x: 863, startPoint y: 273, endPoint x: 438, endPoint y: 263, distance: 425.1
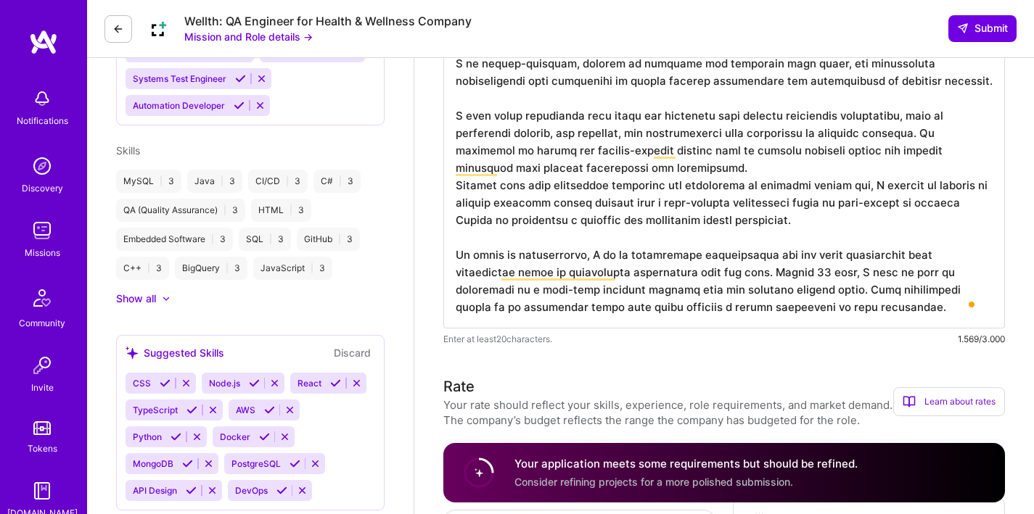
scroll to position [645, 0]
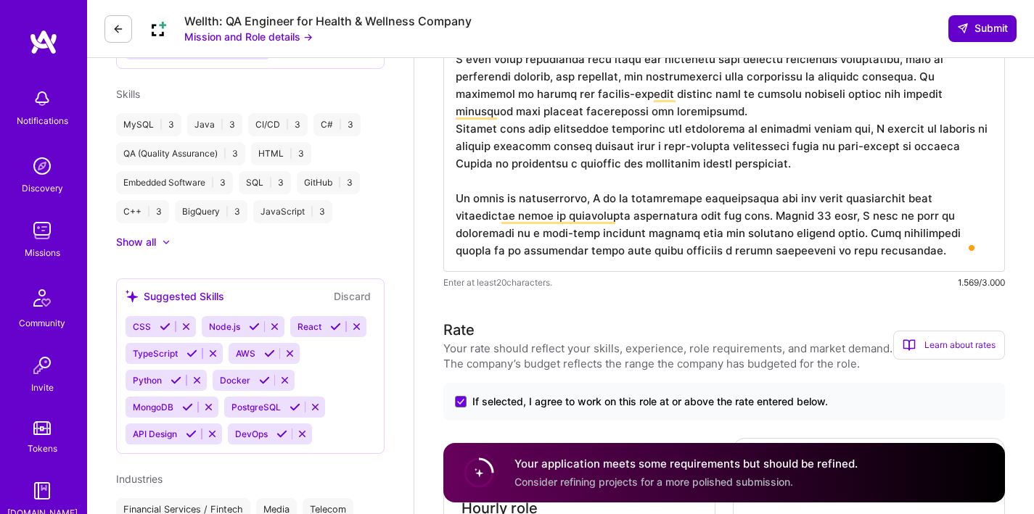
type textarea "I hold a postgraduate degree in Software Quality and have earned certifications…"
click at [968, 36] on button "Submit" at bounding box center [982, 28] width 68 height 26
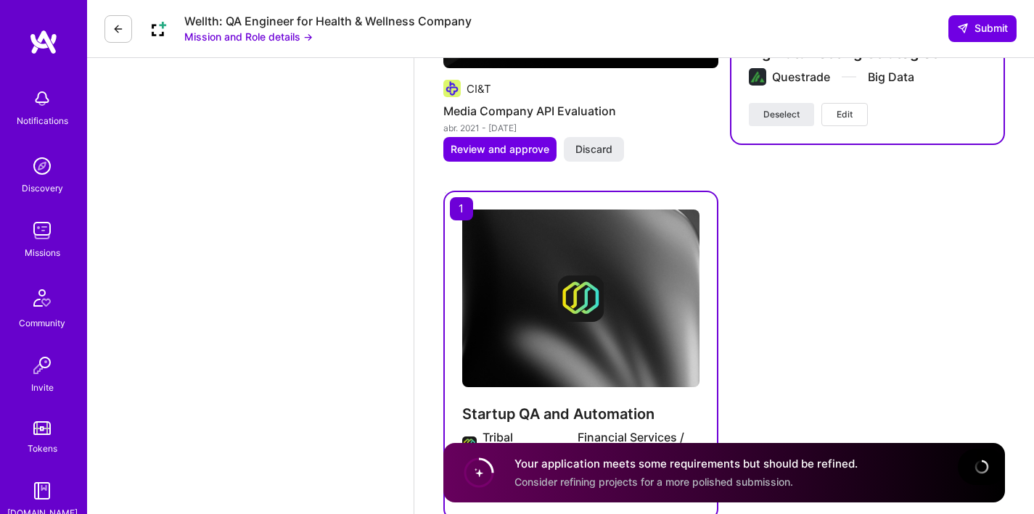
scroll to position [2520, 0]
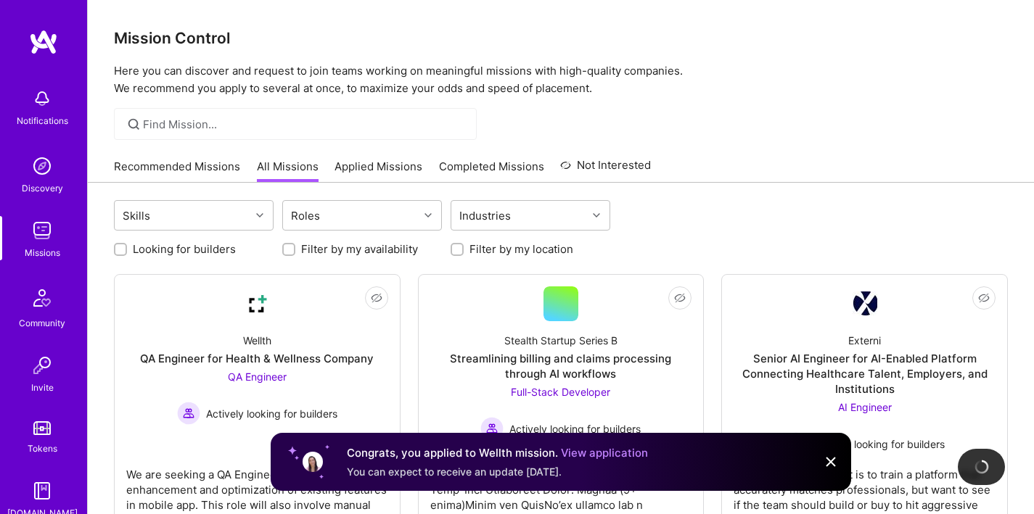
click at [833, 466] on img at bounding box center [830, 461] width 17 height 17
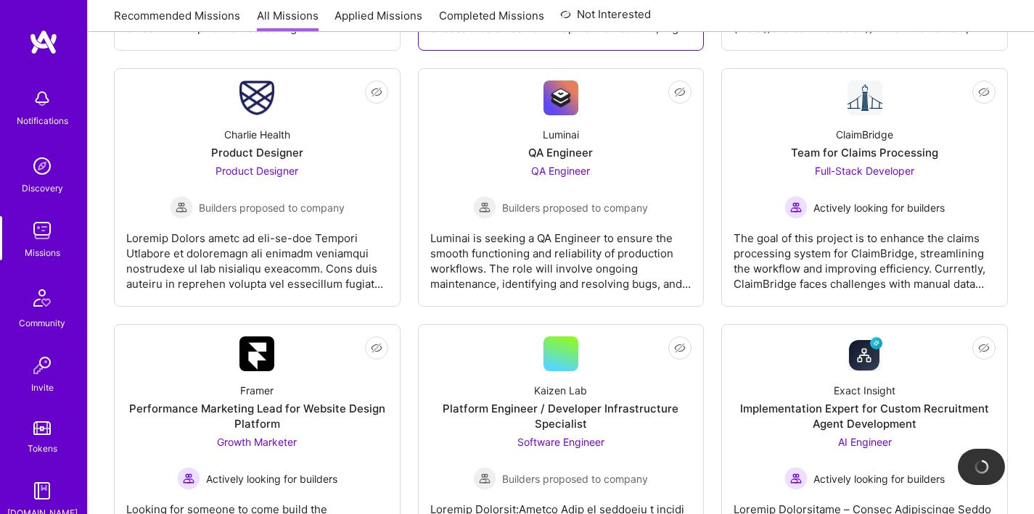
scroll to position [1053, 0]
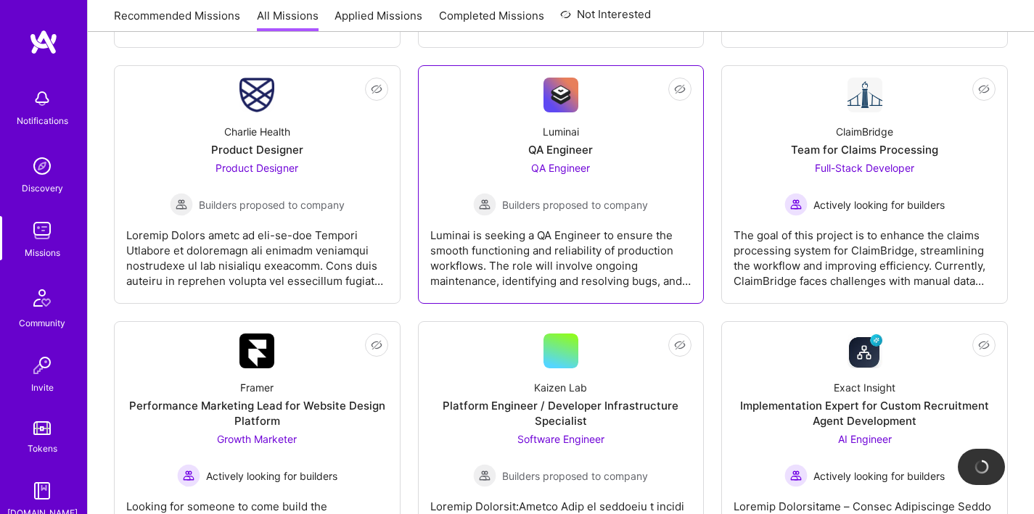
click at [558, 191] on div "QA Engineer Builders proposed to company" at bounding box center [560, 188] width 175 height 56
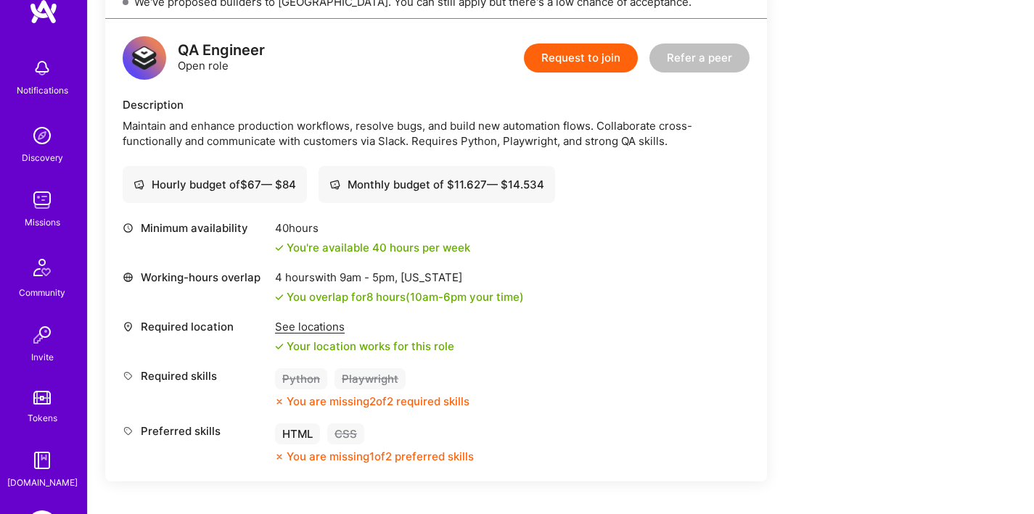
scroll to position [85, 0]
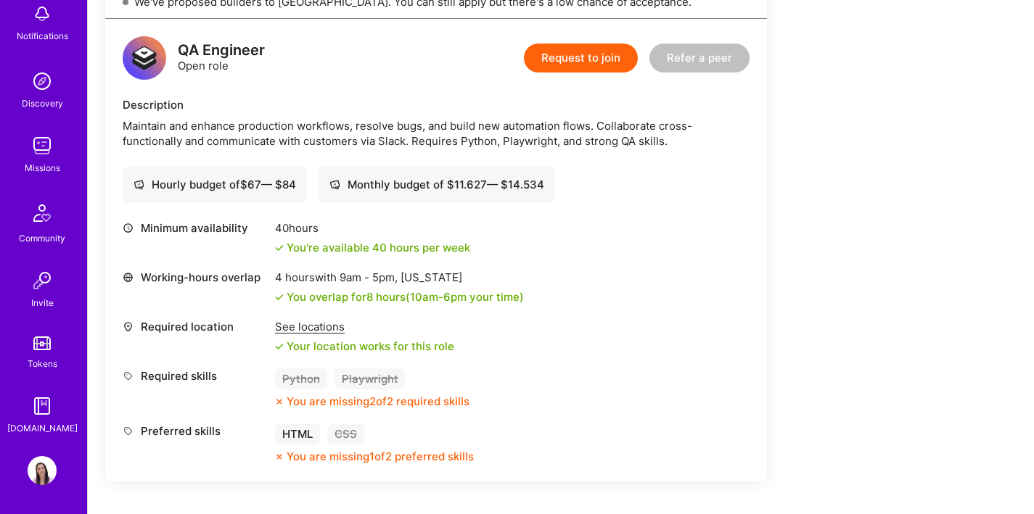
click at [44, 474] on img at bounding box center [42, 470] width 29 height 29
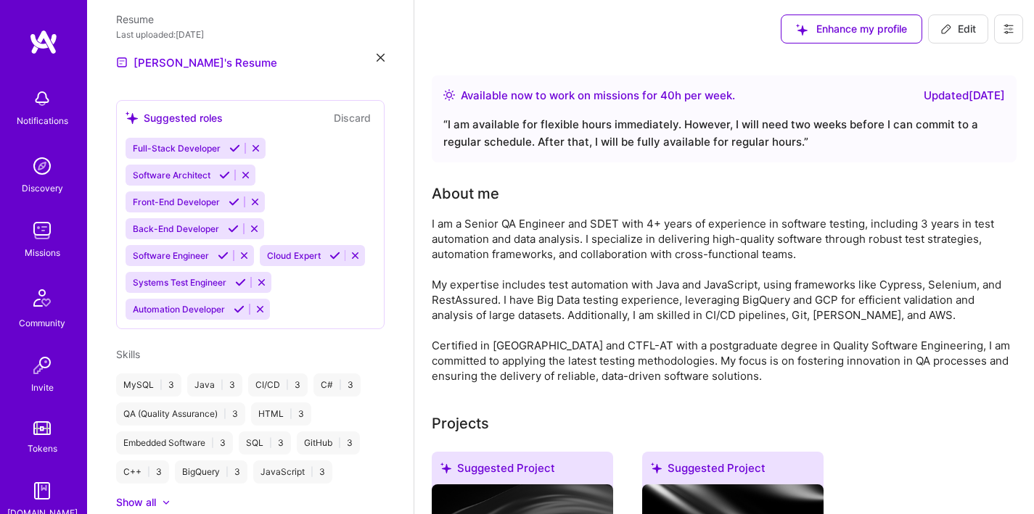
scroll to position [481, 0]
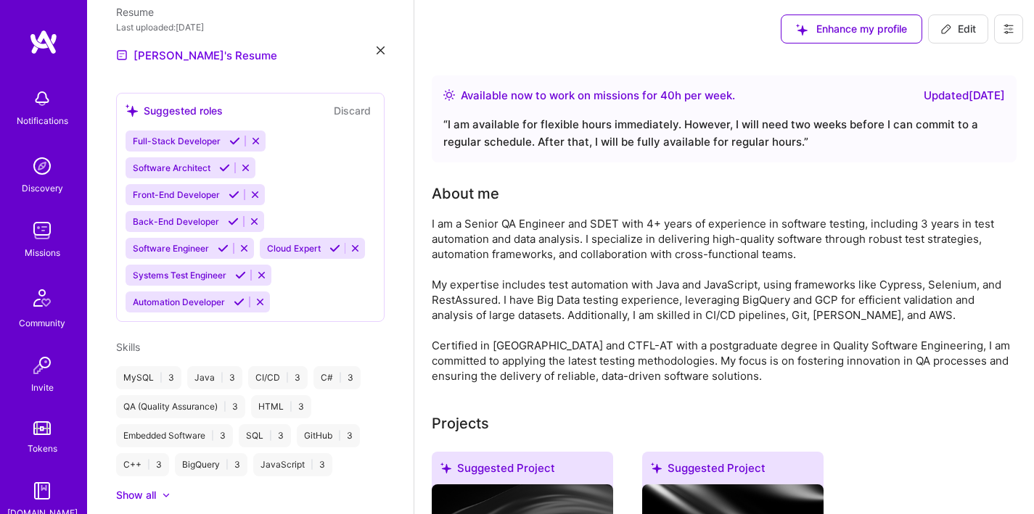
click at [222, 162] on icon at bounding box center [224, 167] width 11 height 11
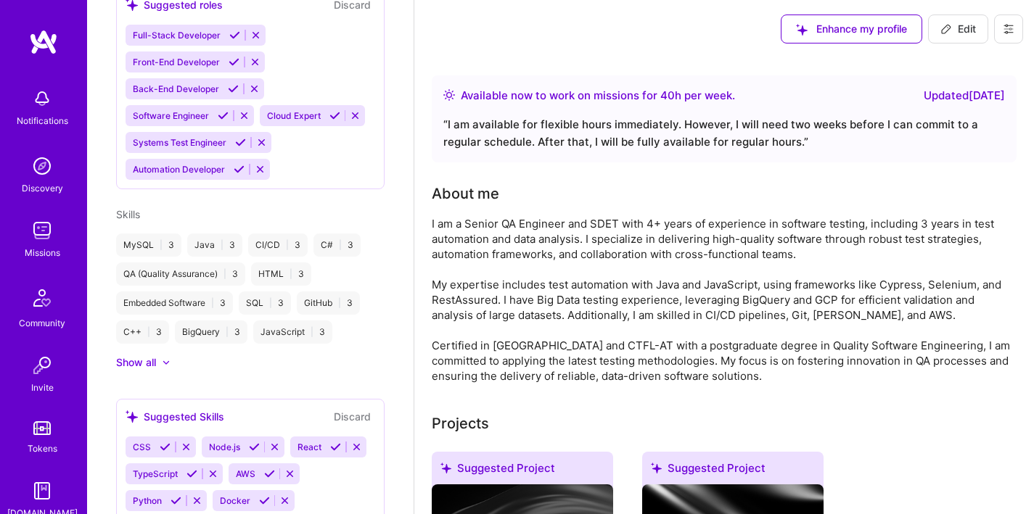
scroll to position [671, 0]
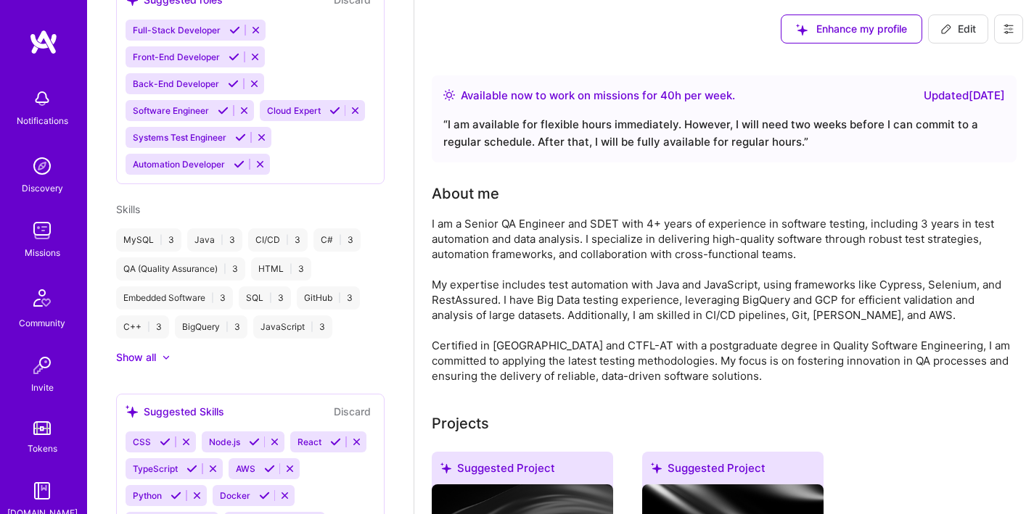
click at [156, 365] on div at bounding box center [159, 357] width 6 height 15
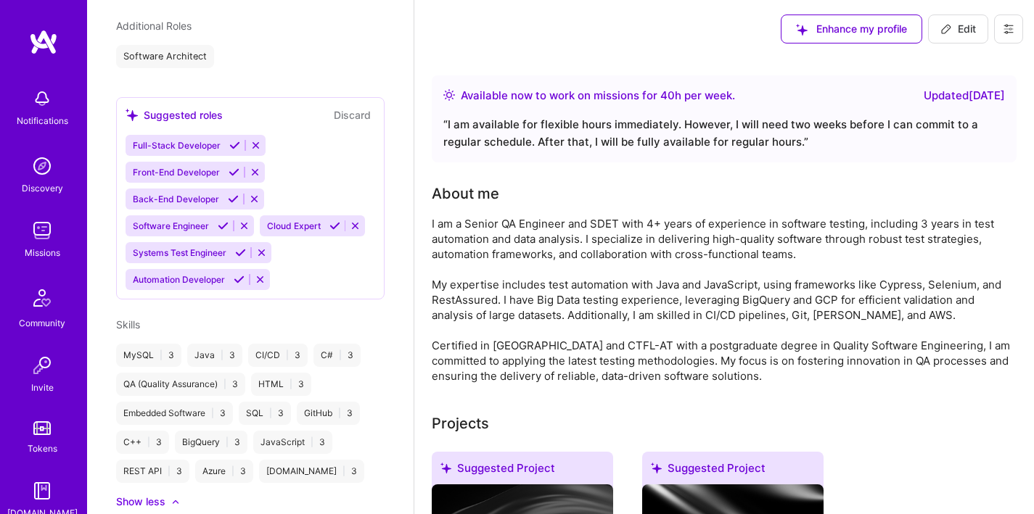
scroll to position [553, 0]
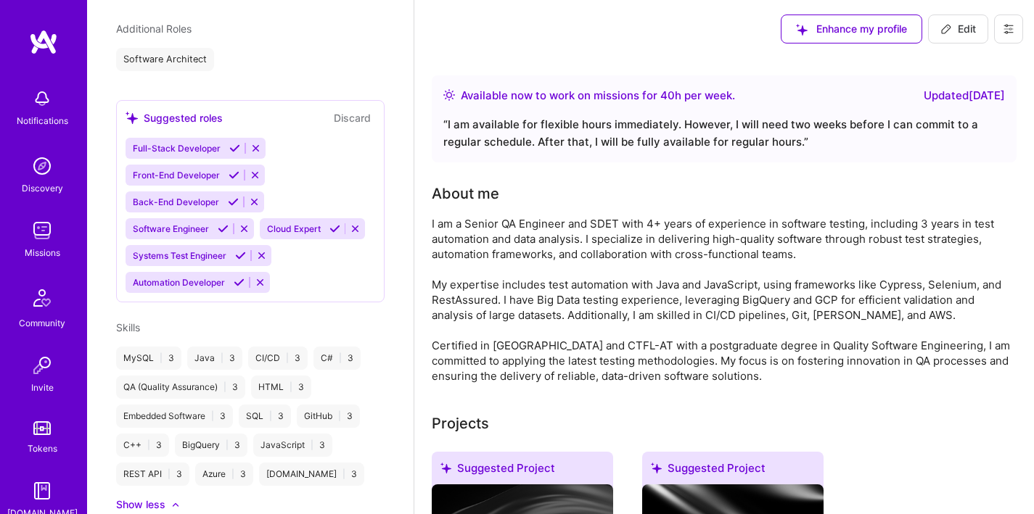
click at [243, 261] on icon at bounding box center [240, 255] width 11 height 11
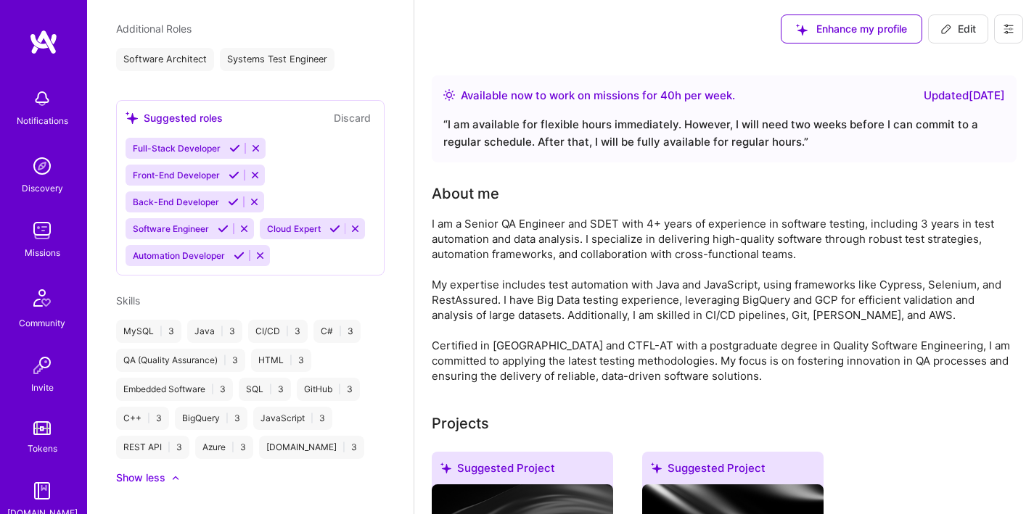
click at [238, 261] on icon at bounding box center [239, 255] width 11 height 11
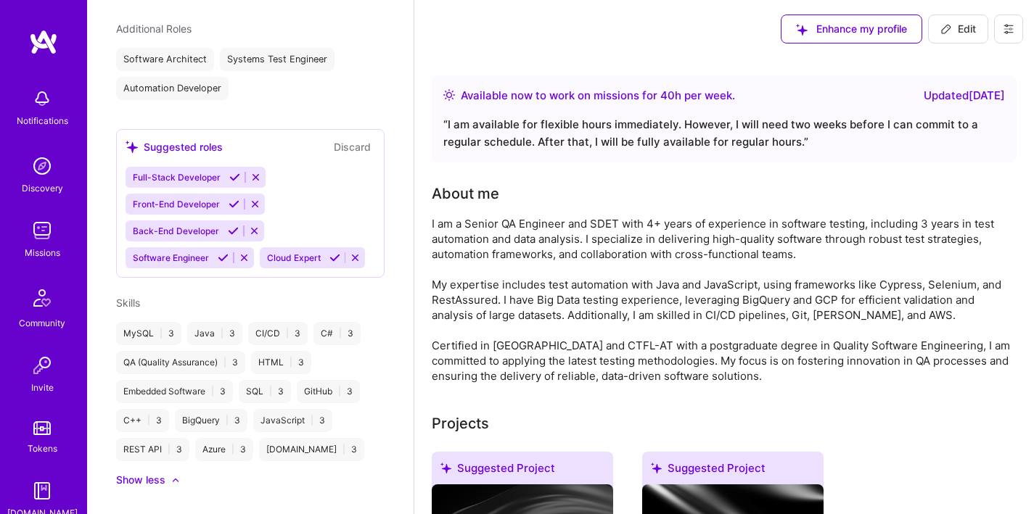
click at [189, 48] on div "Software Architect" at bounding box center [165, 59] width 98 height 23
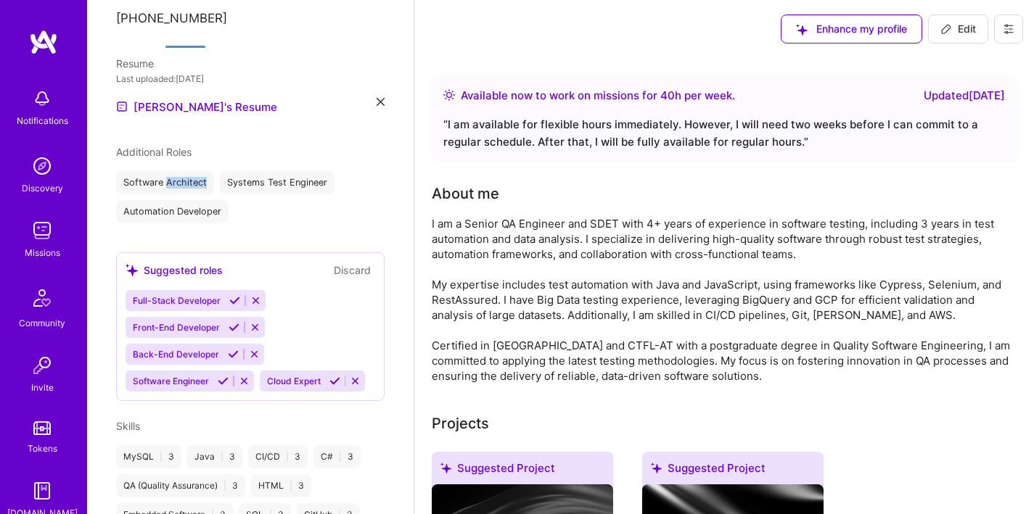
scroll to position [416, 0]
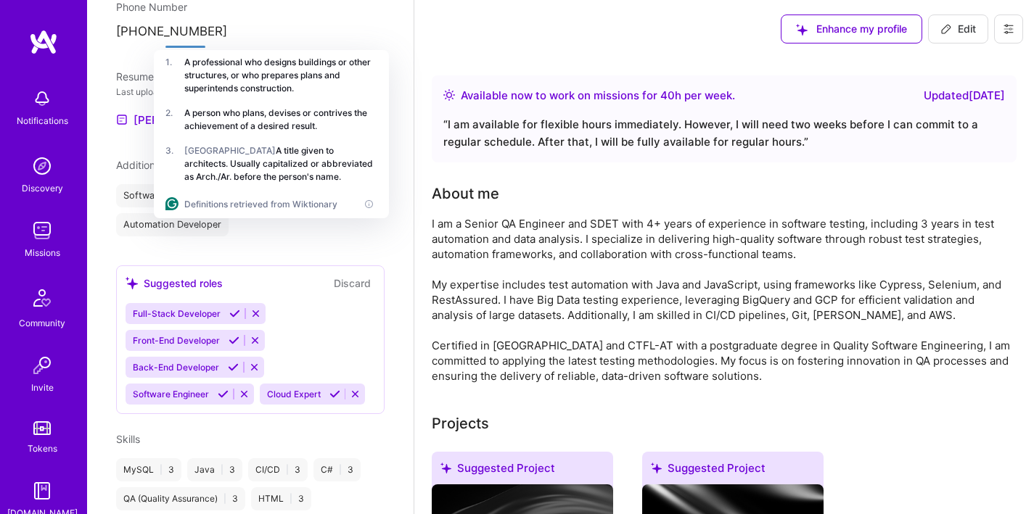
click at [125, 184] on div "Software Architect" at bounding box center [165, 195] width 98 height 23
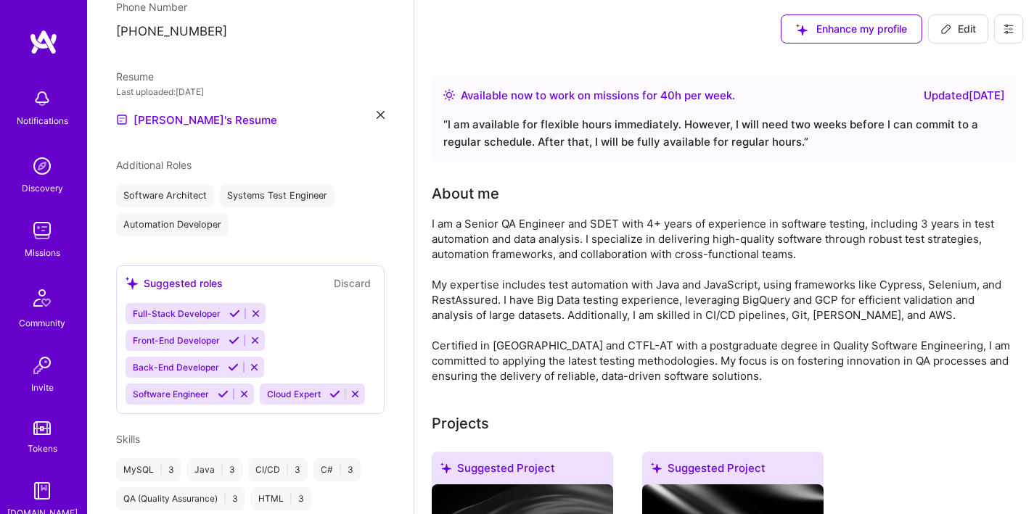
click at [149, 184] on div "Software Architect" at bounding box center [165, 195] width 98 height 23
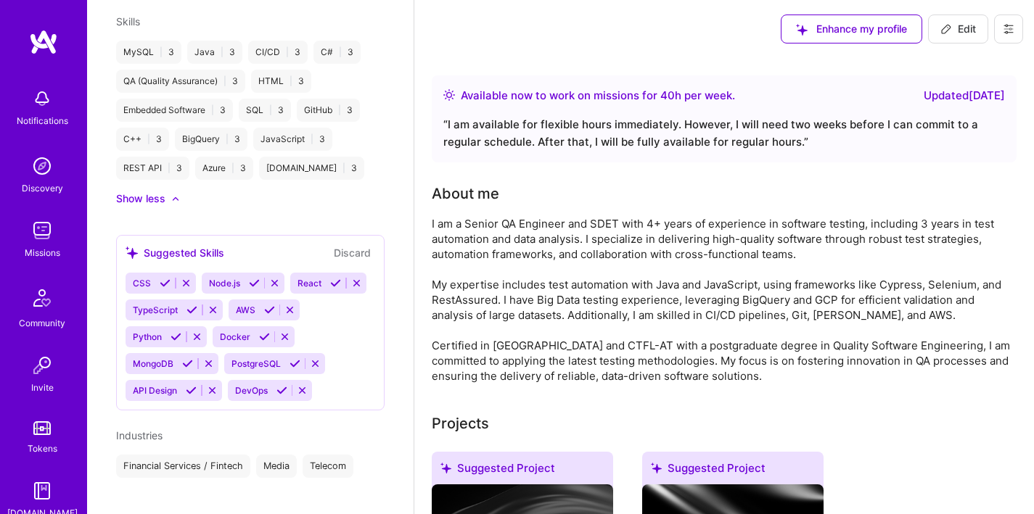
scroll to position [836, 0]
click at [165, 287] on icon at bounding box center [165, 281] width 11 height 11
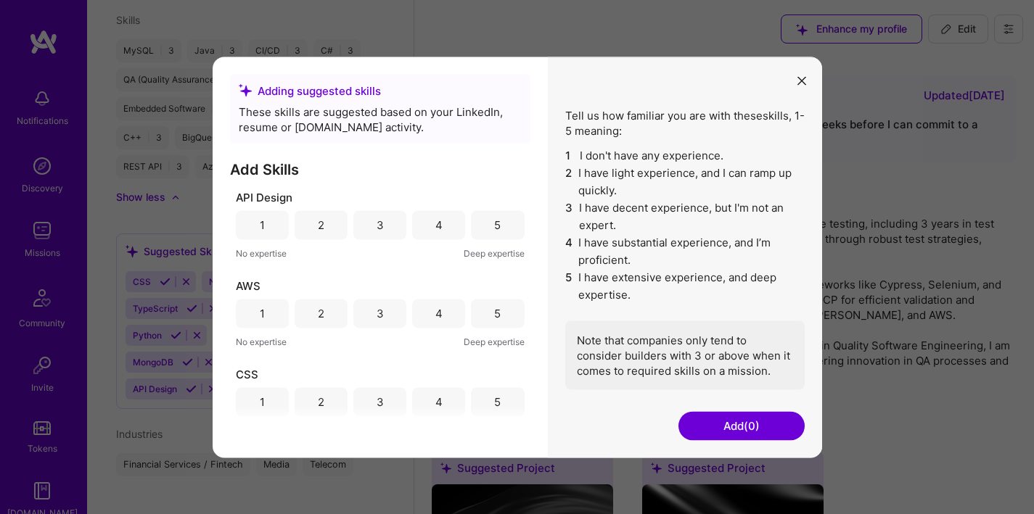
click at [271, 230] on div "1" at bounding box center [262, 224] width 53 height 29
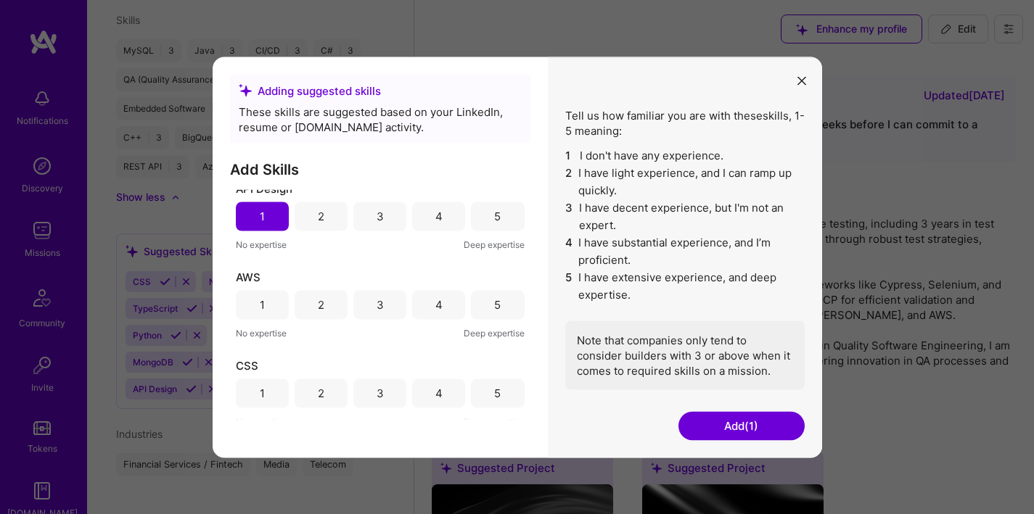
scroll to position [115, 0]
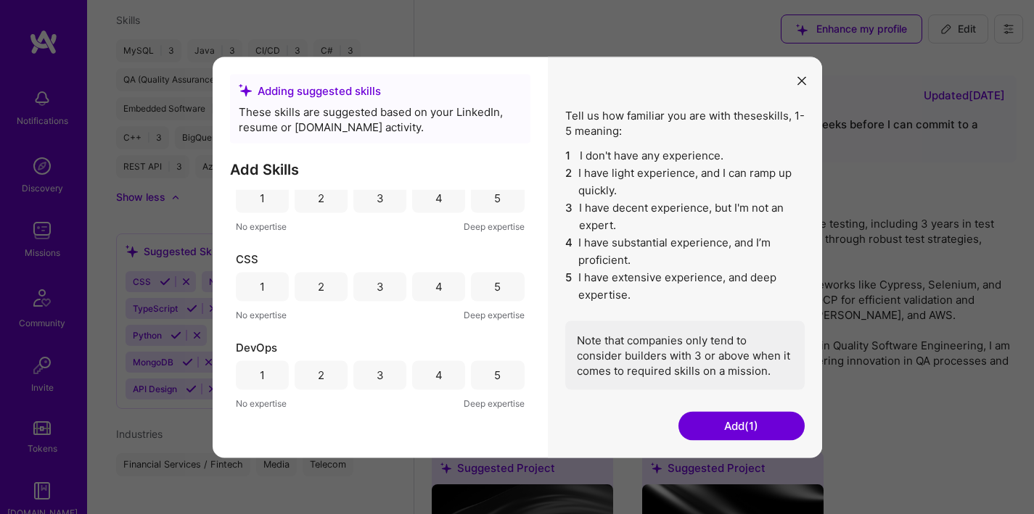
click at [303, 210] on div "2" at bounding box center [320, 197] width 53 height 29
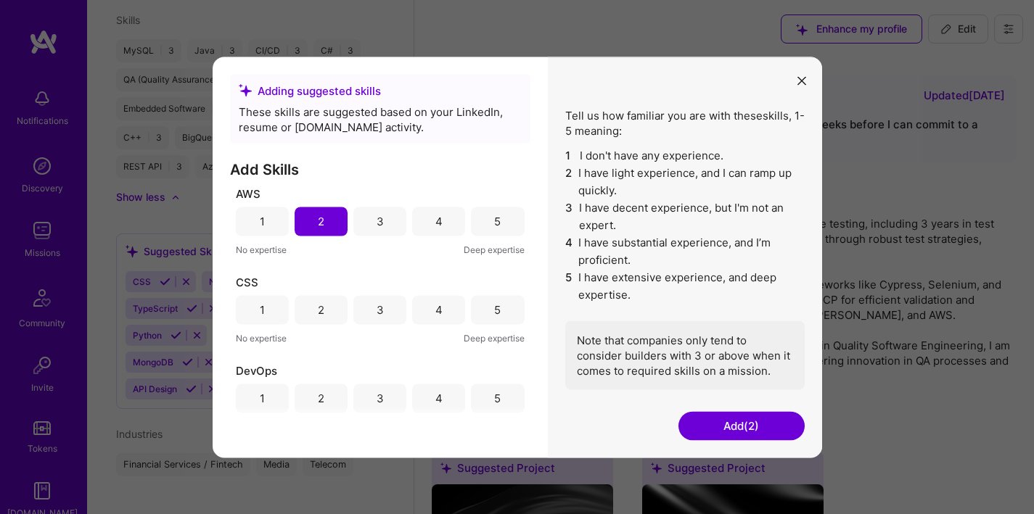
scroll to position [92, 0]
click at [331, 302] on div "2" at bounding box center [320, 309] width 53 height 29
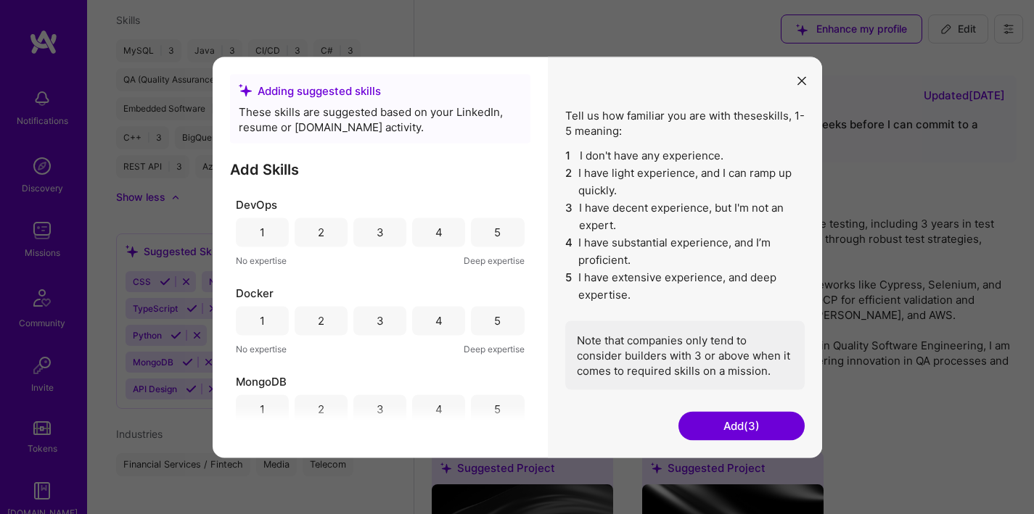
scroll to position [276, 0]
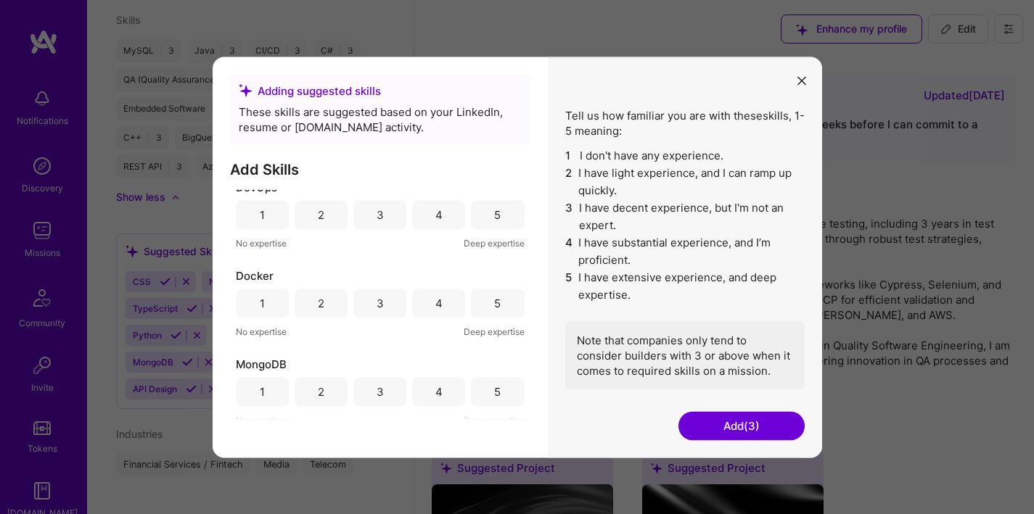
click at [315, 224] on div "2" at bounding box center [320, 214] width 53 height 29
click at [323, 303] on div "2" at bounding box center [320, 303] width 53 height 29
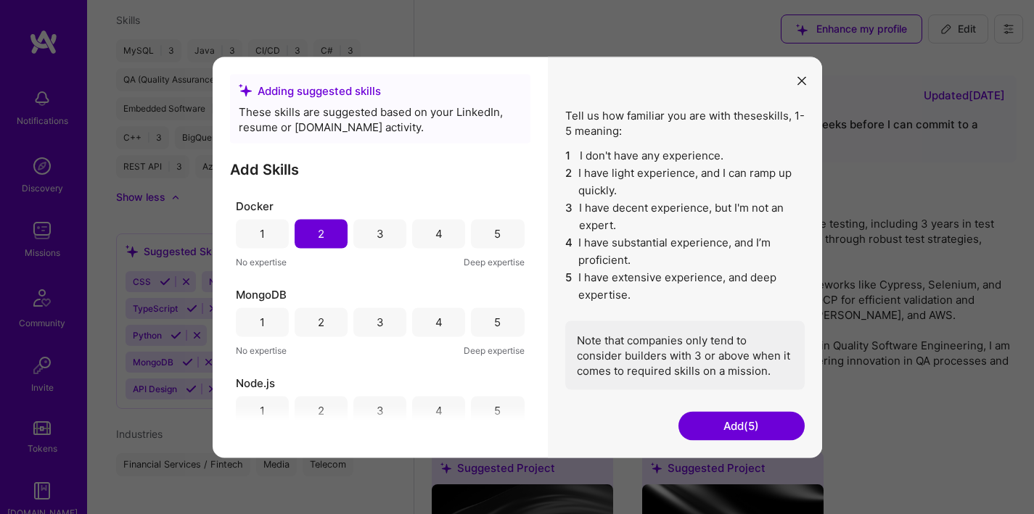
click at [328, 314] on div "2" at bounding box center [320, 322] width 53 height 29
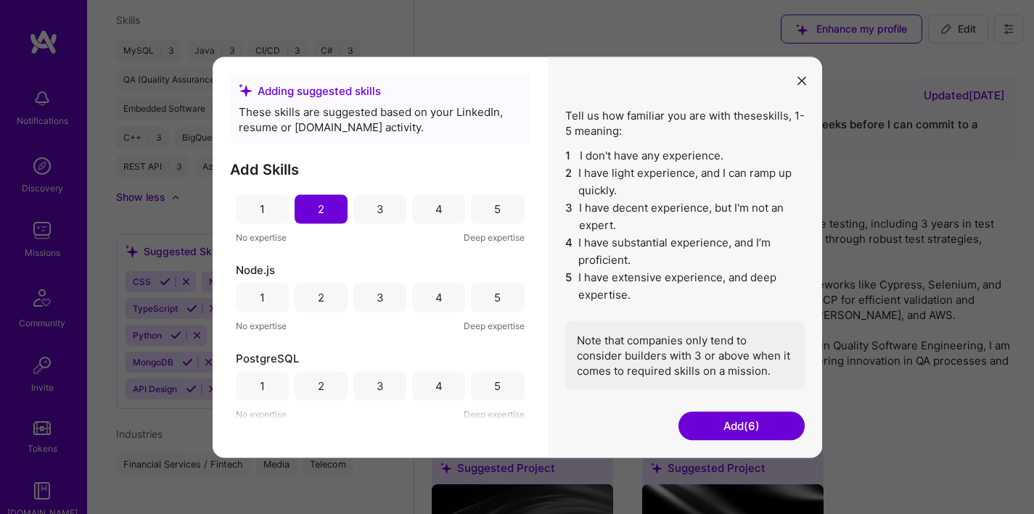
click at [326, 302] on div "2" at bounding box center [320, 297] width 53 height 29
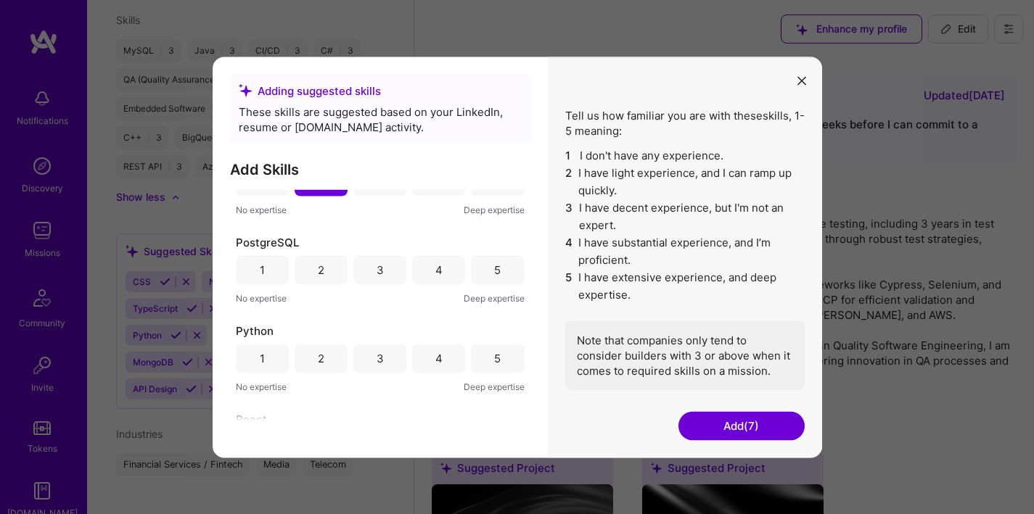
click at [329, 281] on div "2" at bounding box center [320, 269] width 53 height 29
click at [360, 359] on div "3" at bounding box center [379, 358] width 53 height 29
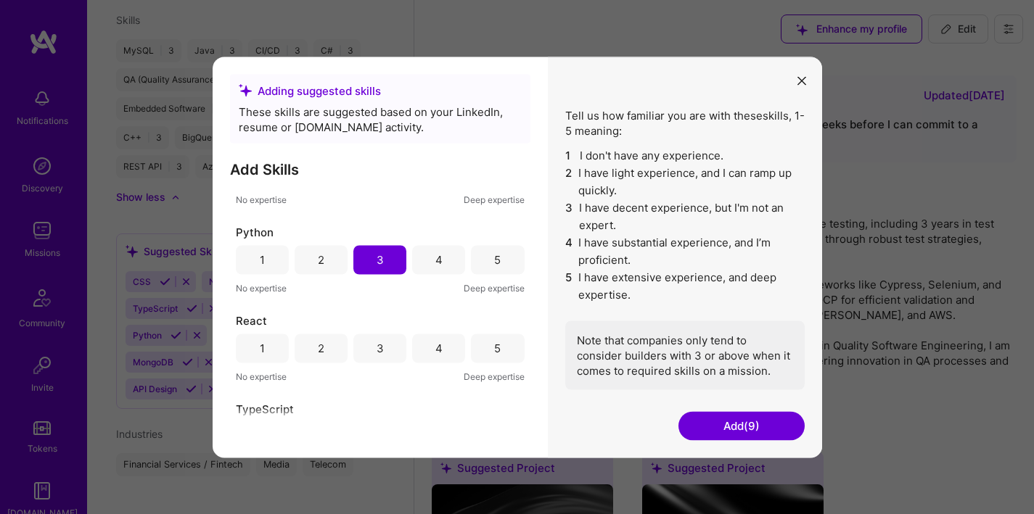
click at [325, 343] on div "2" at bounding box center [320, 348] width 53 height 29
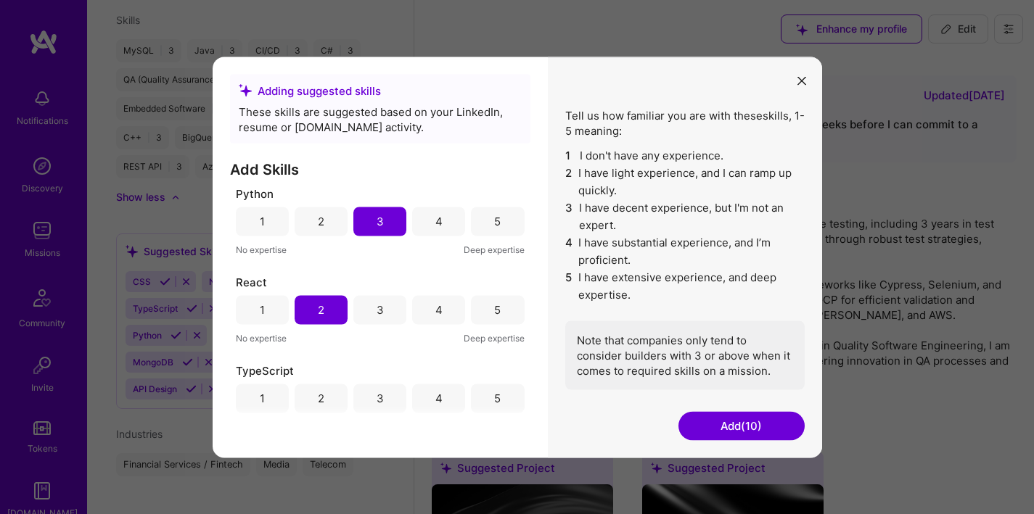
scroll to position [725, 0]
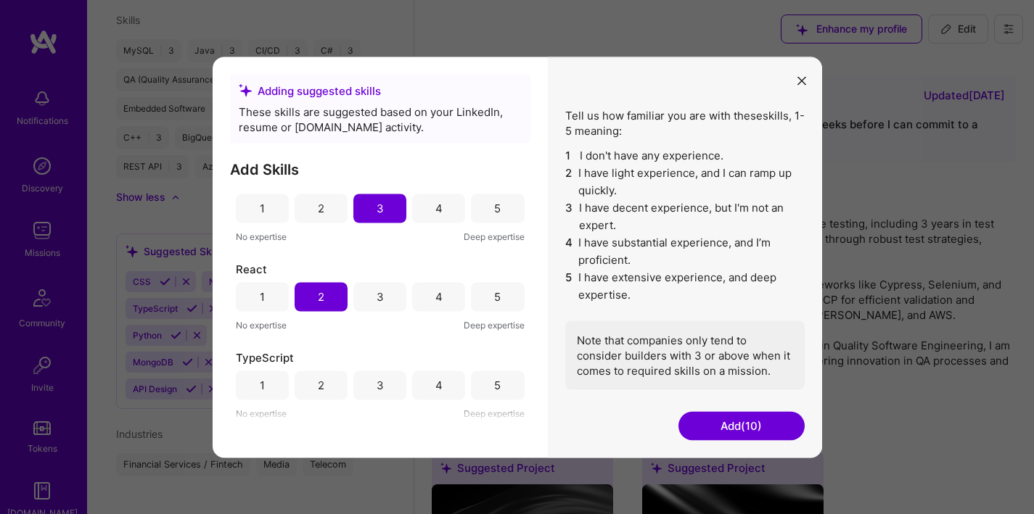
click at [334, 384] on div "2" at bounding box center [320, 385] width 53 height 29
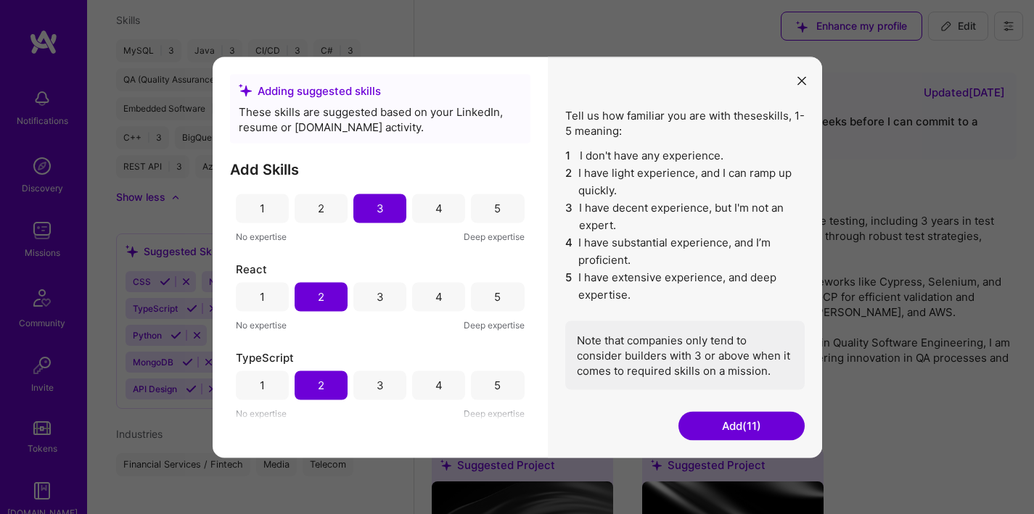
click at [754, 426] on button "Add (11)" at bounding box center [741, 425] width 126 height 29
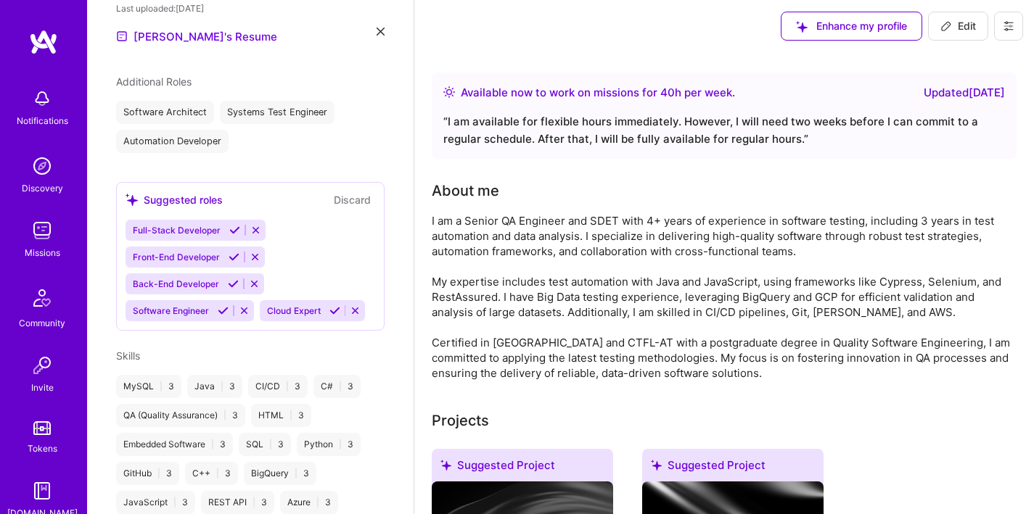
scroll to position [32, 0]
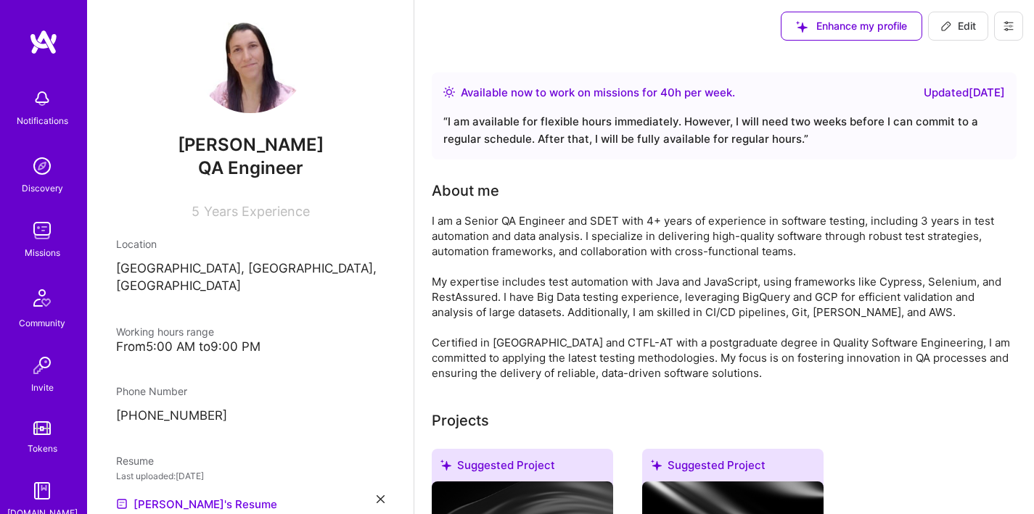
click at [946, 33] on span "Edit" at bounding box center [958, 26] width 36 height 15
select select "BR"
select select "Right Now"
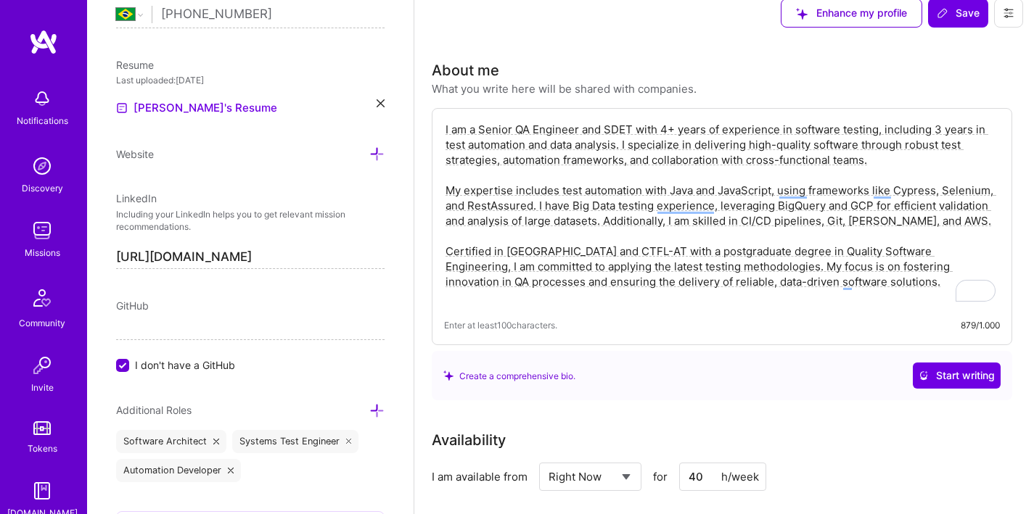
scroll to position [15, 0]
drag, startPoint x: 878, startPoint y: 287, endPoint x: 447, endPoint y: 119, distance: 462.5
click at [447, 119] on div "I am a Senior QA Engineer and SDET with 4+ years of experience in software test…" at bounding box center [722, 227] width 580 height 237
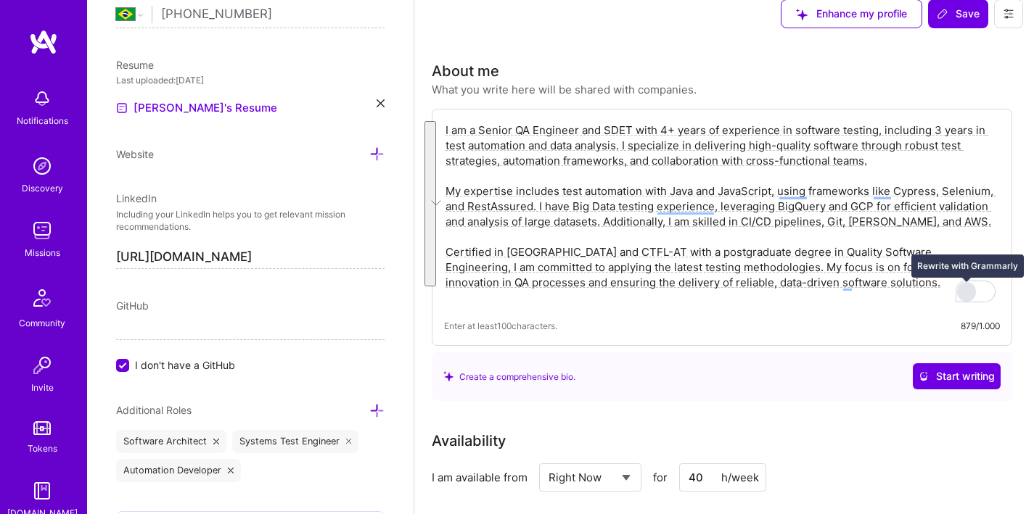
click at [962, 295] on div "Rewrite with Grammarly" at bounding box center [966, 292] width 16 height 17
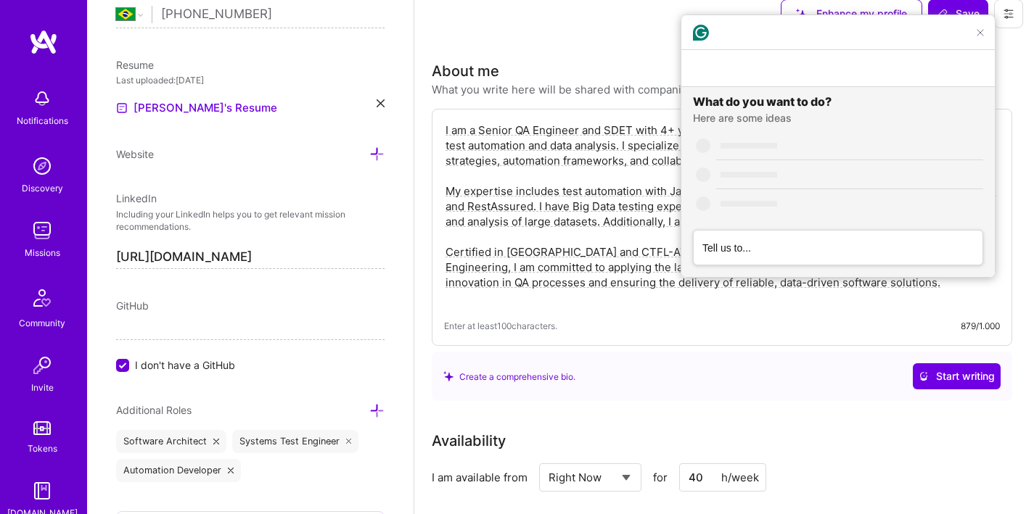
scroll to position [0, 0]
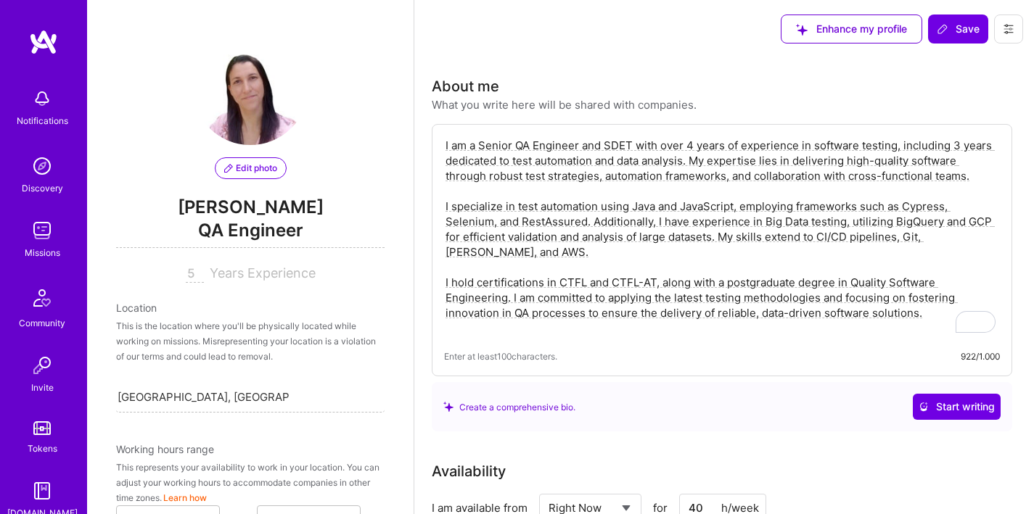
select select "BR"
select select "Right Now"
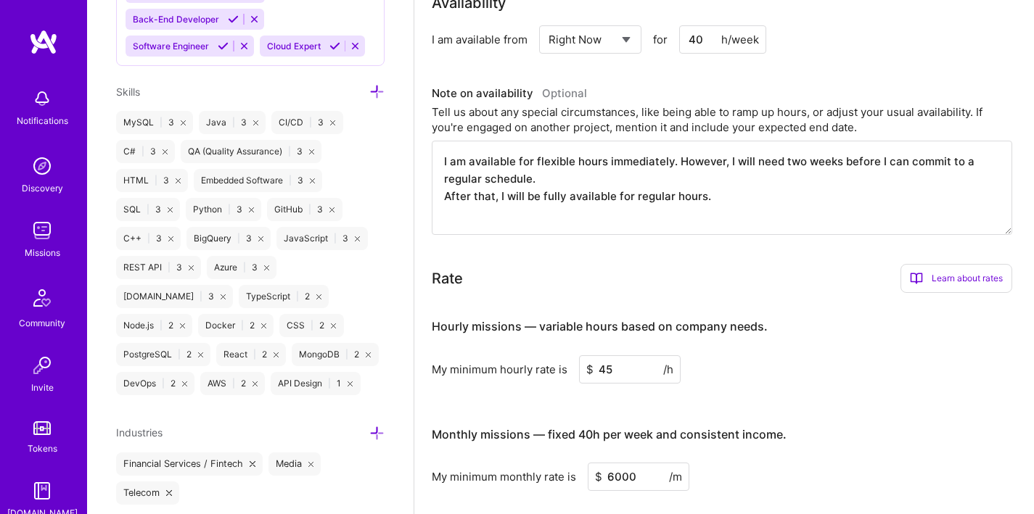
scroll to position [1231, 0]
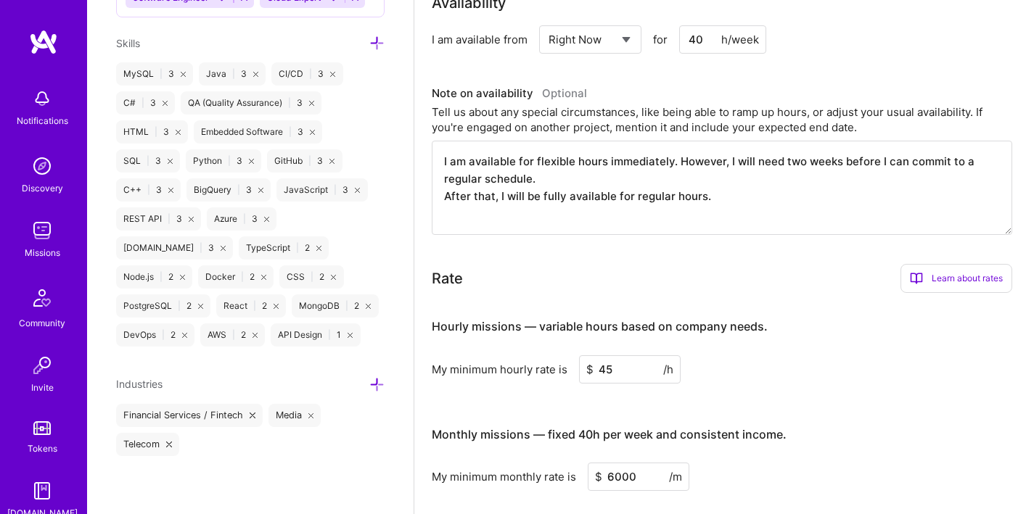
click at [369, 46] on icon at bounding box center [376, 43] width 15 height 15
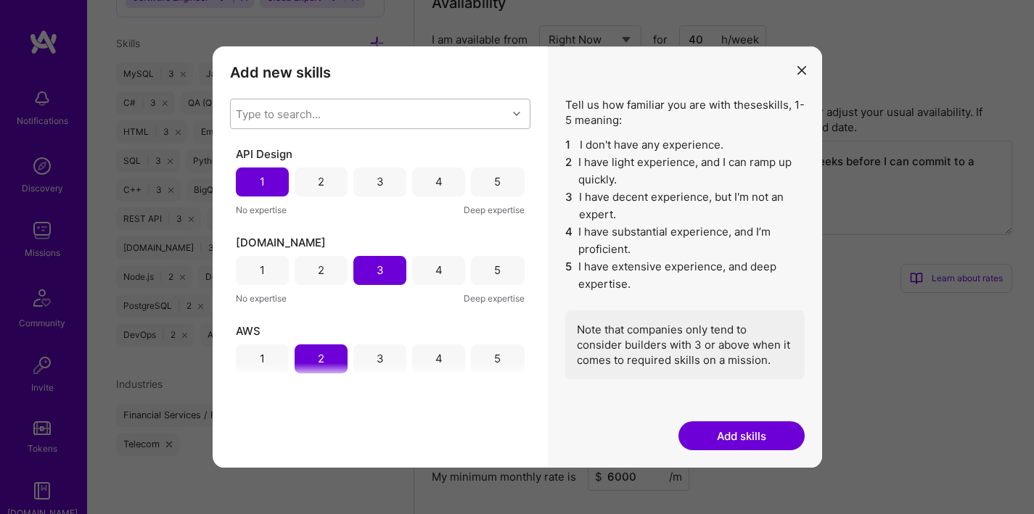
click at [373, 123] on div "Type to search..." at bounding box center [369, 113] width 276 height 29
type input "play"
click at [243, 146] on div "modal" at bounding box center [245, 150] width 13 height 13
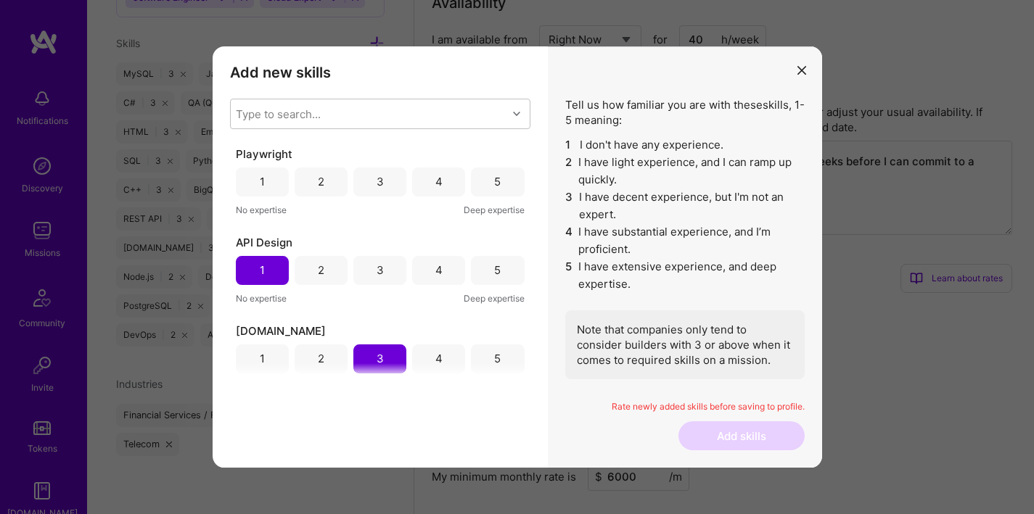
click at [318, 186] on div "2" at bounding box center [321, 181] width 7 height 15
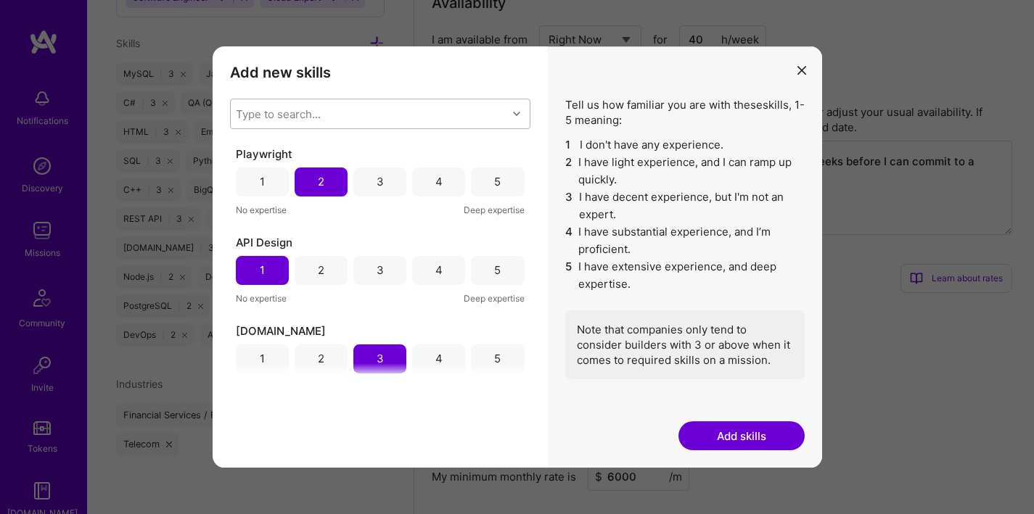
click at [377, 110] on div "Type to search..." at bounding box center [369, 113] width 276 height 29
type input "cypre"
click at [279, 142] on div "Cypress" at bounding box center [380, 151] width 300 height 27
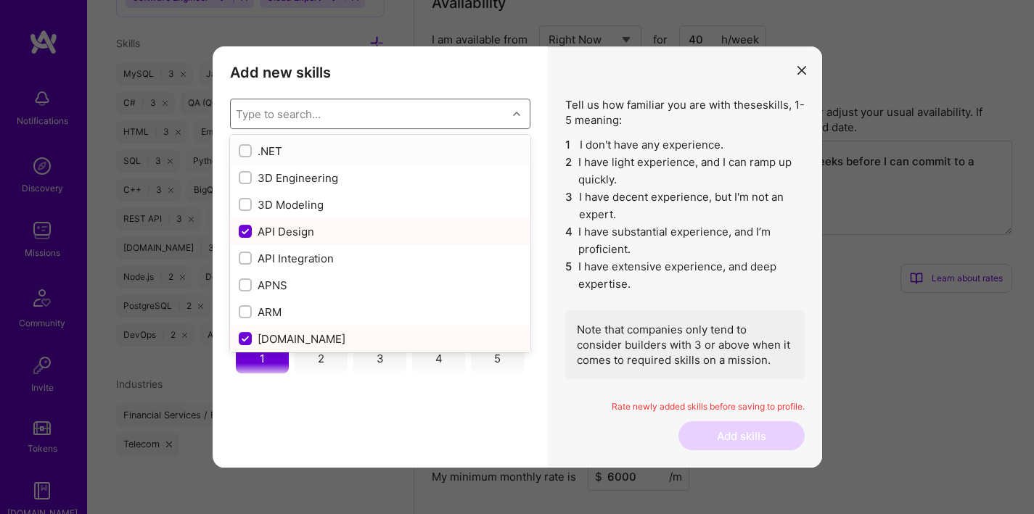
click at [281, 149] on div ".NET" at bounding box center [380, 151] width 283 height 15
checkbox input "false"
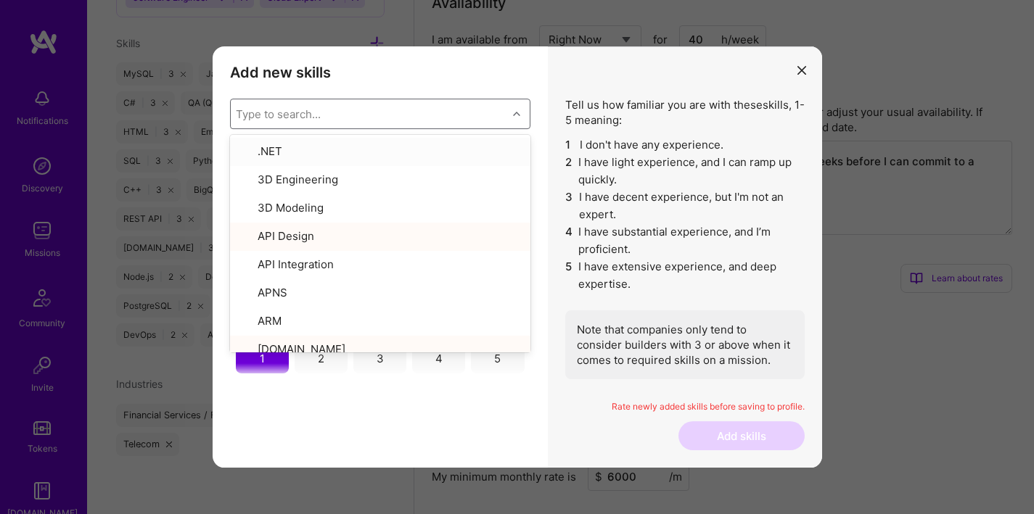
click at [326, 114] on div "Type to search..." at bounding box center [369, 113] width 276 height 29
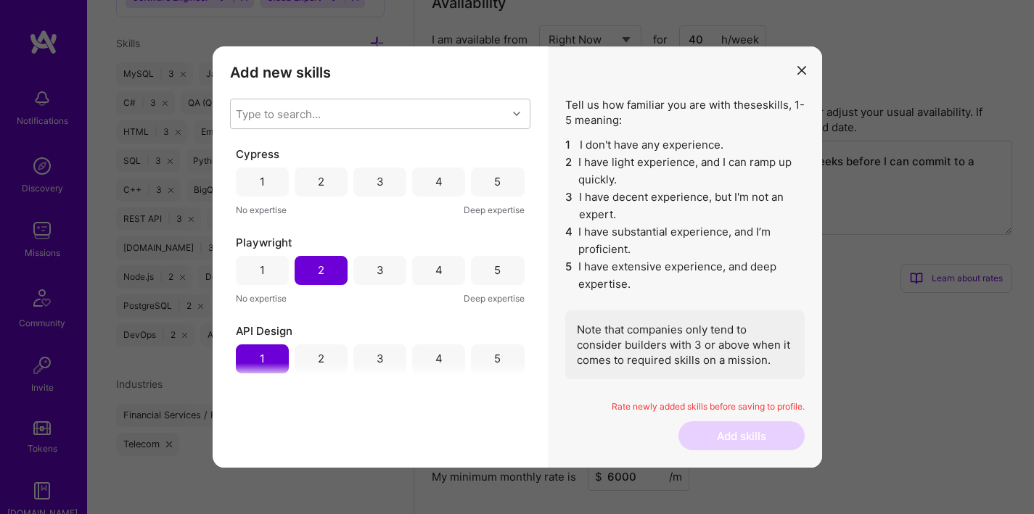
click at [322, 179] on div "2" at bounding box center [320, 182] width 53 height 29
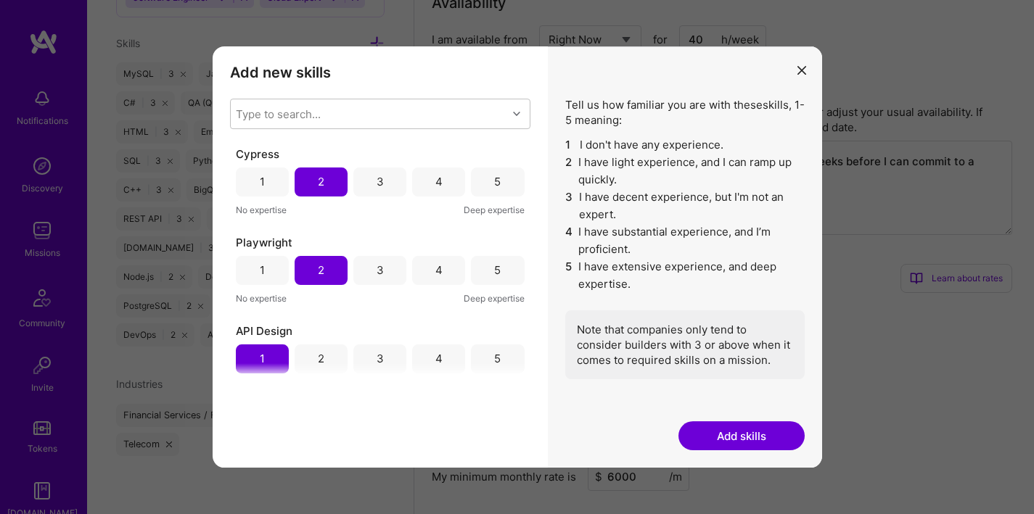
click at [363, 189] on div "3" at bounding box center [379, 182] width 53 height 29
click at [733, 438] on button "Add skills" at bounding box center [741, 435] width 126 height 29
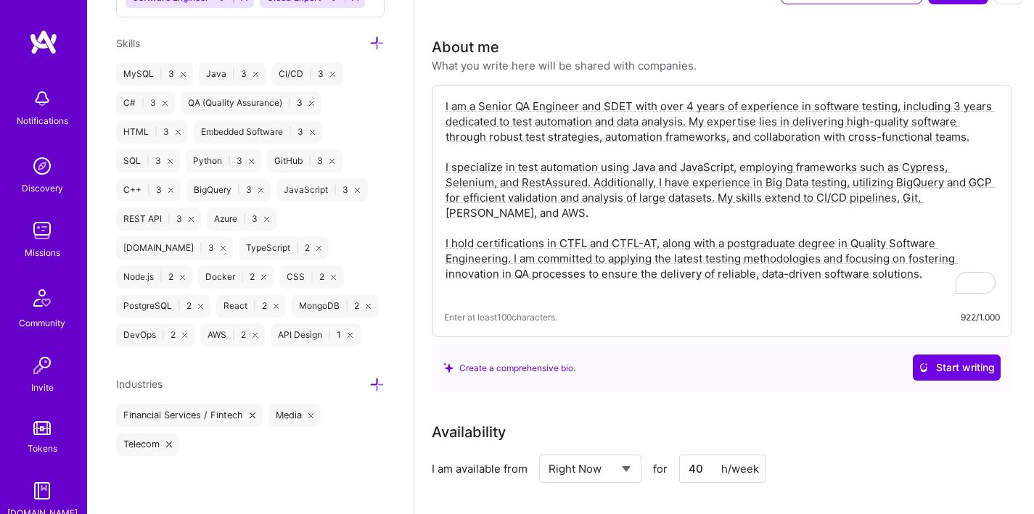
scroll to position [0, 0]
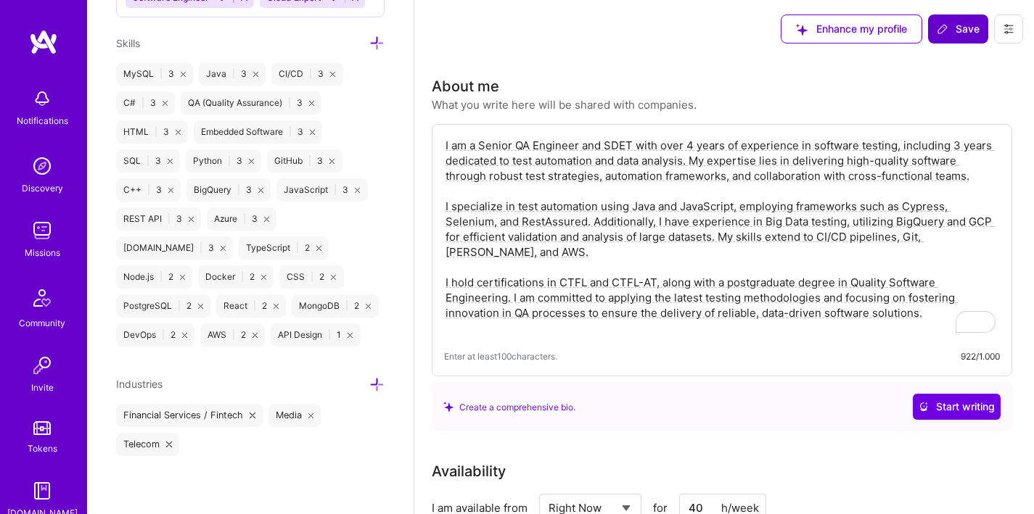
click at [952, 31] on span "Save" at bounding box center [957, 29] width 43 height 15
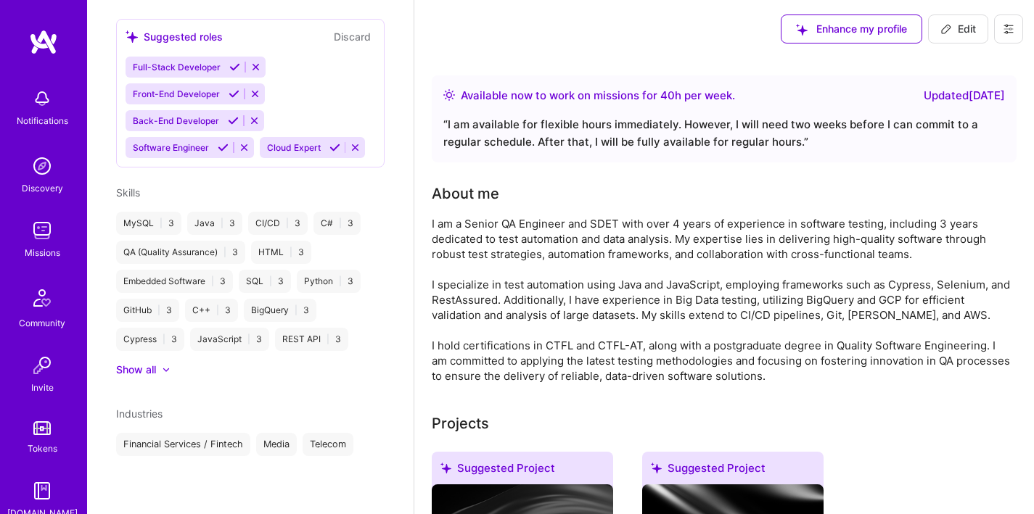
scroll to position [643, 0]
